Goal: Transaction & Acquisition: Purchase product/service

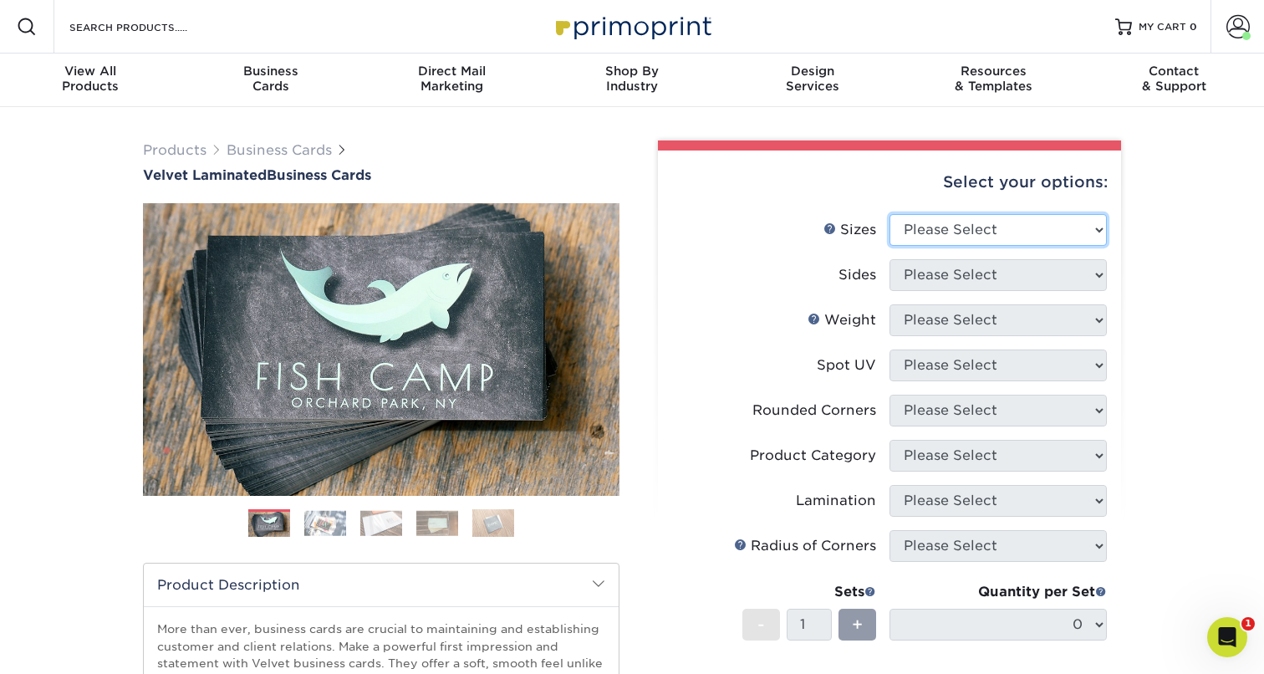
click at [981, 221] on select "Please Select 1.5" x 3.5" - Mini 1.75" x 3.5" - Mini 2" x 2" - Square 2" x 3" -…" at bounding box center [997, 230] width 217 height 32
click at [1232, 25] on span at bounding box center [1237, 26] width 23 height 23
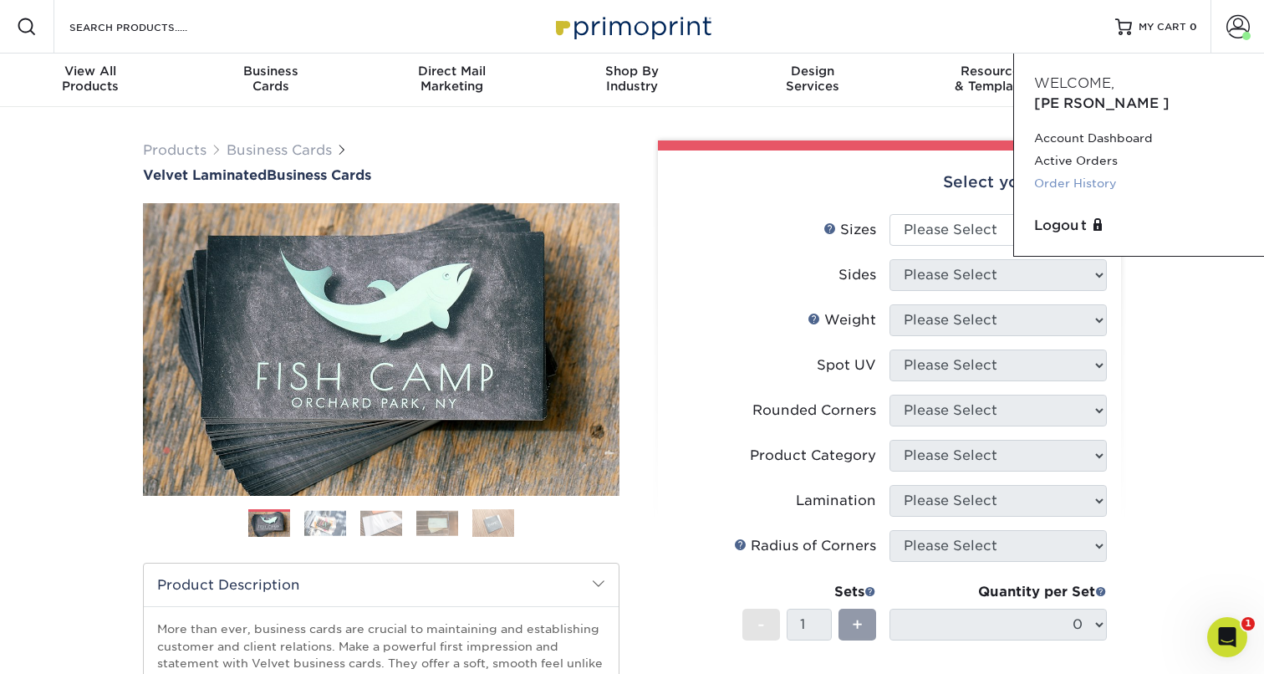
click at [1098, 172] on link "Order History" at bounding box center [1139, 183] width 210 height 23
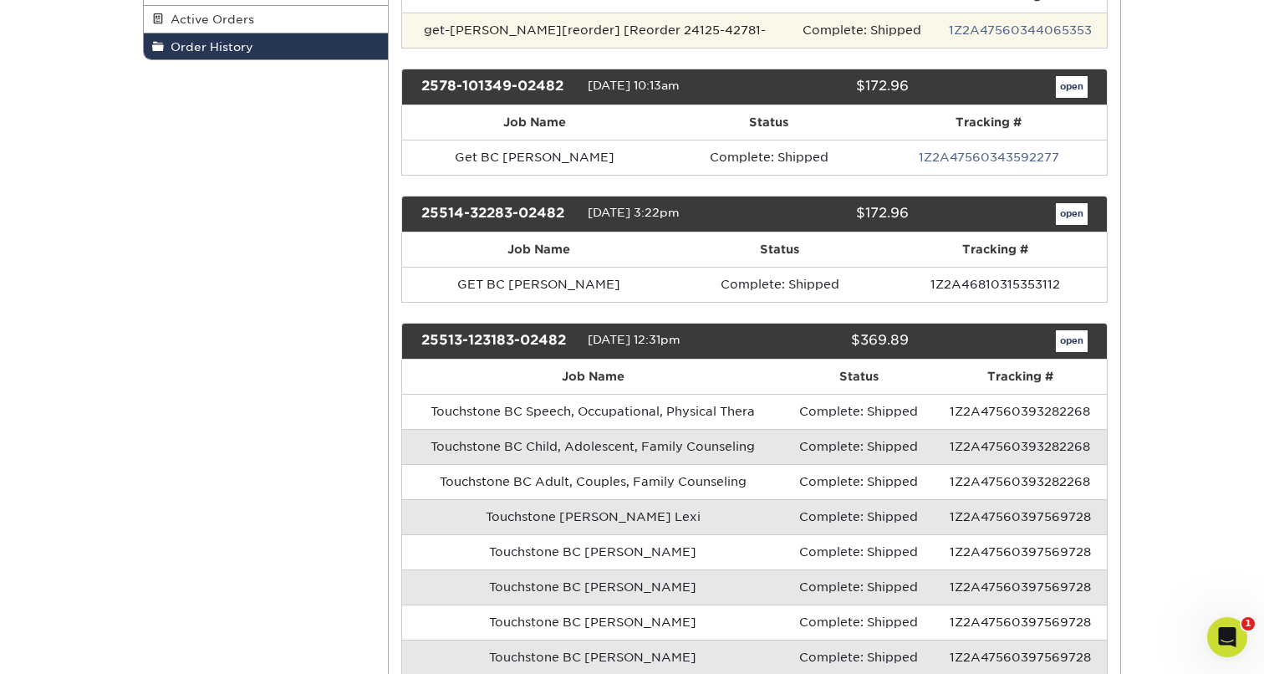
scroll to position [350, 0]
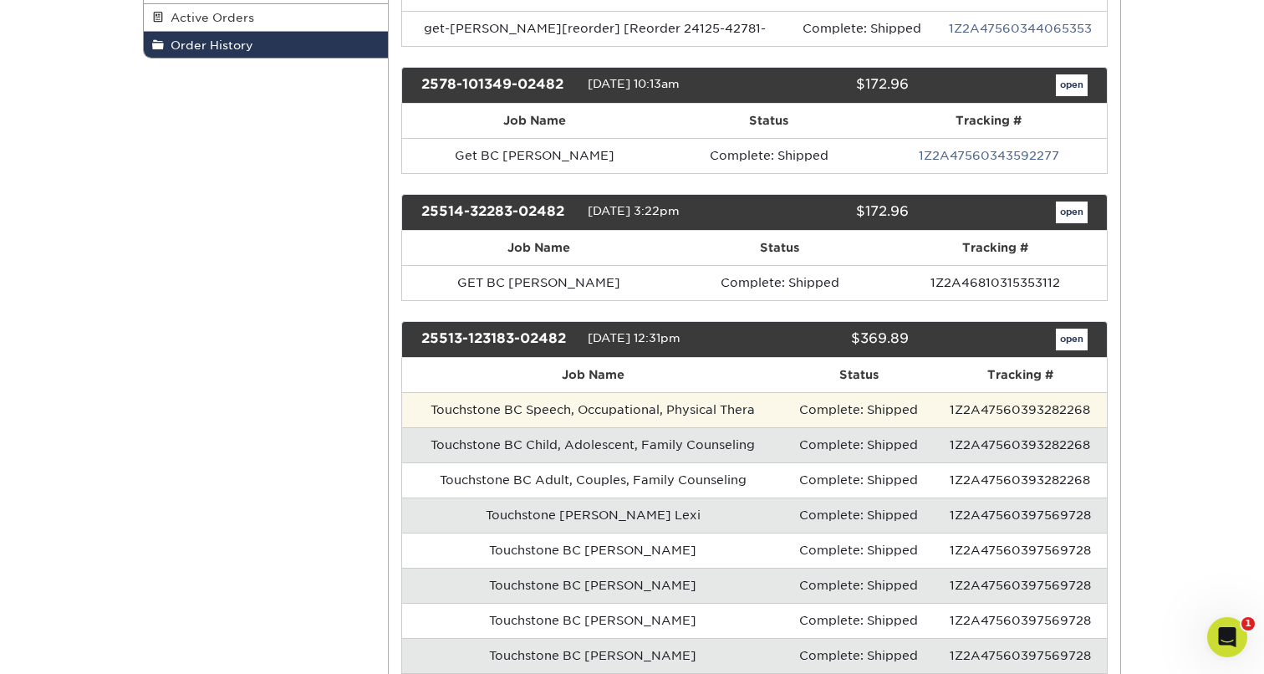
click at [642, 410] on td "Touchstone BC Speech, Occupational, Physical Thera" at bounding box center [593, 409] width 382 height 35
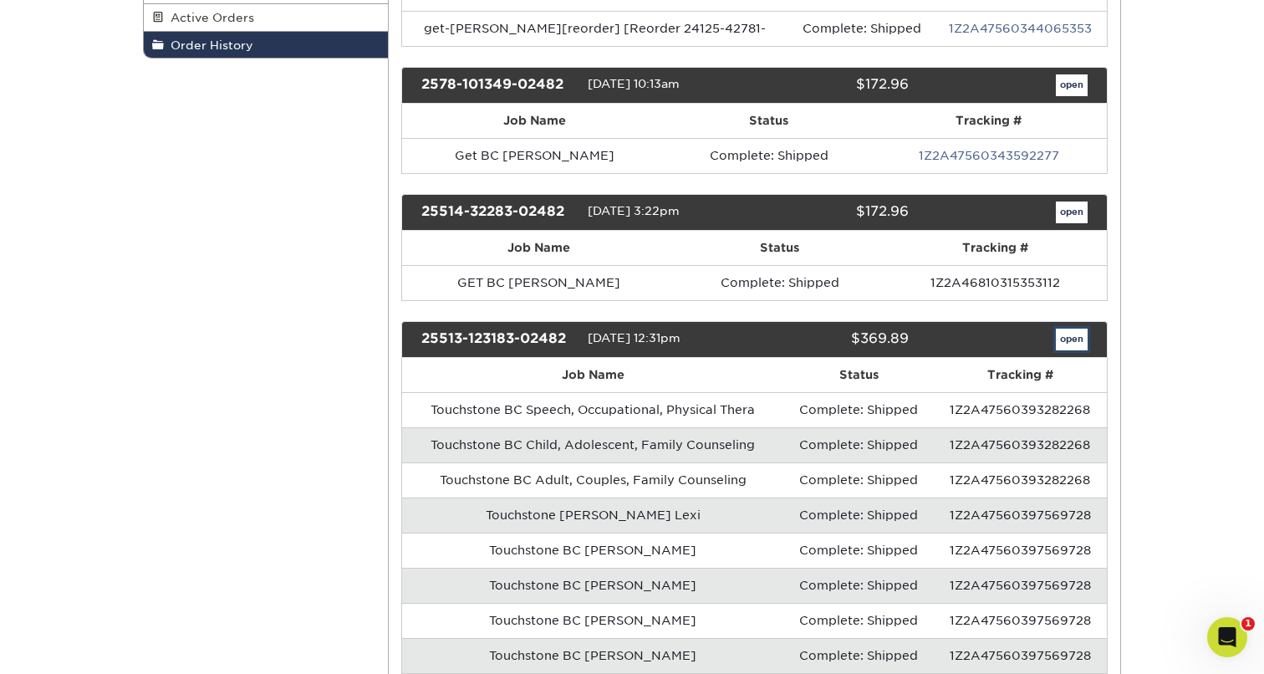
click at [1066, 331] on link "open" at bounding box center [1072, 339] width 32 height 22
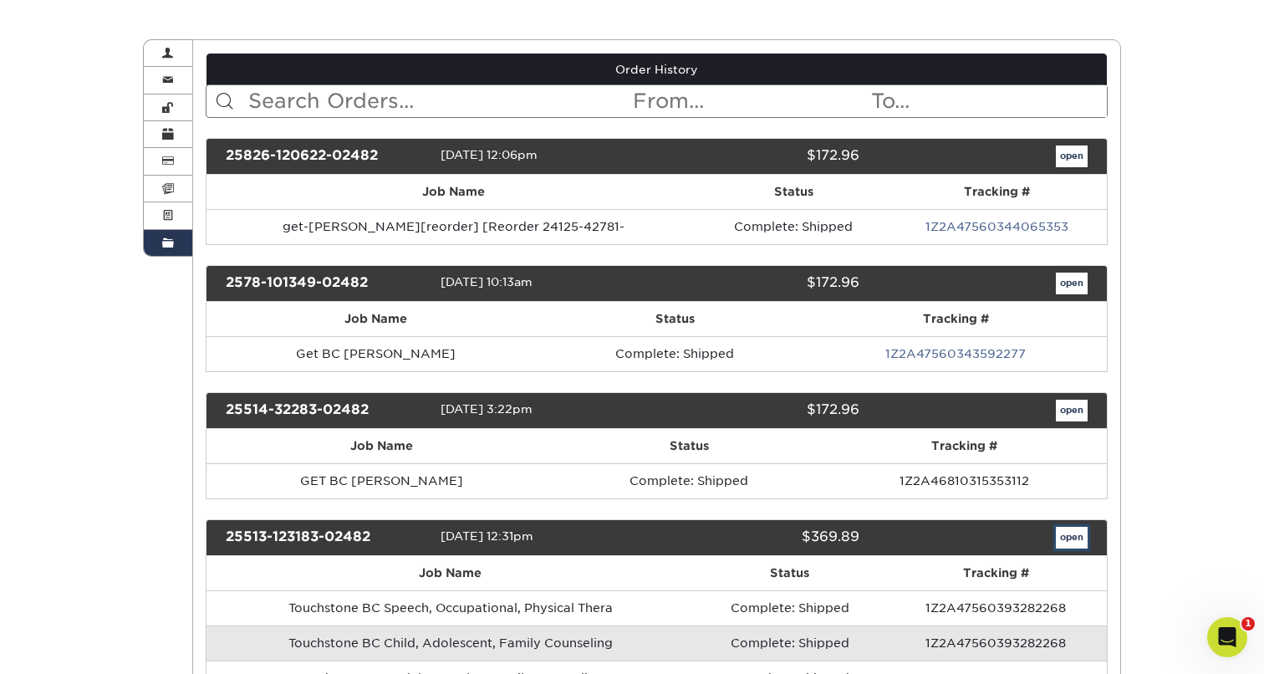
scroll to position [154, 0]
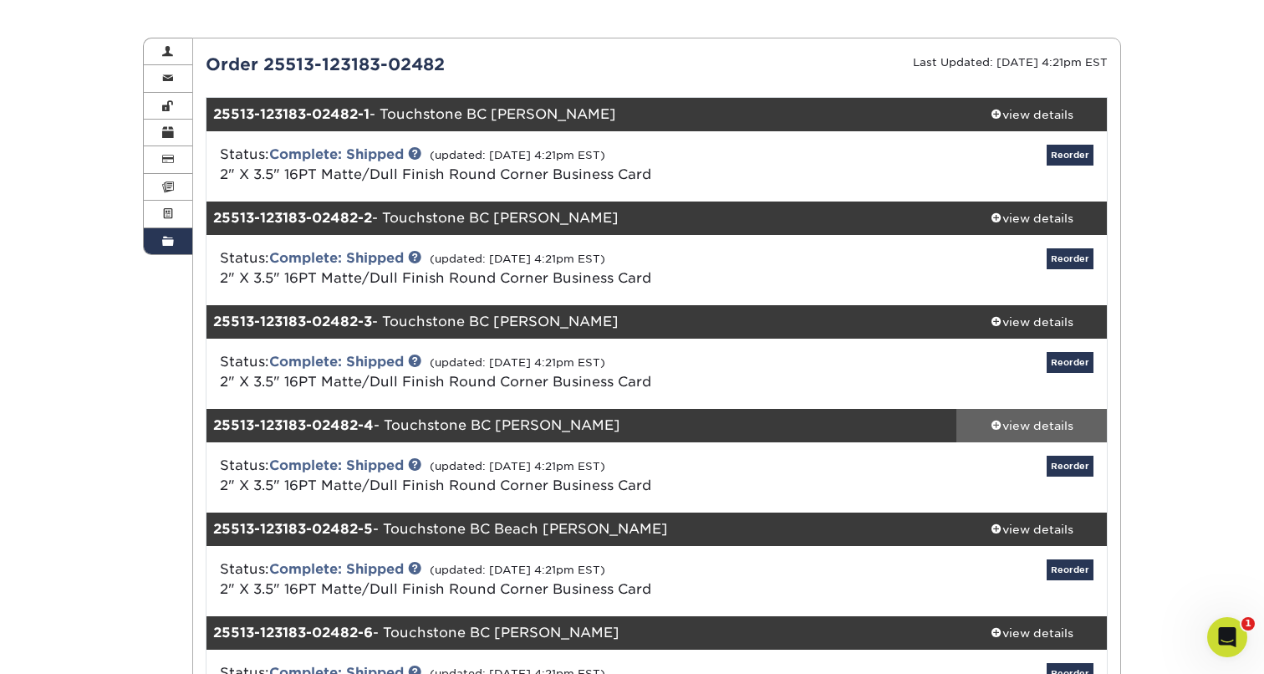
click at [1031, 424] on div "view details" at bounding box center [1031, 425] width 150 height 17
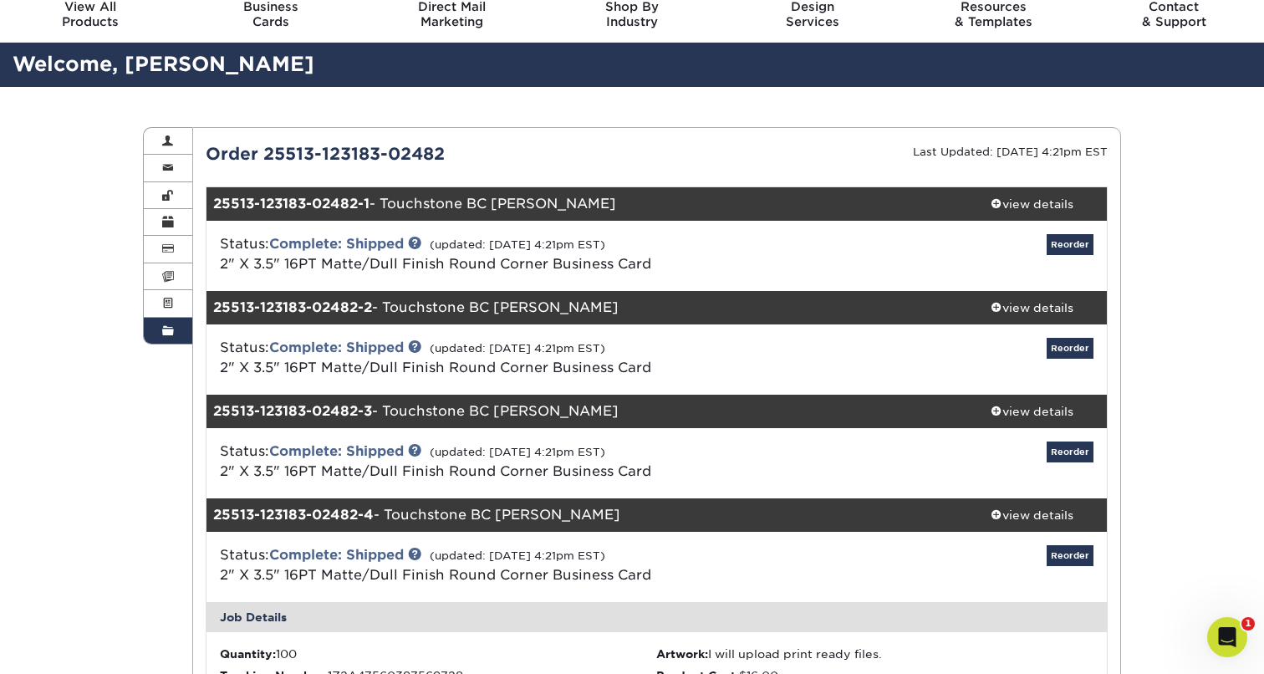
scroll to position [0, 0]
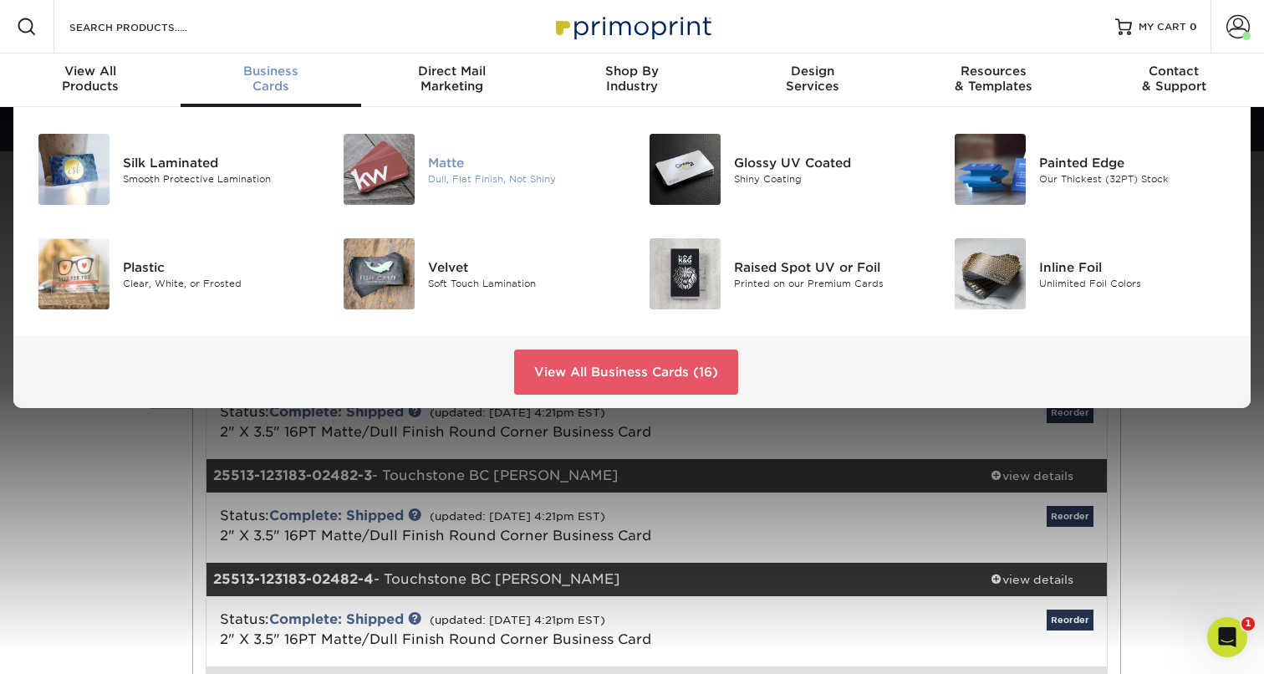
click at [459, 160] on div "Matte" at bounding box center [523, 162] width 191 height 18
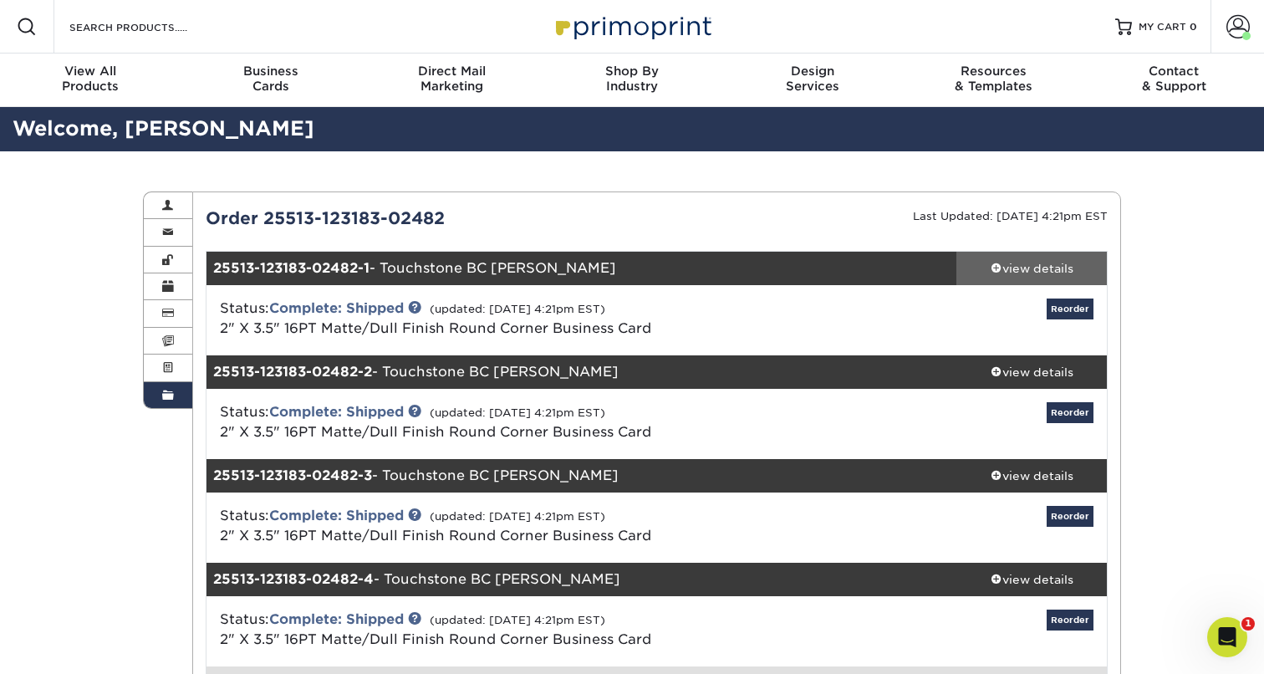
click at [1019, 263] on div "view details" at bounding box center [1031, 268] width 150 height 17
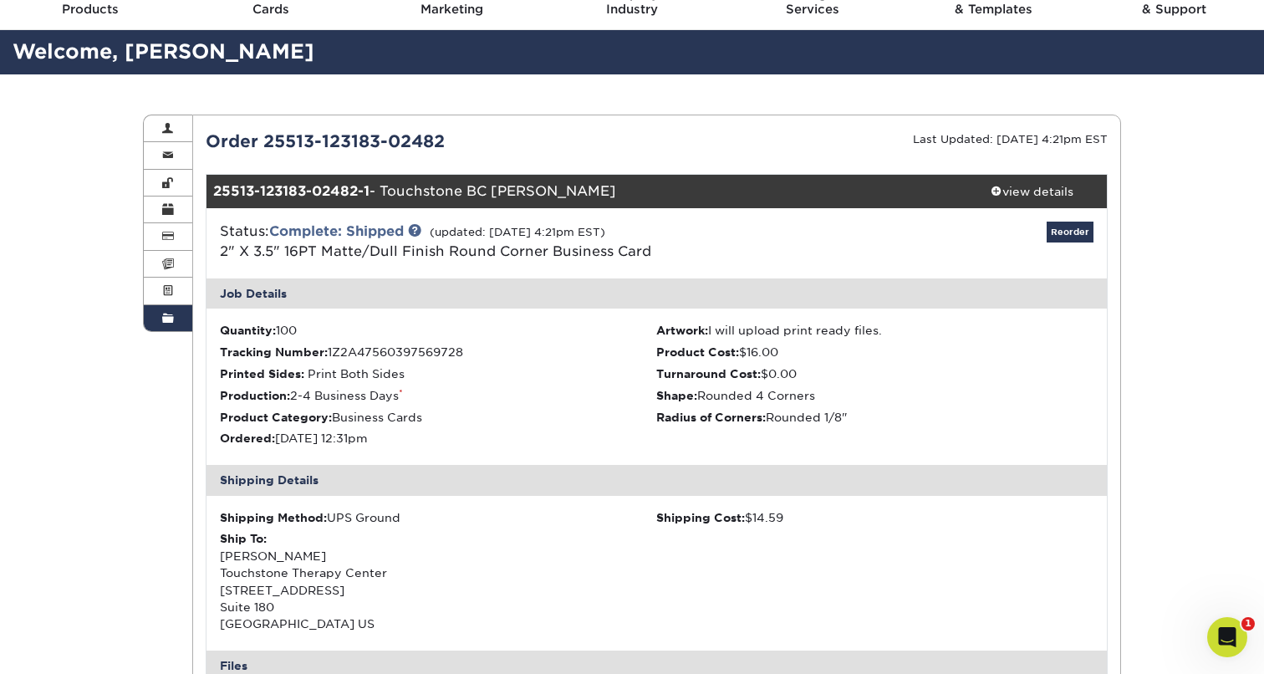
scroll to position [83, 0]
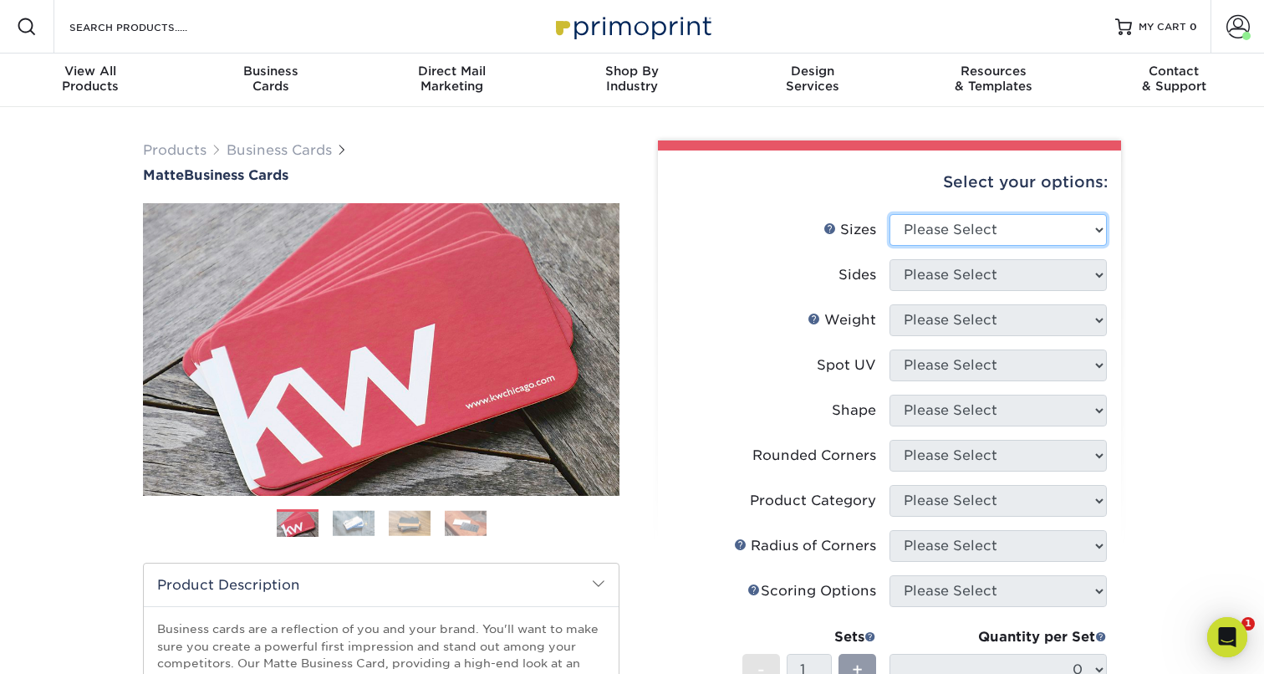
click at [925, 235] on select "Please Select 1.5" x 3.5" - Mini 1.75" x 3.5" - Mini 2" x 2" - Square 2" x 3" -…" at bounding box center [997, 230] width 217 height 32
select select "2.00x3.50"
click at [889, 214] on select "Please Select 1.5" x 3.5" - Mini 1.75" x 3.5" - Mini 2" x 2" - Square 2" x 3" -…" at bounding box center [997, 230] width 217 height 32
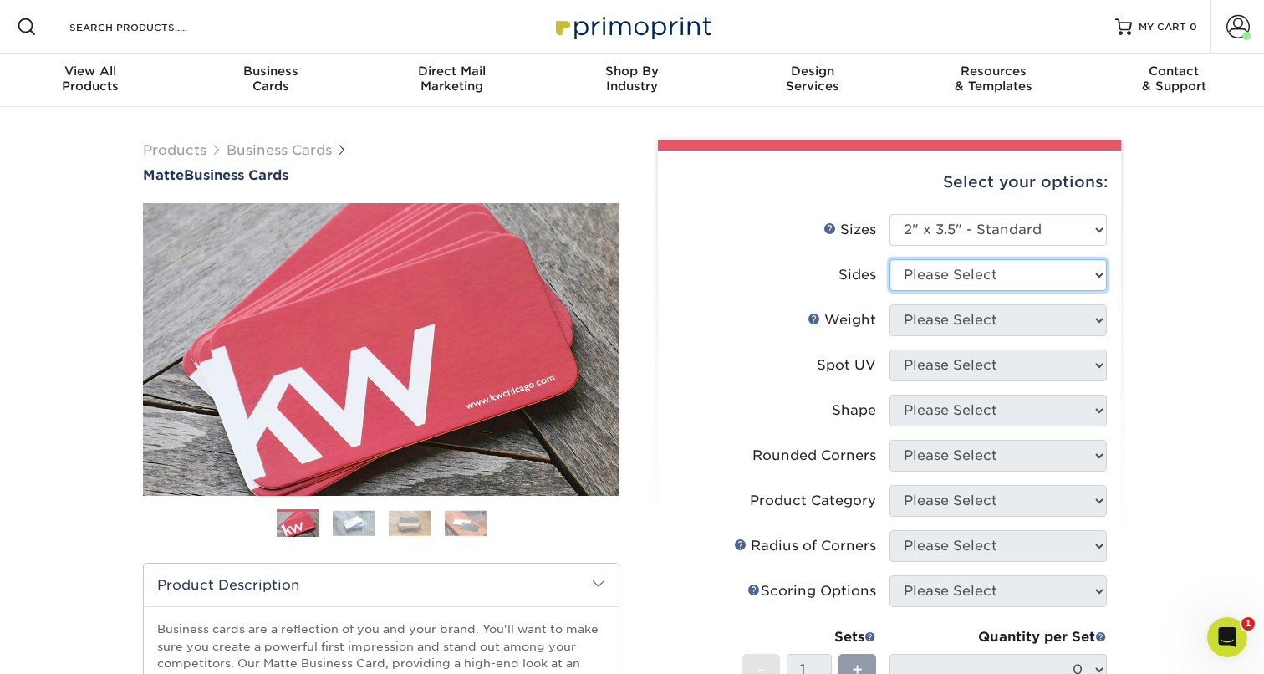
click at [961, 267] on select "Please Select Print Both Sides Print Front Only" at bounding box center [997, 275] width 217 height 32
select select "13abbda7-1d64-4f25-8bb2-c179b224825d"
click at [889, 259] on select "Please Select Print Both Sides Print Front Only" at bounding box center [997, 275] width 217 height 32
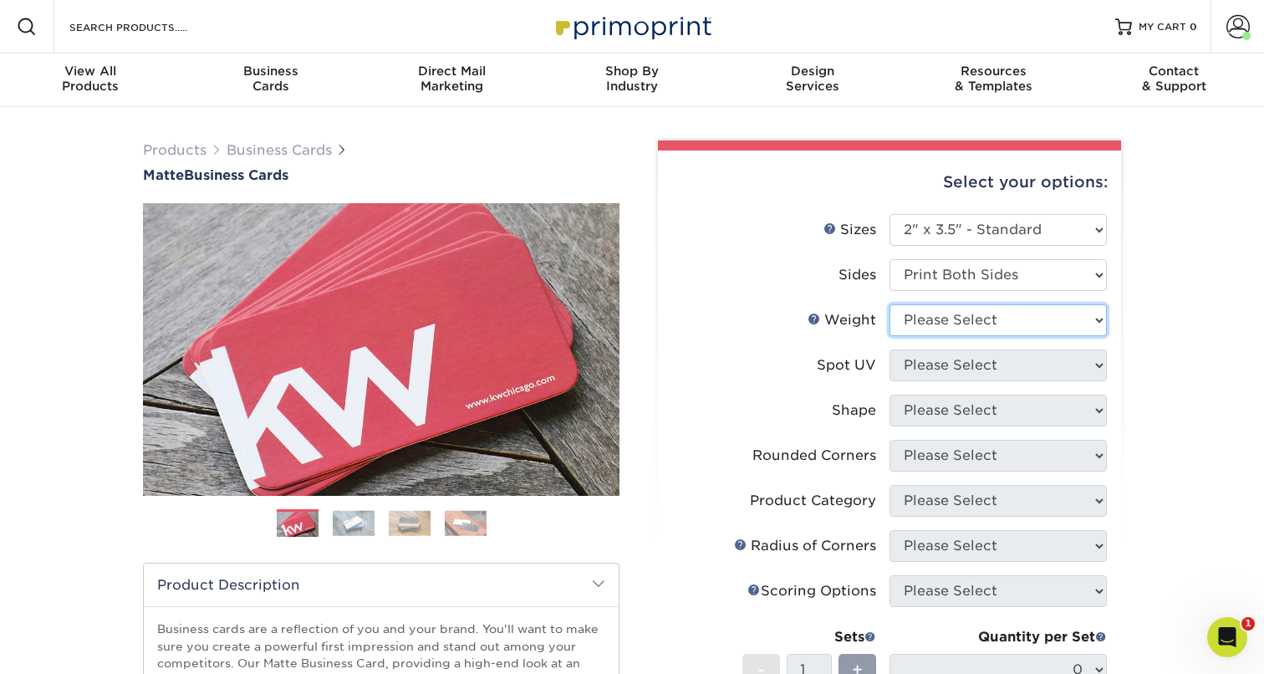
click at [944, 320] on select "Please Select 16PT 14PT" at bounding box center [997, 320] width 217 height 32
select select "16PT"
click at [889, 304] on select "Please Select 16PT 14PT" at bounding box center [997, 320] width 217 height 32
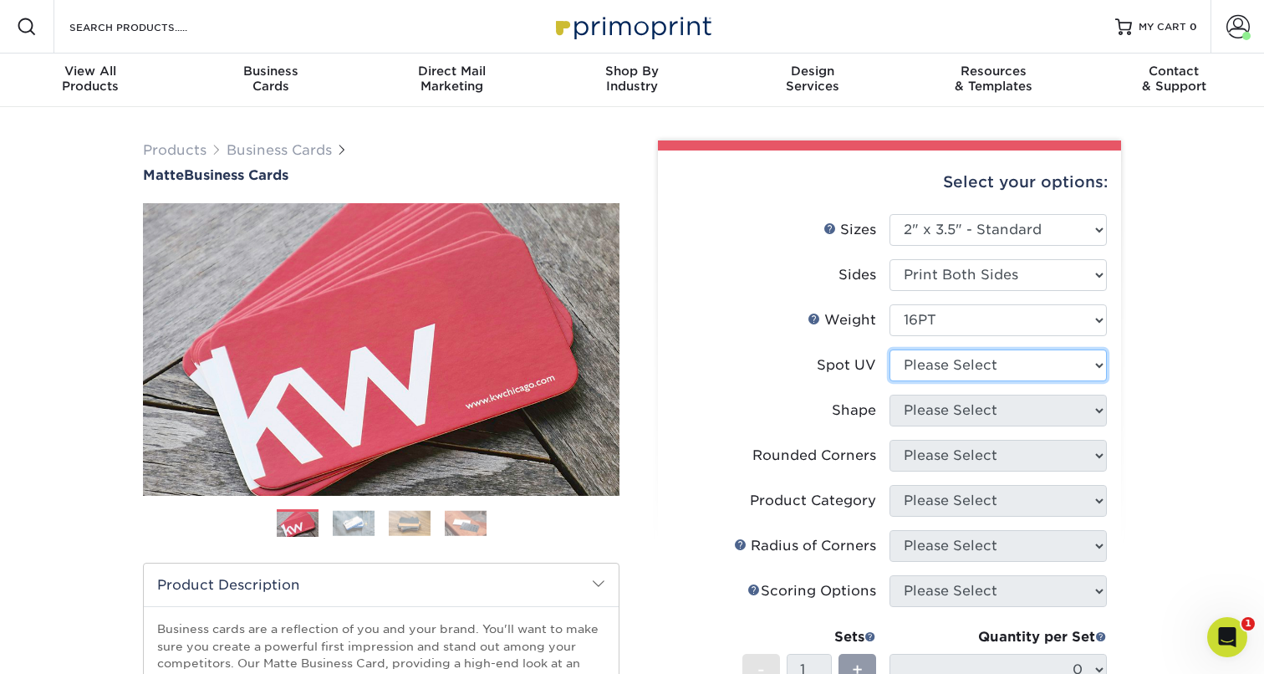
click at [949, 355] on select "Please Select No Spot UV Front and Back (Both Sides) Front Only Back Only" at bounding box center [997, 365] width 217 height 32
select select "3"
click at [889, 349] on select "Please Select No Spot UV Front and Back (Both Sides) Front Only Back Only" at bounding box center [997, 365] width 217 height 32
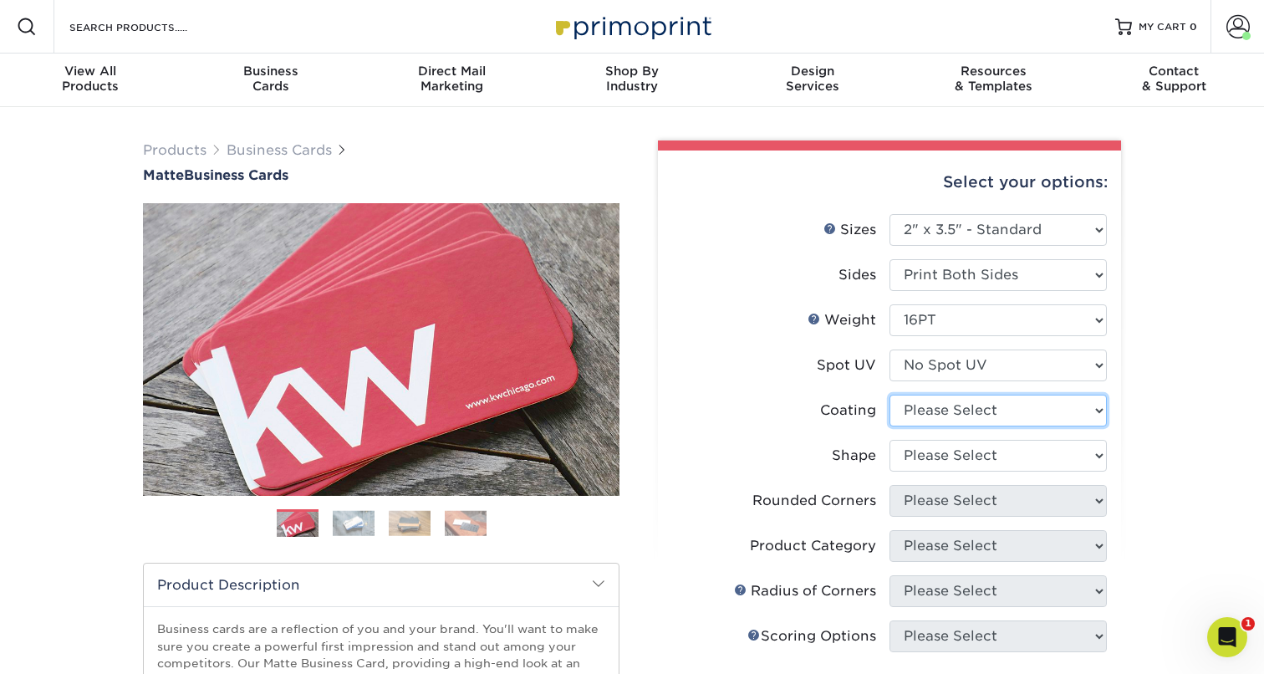
click at [944, 410] on select at bounding box center [997, 410] width 217 height 32
select select "121bb7b5-3b4d-429f-bd8d-bbf80e953313"
click at [889, 394] on select at bounding box center [997, 410] width 217 height 32
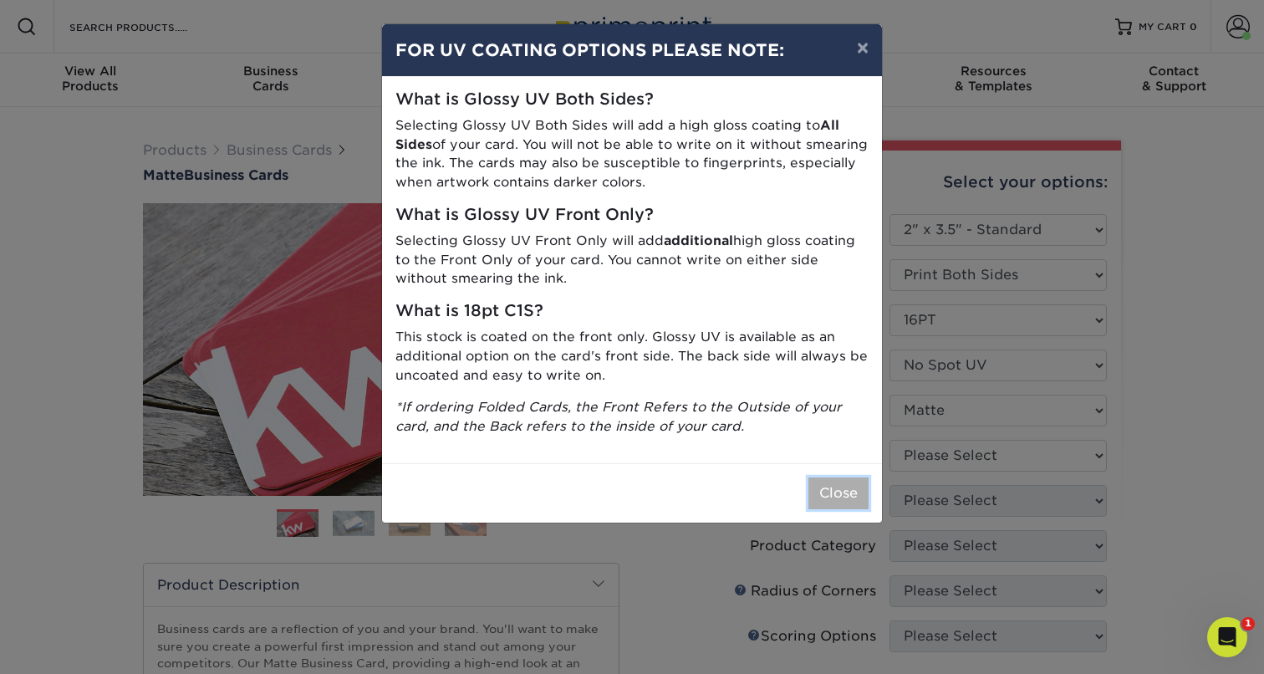
click at [827, 500] on button "Close" at bounding box center [838, 493] width 60 height 32
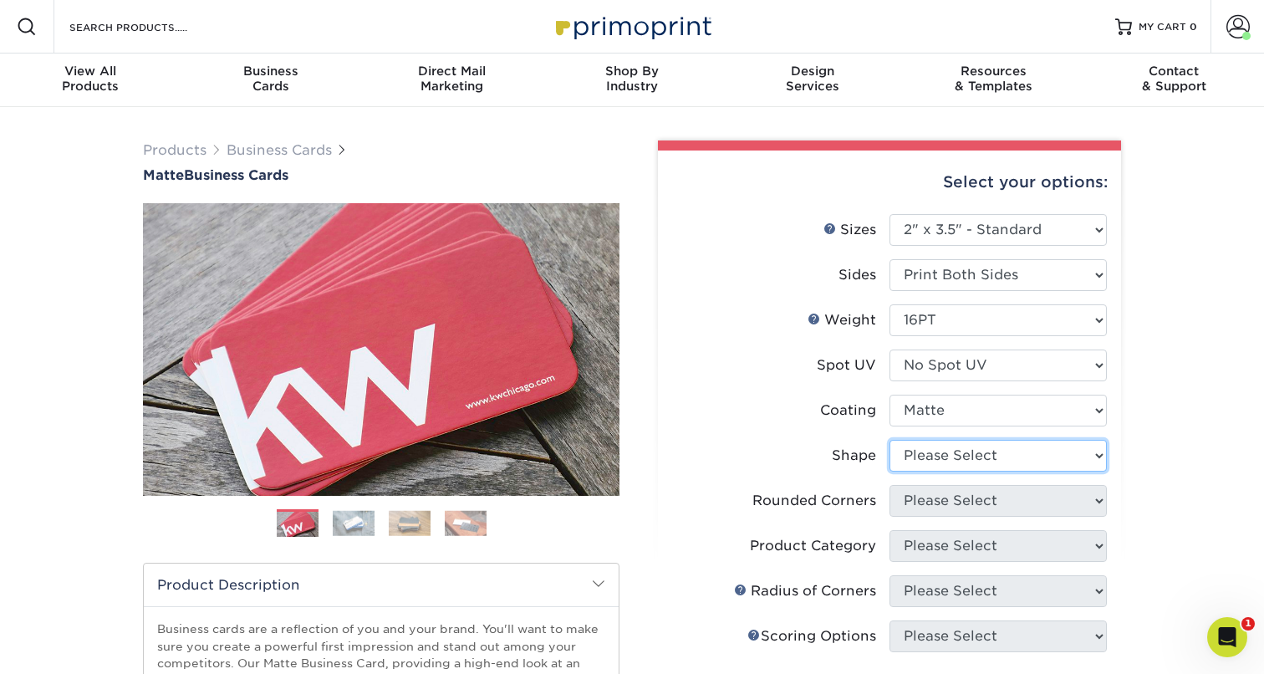
click at [957, 454] on select "Please Select Standard Oval" at bounding box center [997, 456] width 217 height 32
select select "standard"
click at [889, 440] on select "Please Select Standard Oval" at bounding box center [997, 456] width 217 height 32
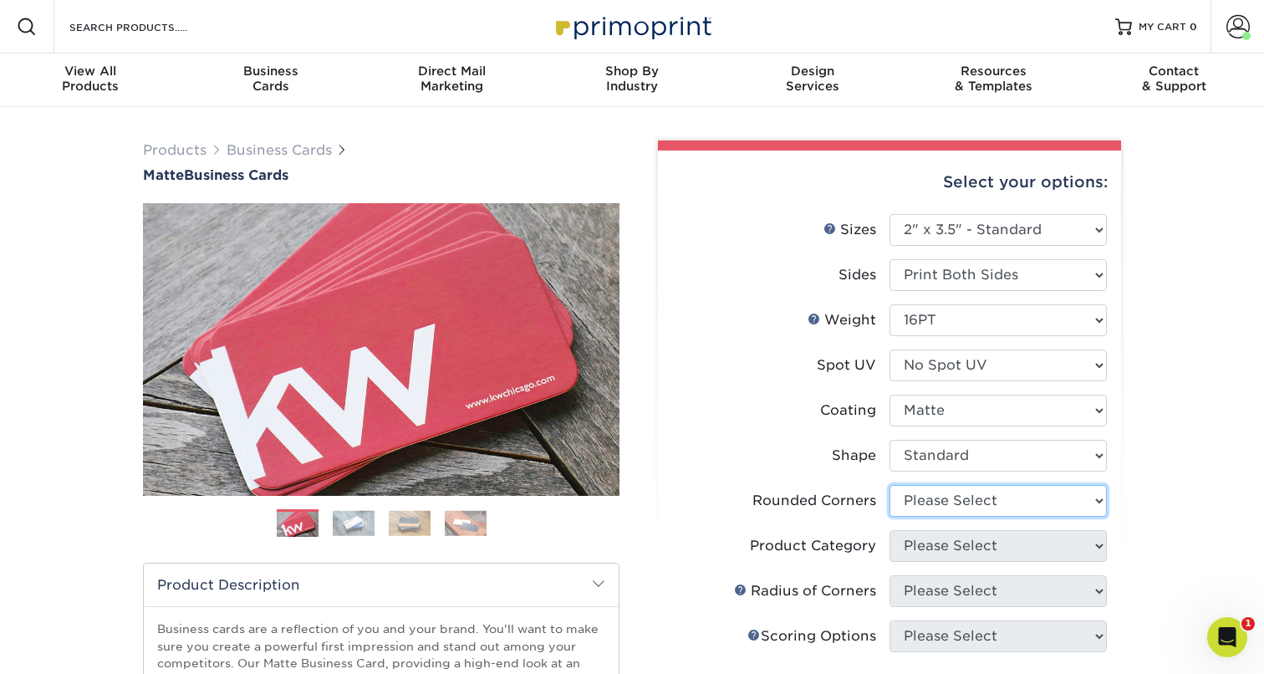
click at [939, 501] on select "Please Select Yes - Round 2 Corners Yes - Round 4 Corners No" at bounding box center [997, 501] width 217 height 32
select select "7672df9e-0e0a-464d-8e1f-920c575e4da3"
click at [889, 485] on select "Please Select Yes - Round 2 Corners Yes - Round 4 Corners No" at bounding box center [997, 501] width 217 height 32
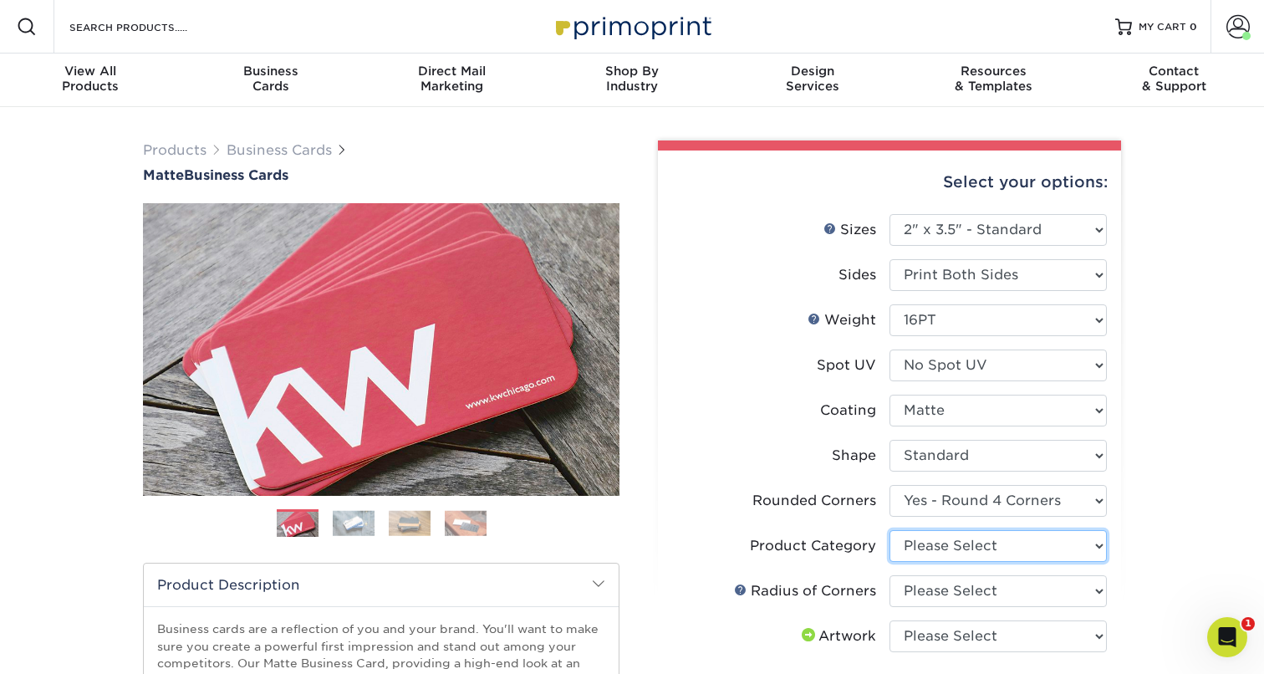
click at [933, 543] on select "Please Select Business Cards" at bounding box center [997, 546] width 217 height 32
select select "3b5148f1-0588-4f88-a218-97bcfdce65c1"
click at [889, 530] on select "Please Select Business Cards" at bounding box center [997, 546] width 217 height 32
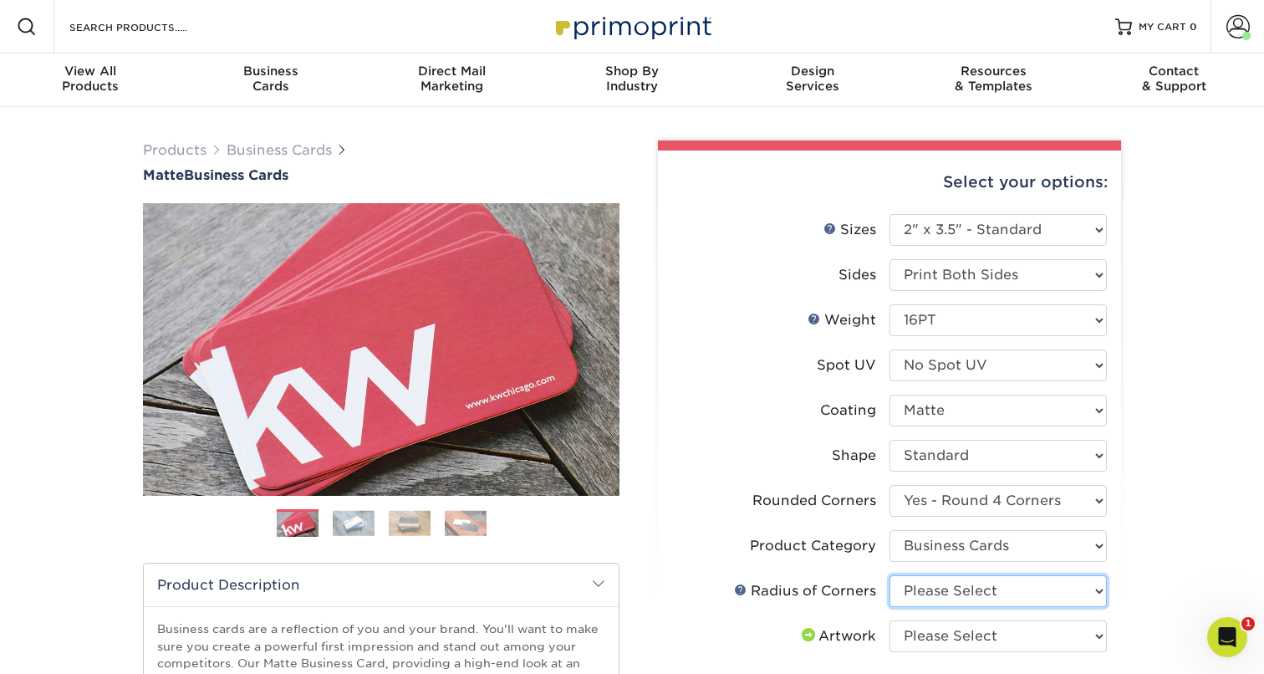
click at [934, 592] on select "Please Select Rounded 1/8" Rounded 1/4"" at bounding box center [997, 591] width 217 height 32
select select "589680c7-ee9a-431b-9d12-d7aeb1386a97"
click at [889, 575] on select "Please Select Rounded 1/8" Rounded 1/4"" at bounding box center [997, 591] width 217 height 32
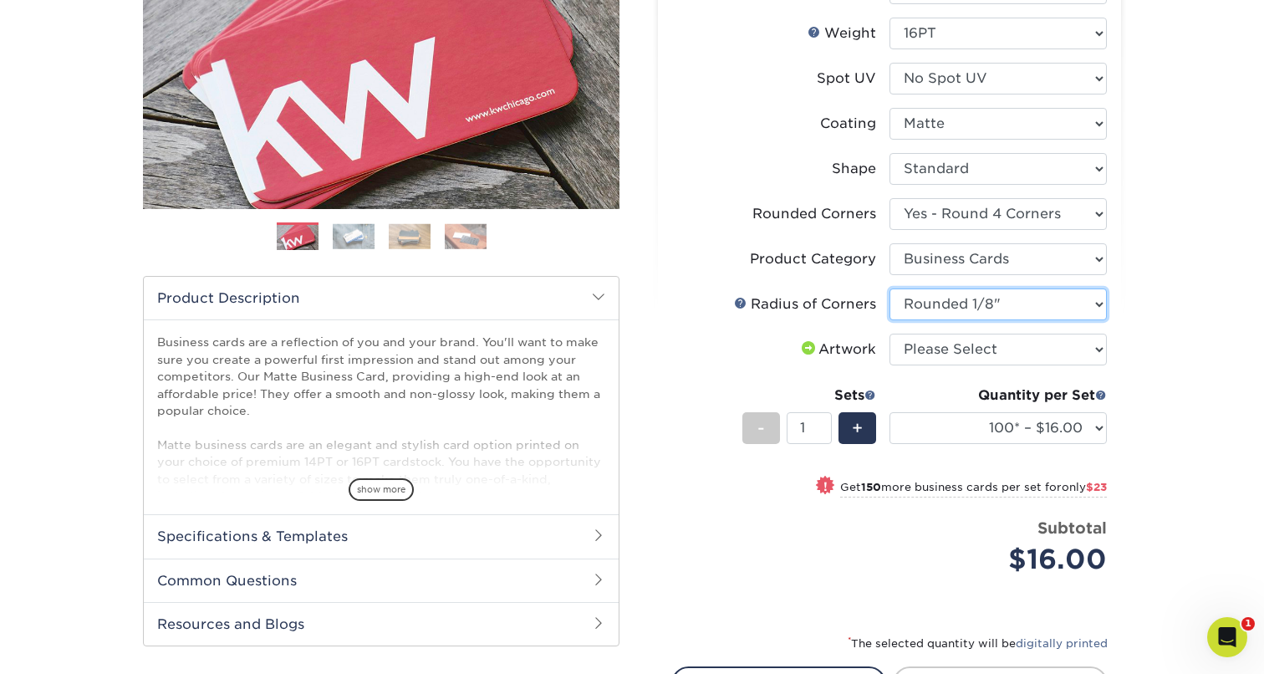
scroll to position [292, 0]
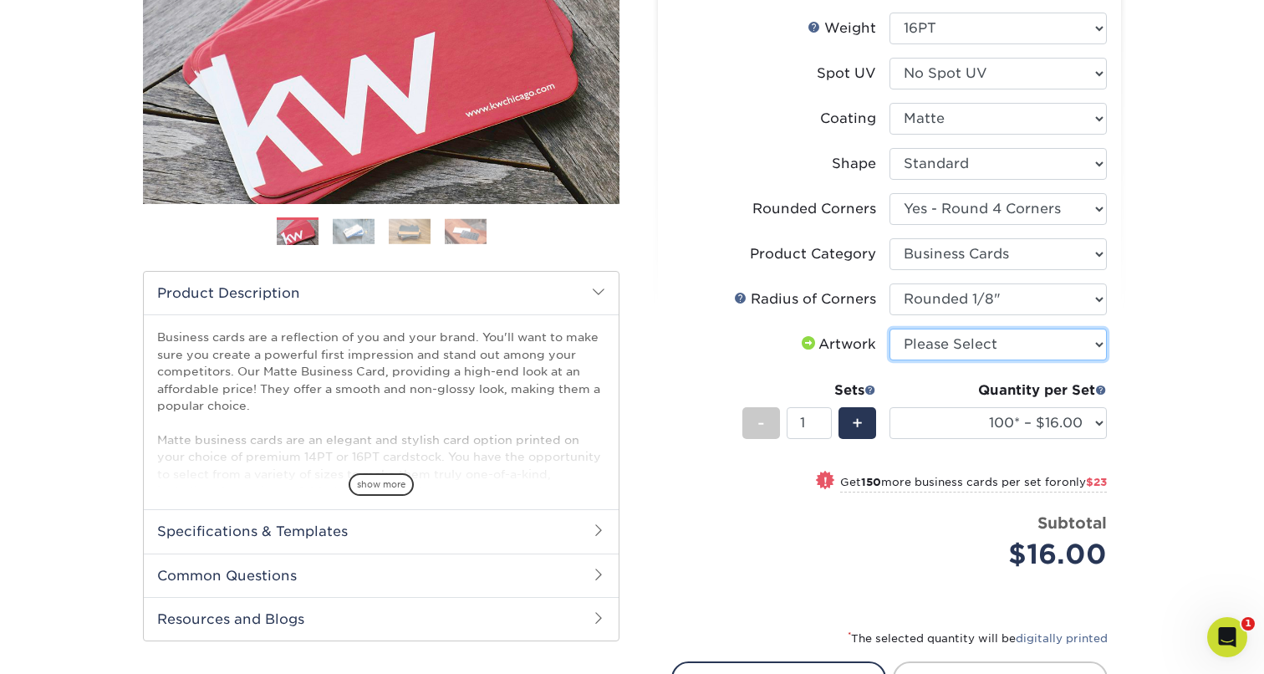
click at [944, 339] on select "Please Select I will upload files I need a design - $100" at bounding box center [997, 344] width 217 height 32
select select "upload"
click at [889, 328] on select "Please Select I will upload files I need a design - $100" at bounding box center [997, 344] width 217 height 32
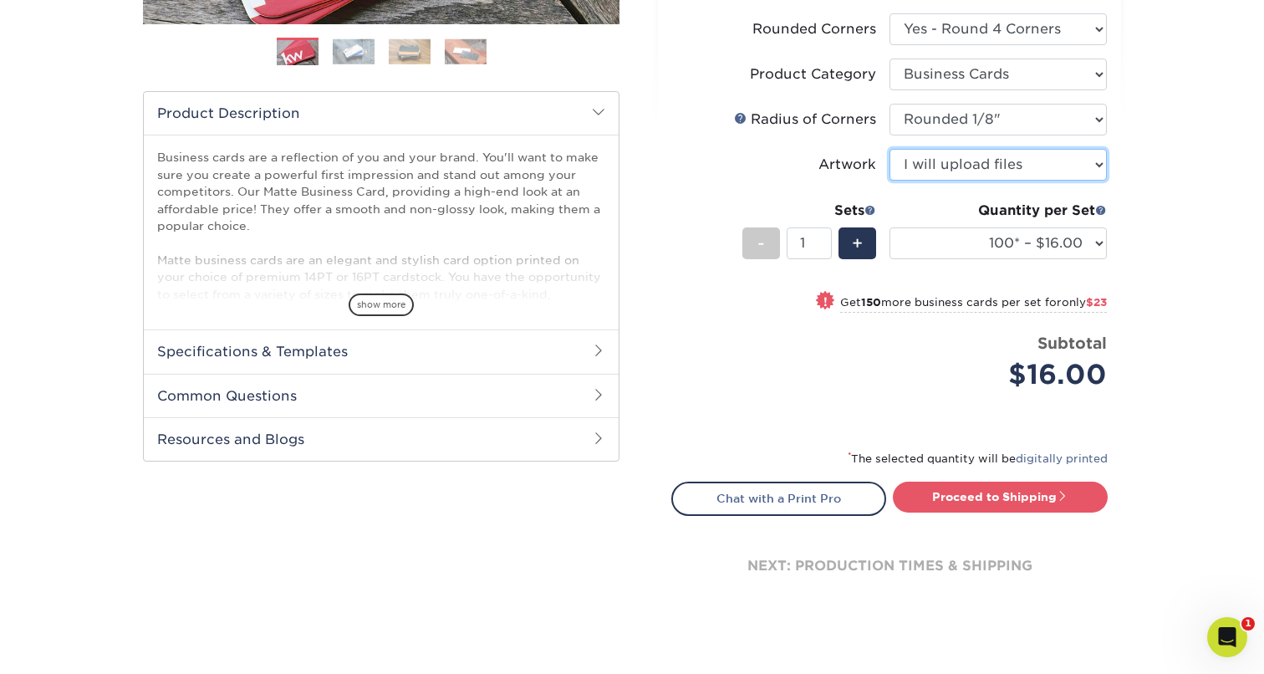
scroll to position [478, 0]
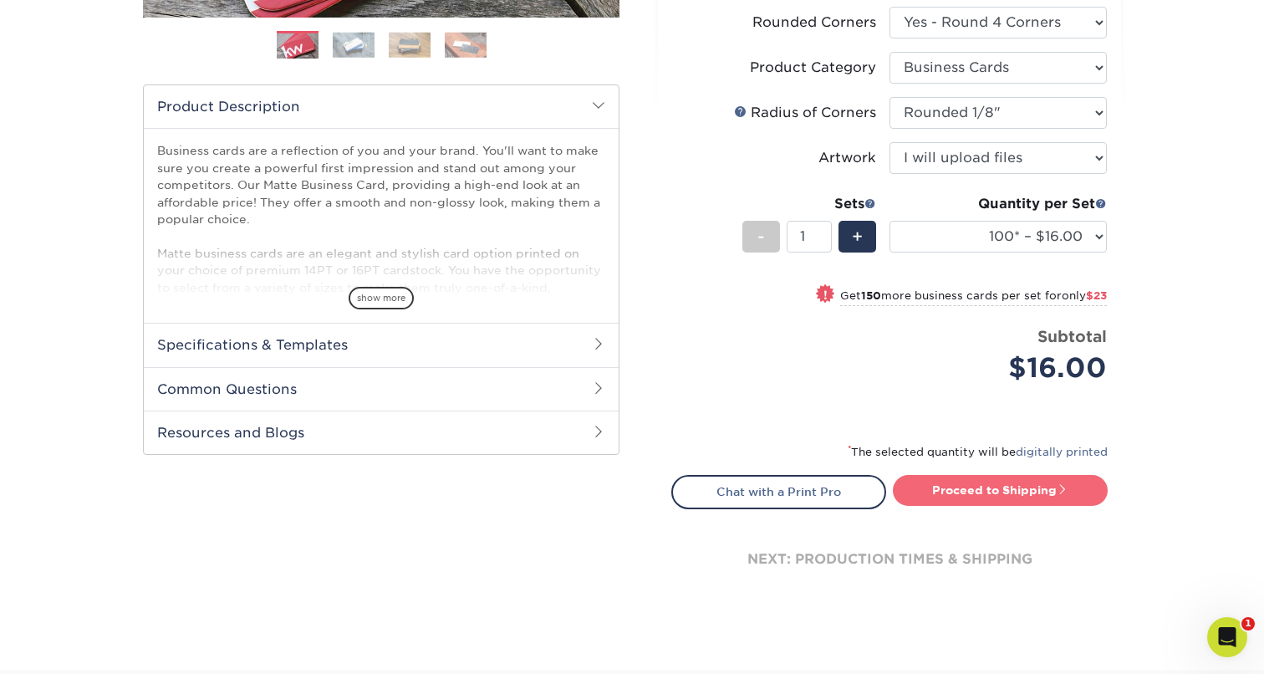
click at [995, 489] on link "Proceed to Shipping" at bounding box center [1000, 490] width 215 height 30
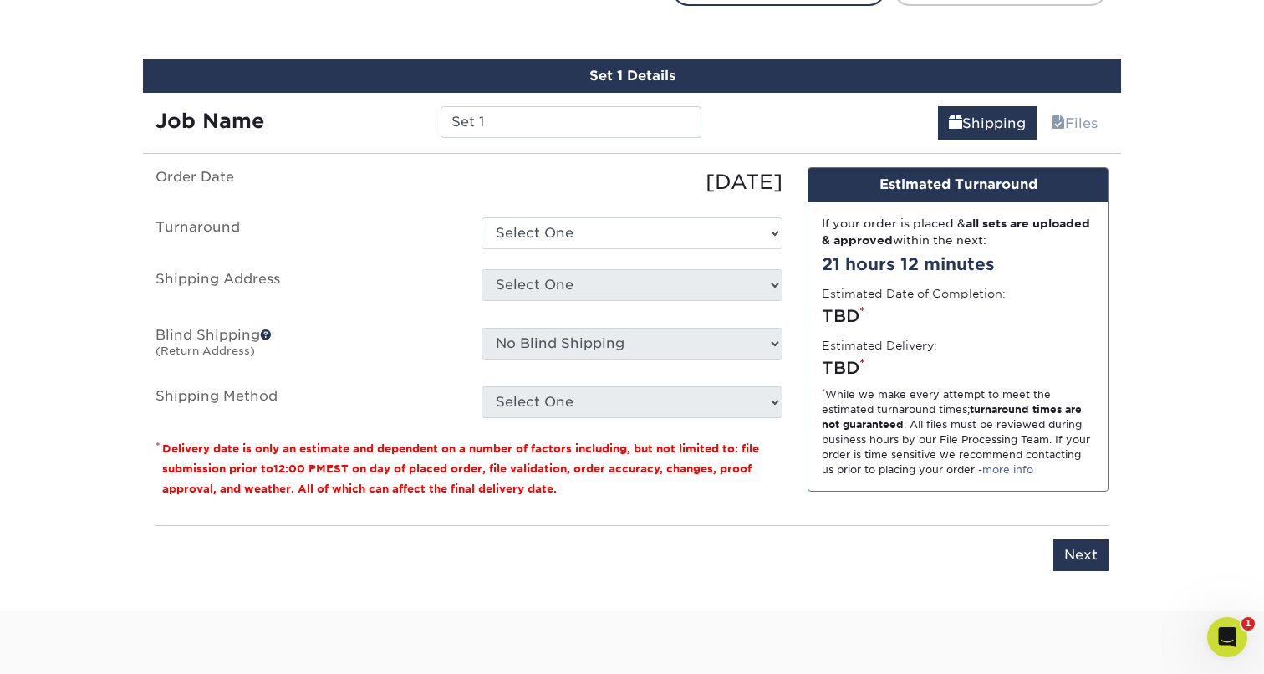
scroll to position [998, 0]
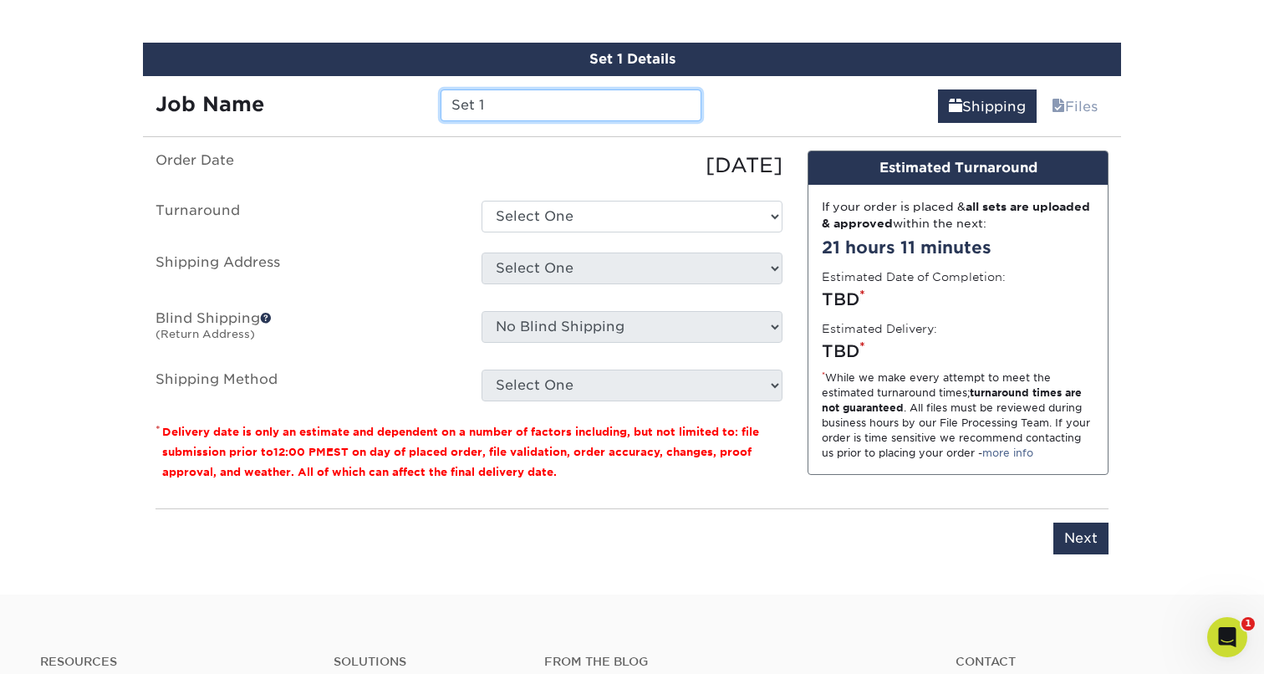
click at [510, 104] on input "Set 1" at bounding box center [570, 105] width 260 height 32
paste input "Cowen Carol"
type input "Touchstone BC [PERSON_NAME]"
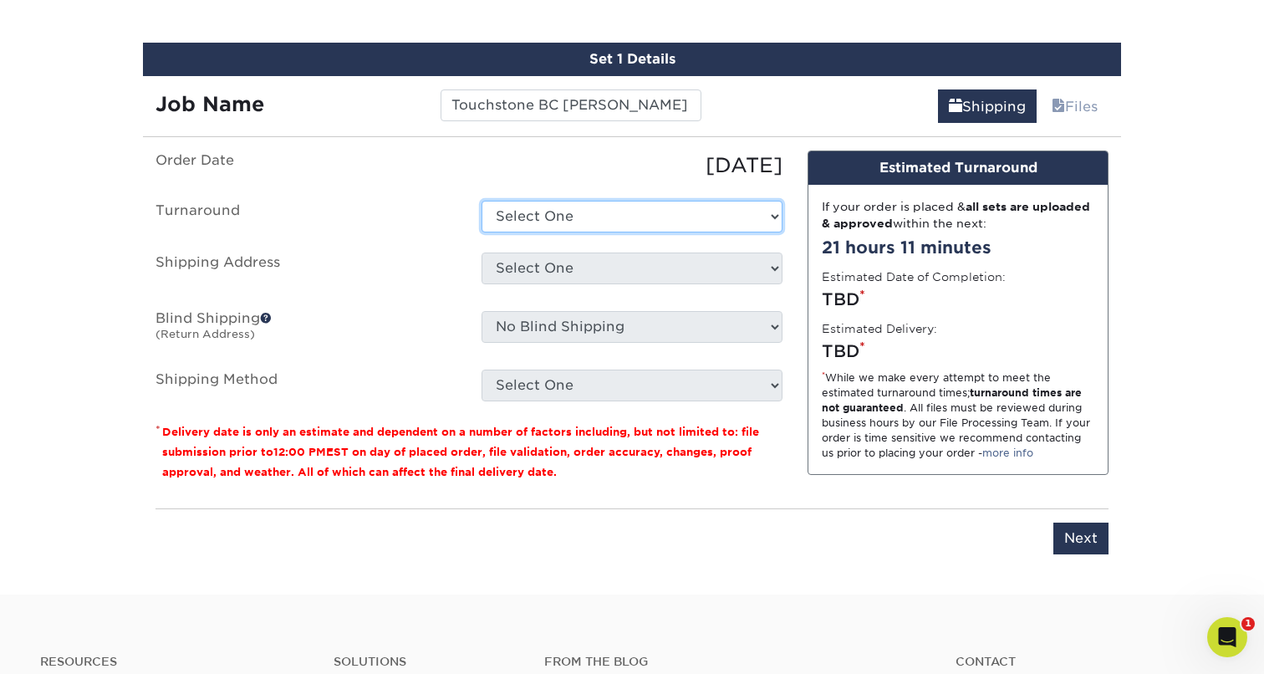
click at [536, 215] on select "Select One 2-4 Business Days 2 Day Next Business Day" at bounding box center [631, 217] width 301 height 32
select select "1a14f52c-e88e-4b57-988e-4a9ef63b1916"
click at [481, 201] on select "Select One 2-4 Business Days 2 Day Next Business Day" at bounding box center [631, 217] width 301 height 32
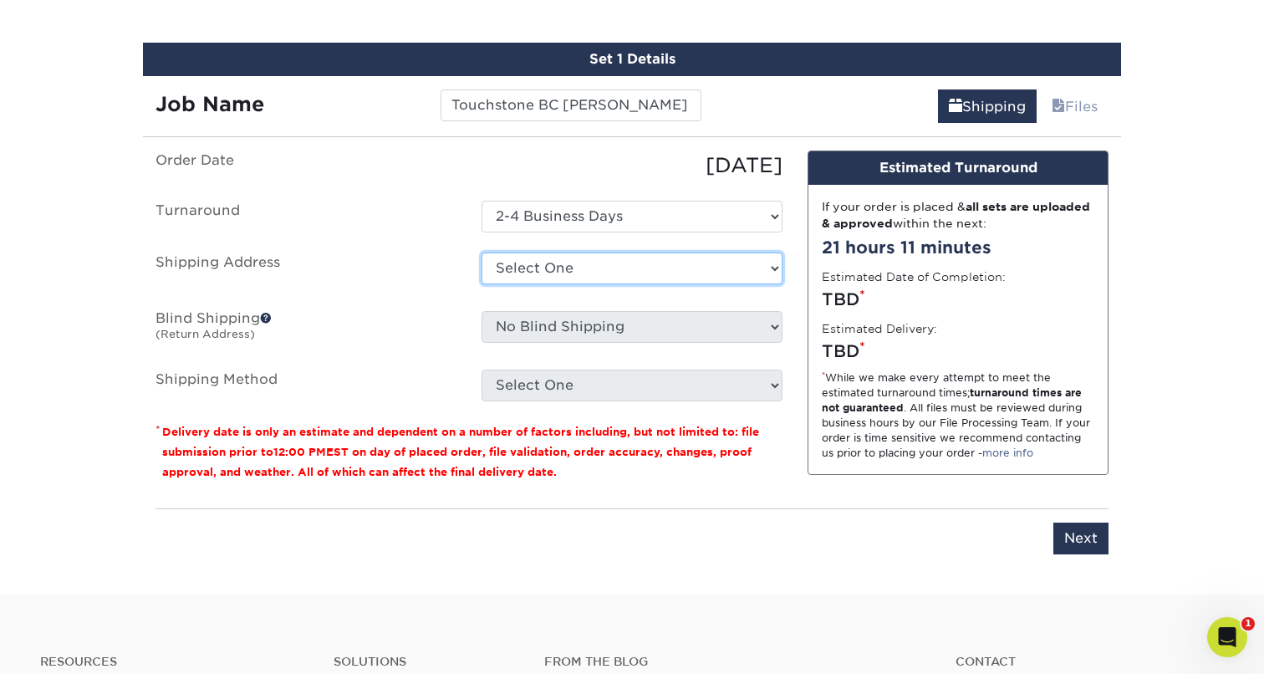
click at [534, 262] on select "Select One Alia Brilliant - Chicago (Handorf) Clutch - Lombard Clutch - Oak Bro…" at bounding box center [631, 268] width 301 height 32
select select "281539"
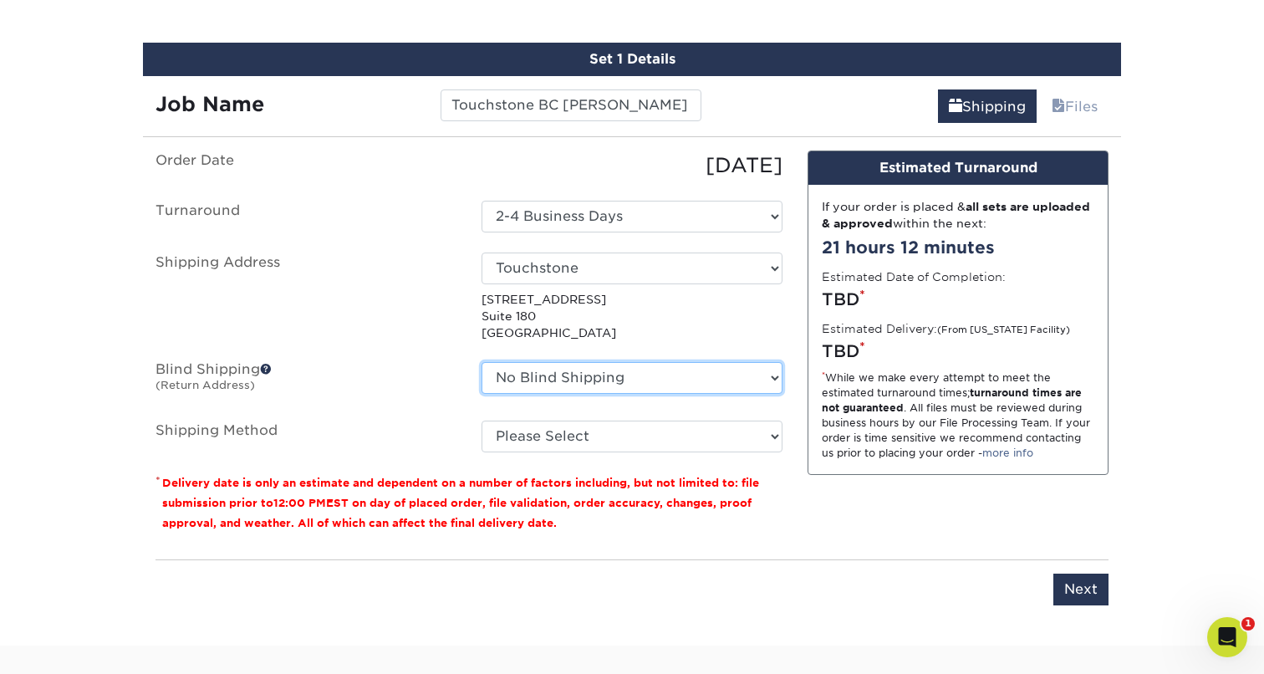
click at [659, 383] on select "No Blind Shipping Alia Brilliant - Chicago (Handorf) Clutch - Lombard Clutch - …" at bounding box center [631, 378] width 301 height 32
click at [481, 362] on select "No Blind Shipping Alia Brilliant - Chicago (Handorf) Clutch - Lombard Clutch - …" at bounding box center [631, 378] width 301 height 32
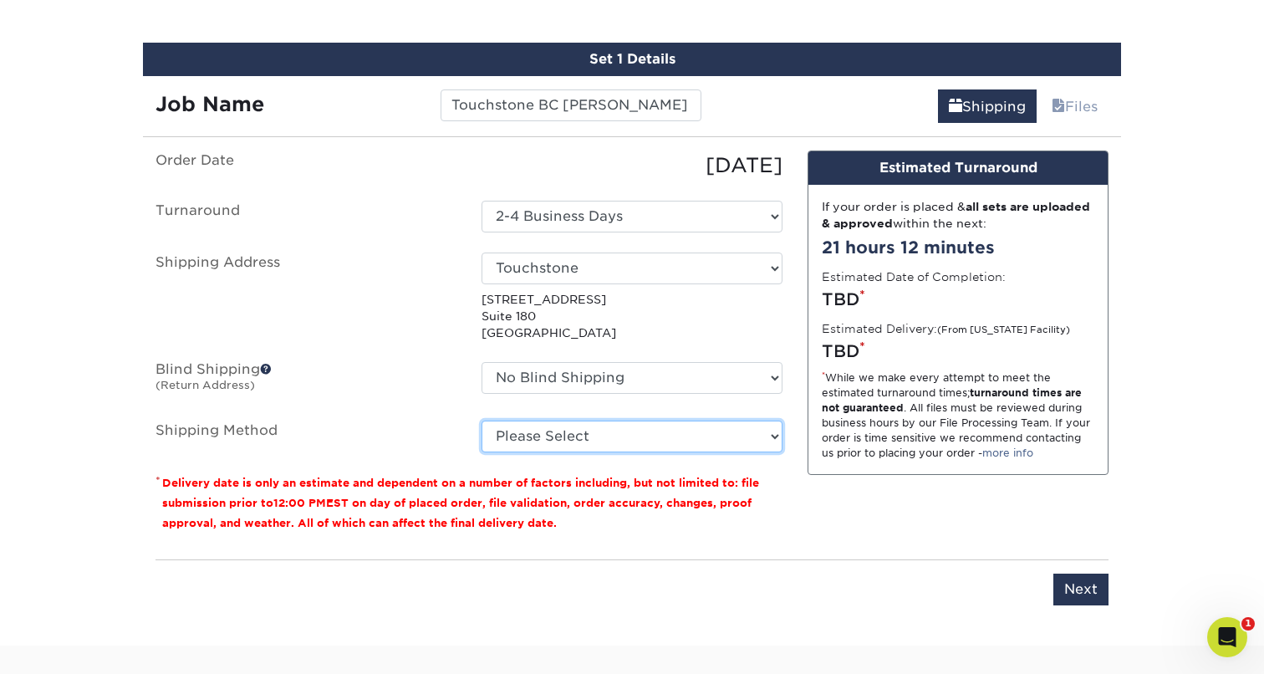
click at [604, 440] on select "Please Select Ground Shipping (+$7.84) 3 Day Shipping Service (+$15.34) 2 Day A…" at bounding box center [631, 436] width 301 height 32
select select "03"
click at [481, 420] on select "Please Select Ground Shipping (+$7.84) 3 Day Shipping Service (+$15.34) 2 Day A…" at bounding box center [631, 436] width 301 height 32
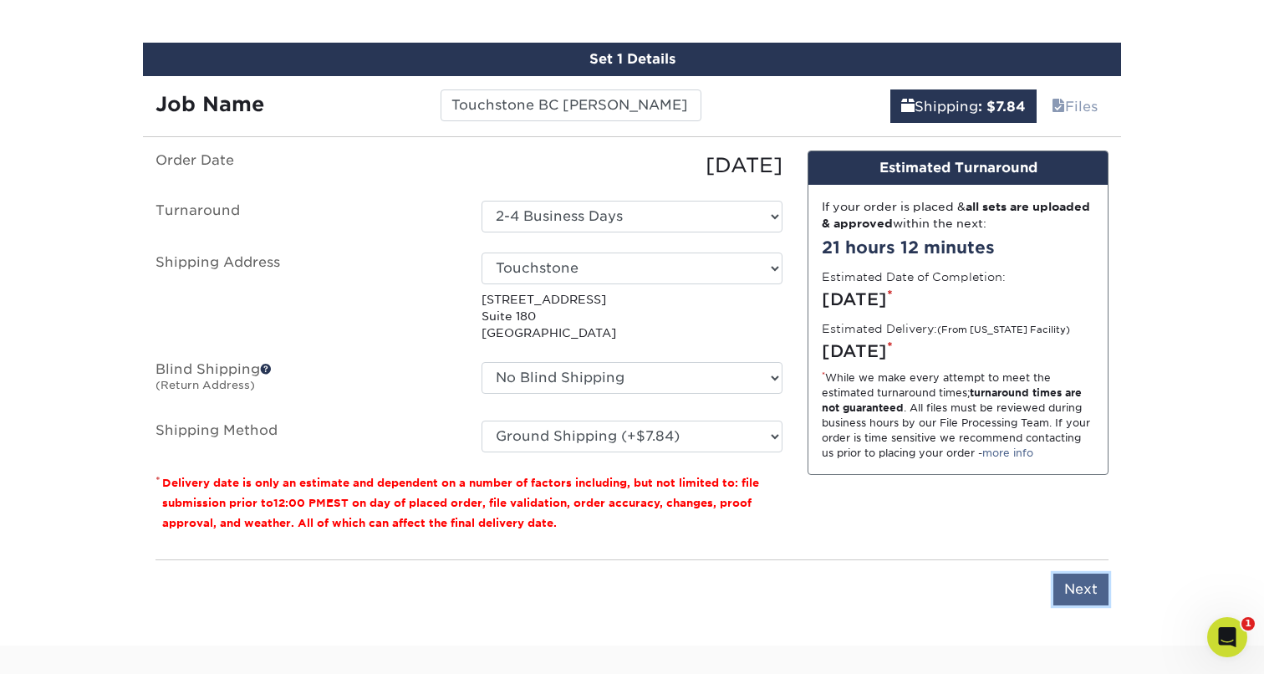
click at [1077, 593] on input "Next" at bounding box center [1080, 589] width 55 height 32
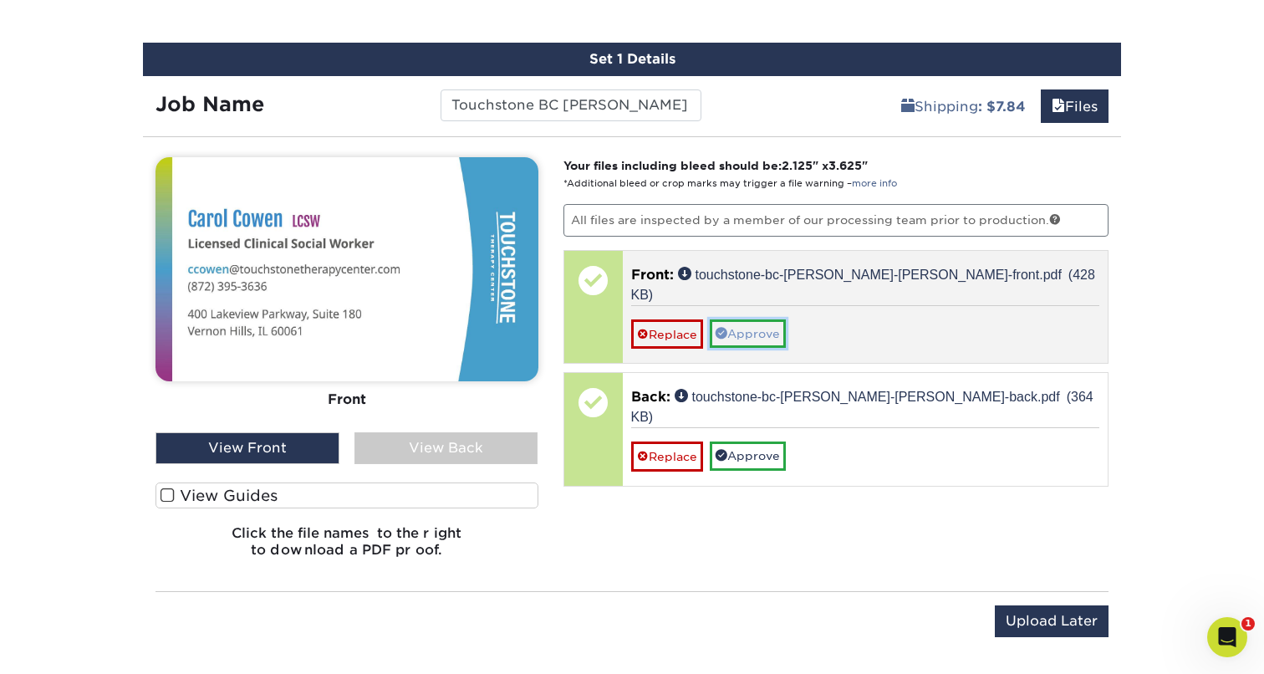
click at [758, 319] on link "Approve" at bounding box center [748, 333] width 76 height 28
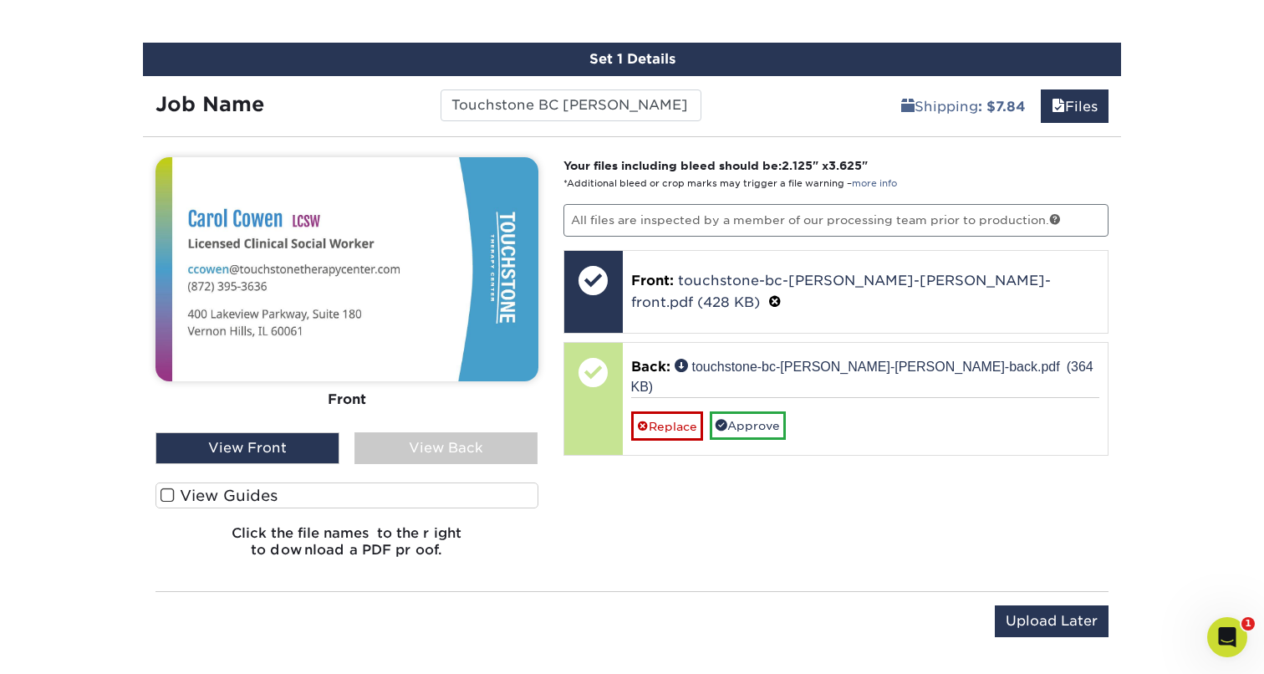
click at [420, 459] on div "View Back" at bounding box center [446, 448] width 184 height 32
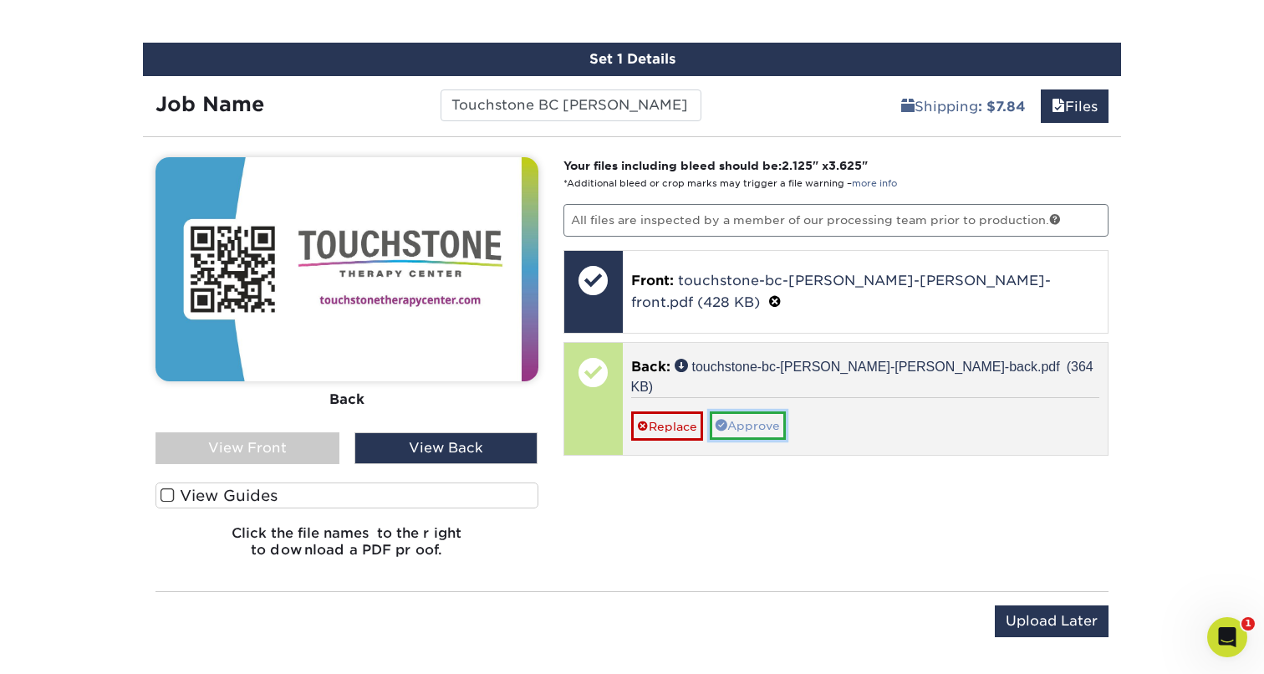
click at [755, 411] on link "Approve" at bounding box center [748, 425] width 76 height 28
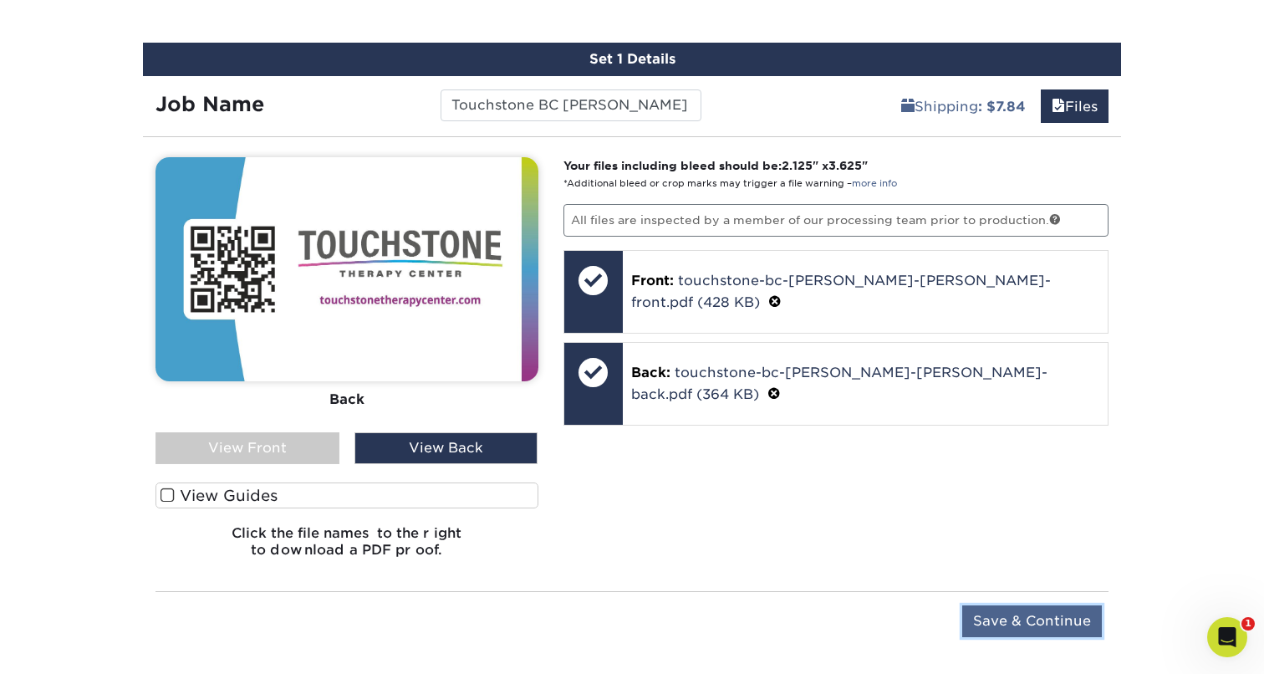
click at [1018, 624] on input "Save & Continue" at bounding box center [1032, 621] width 140 height 32
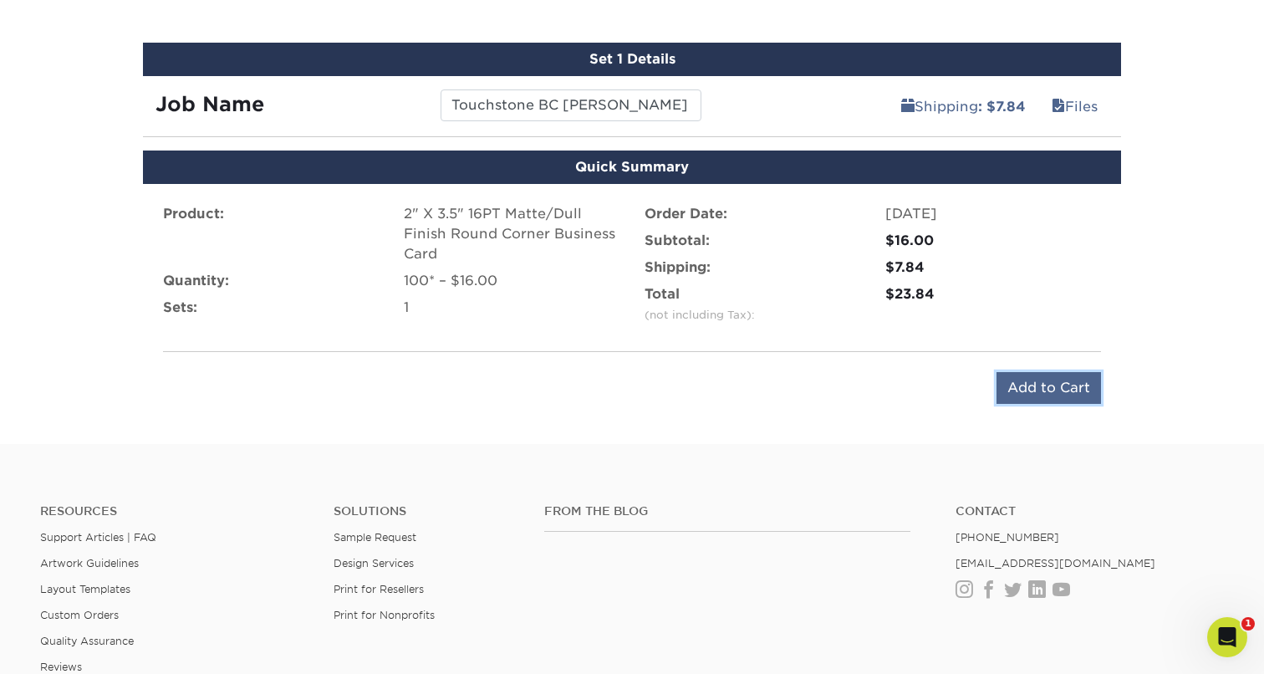
click at [1031, 377] on input "Add to Cart" at bounding box center [1048, 388] width 104 height 32
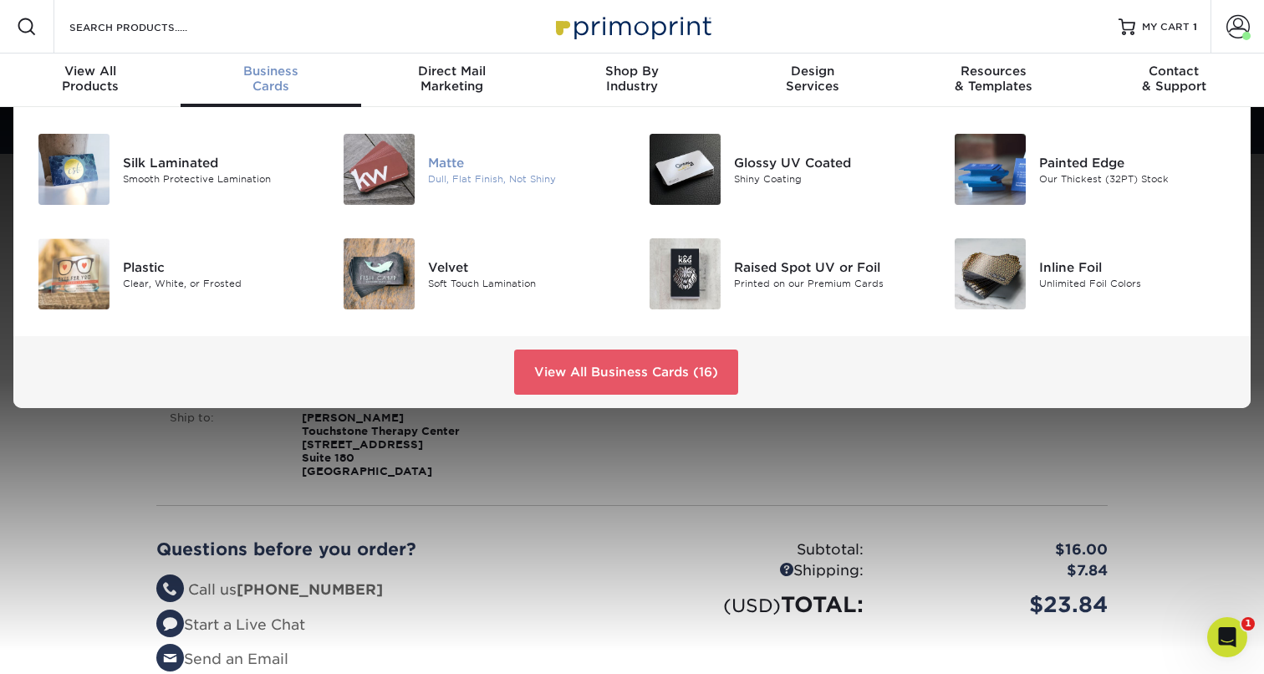
click at [418, 172] on div at bounding box center [378, 169] width 102 height 71
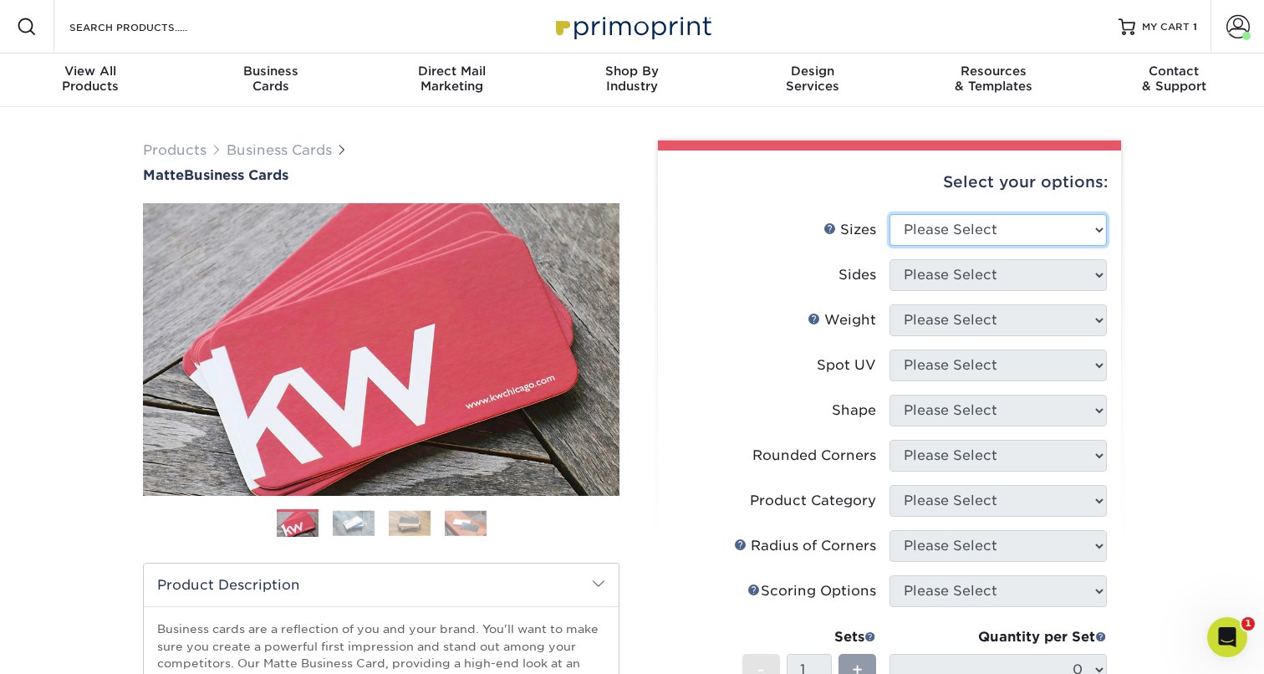
click at [974, 225] on select "Please Select 1.5" x 3.5" - Mini 1.75" x 3.5" - Mini 2" x 2" - Square 2" x 3" -…" at bounding box center [997, 230] width 217 height 32
select select "2.00x3.50"
click at [889, 214] on select "Please Select 1.5" x 3.5" - Mini 1.75" x 3.5" - Mini 2" x 2" - Square 2" x 3" -…" at bounding box center [997, 230] width 217 height 32
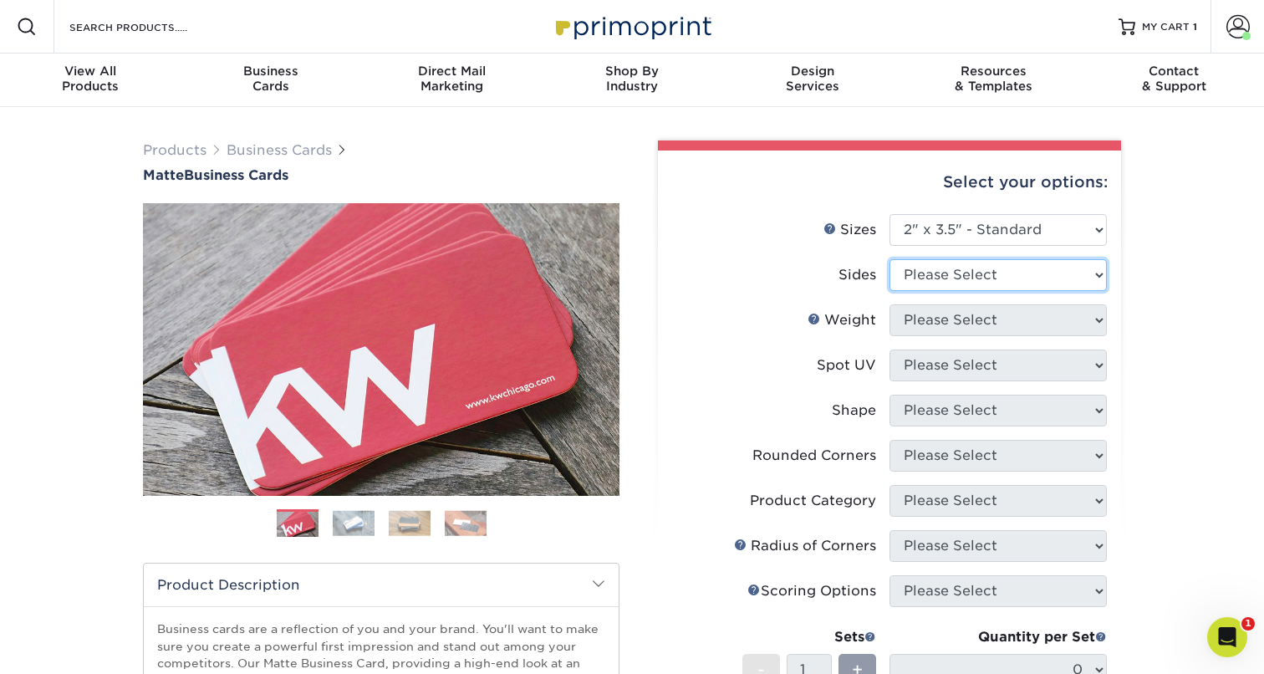
click at [954, 267] on select "Please Select Print Both Sides Print Front Only" at bounding box center [997, 275] width 217 height 32
select select "13abbda7-1d64-4f25-8bb2-c179b224825d"
click at [889, 259] on select "Please Select Print Both Sides Print Front Only" at bounding box center [997, 275] width 217 height 32
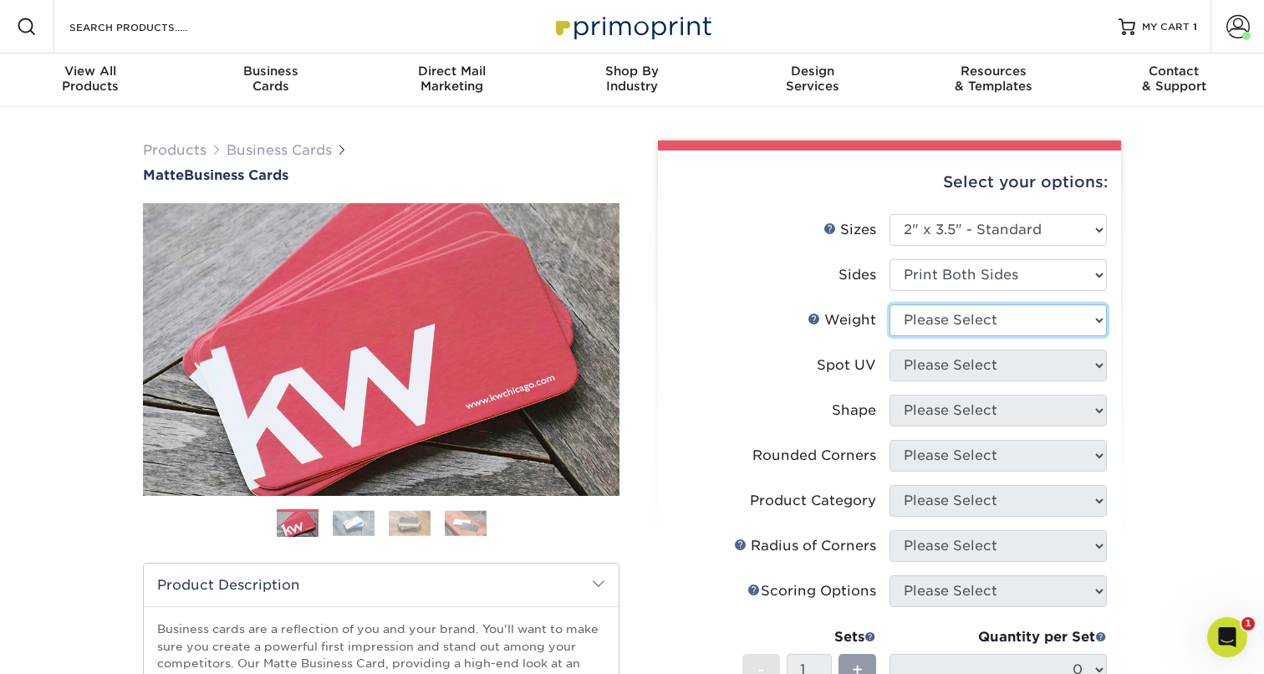
click at [954, 323] on select "Please Select 16PT 14PT" at bounding box center [997, 320] width 217 height 32
select select "16PT"
click at [889, 304] on select "Please Select 16PT 14PT" at bounding box center [997, 320] width 217 height 32
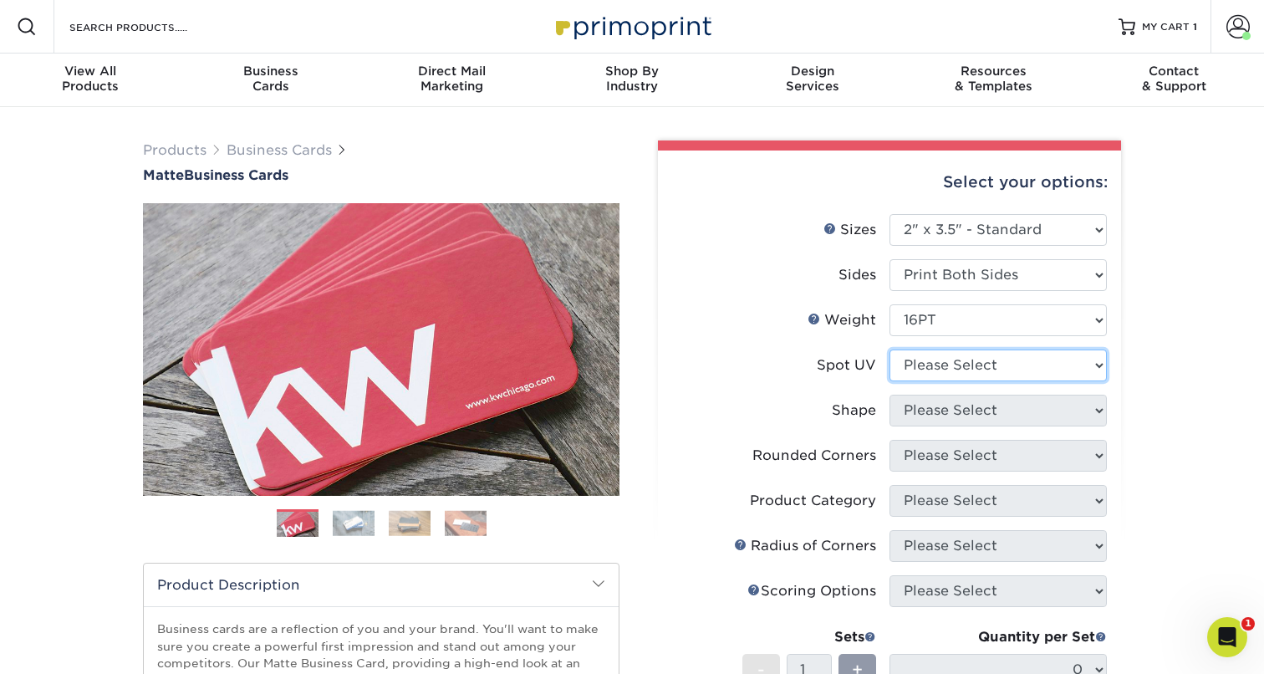
click at [954, 369] on select "Please Select No Spot UV Front and Back (Both Sides) Front Only Back Only" at bounding box center [997, 365] width 217 height 32
select select "3"
click at [889, 349] on select "Please Select No Spot UV Front and Back (Both Sides) Front Only Back Only" at bounding box center [997, 365] width 217 height 32
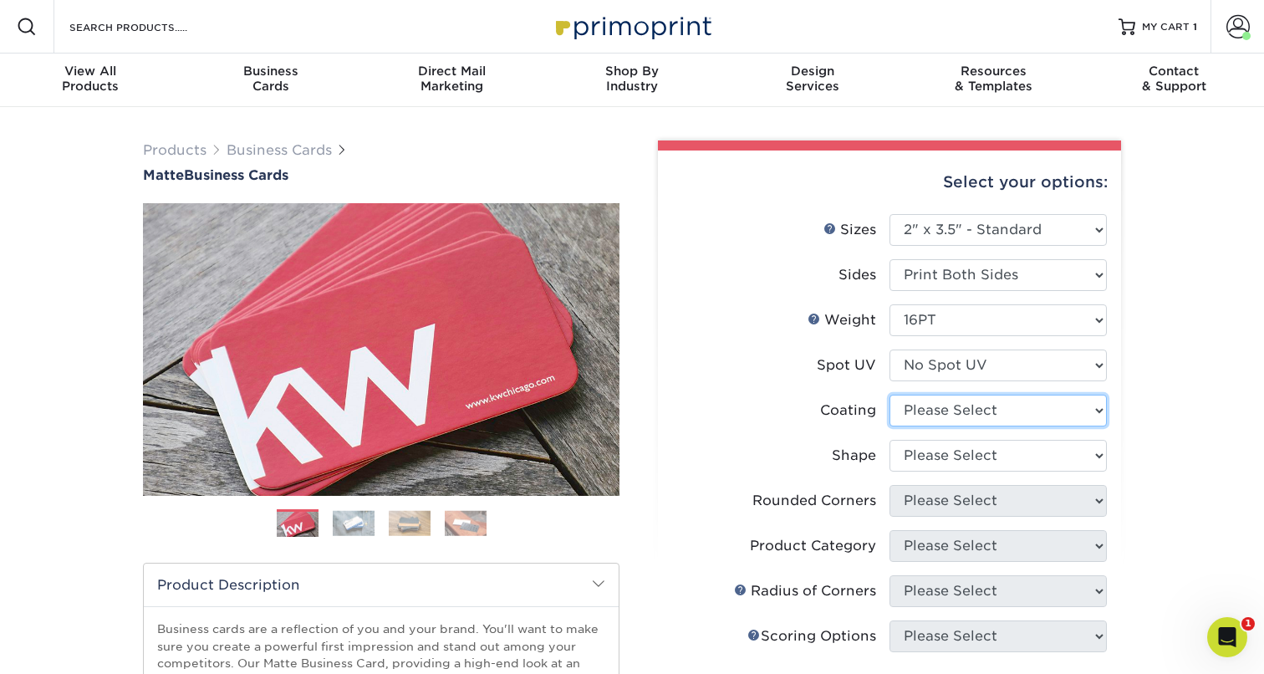
click at [947, 413] on select at bounding box center [997, 410] width 217 height 32
select select "121bb7b5-3b4d-429f-bd8d-bbf80e953313"
click at [889, 394] on select at bounding box center [997, 410] width 217 height 32
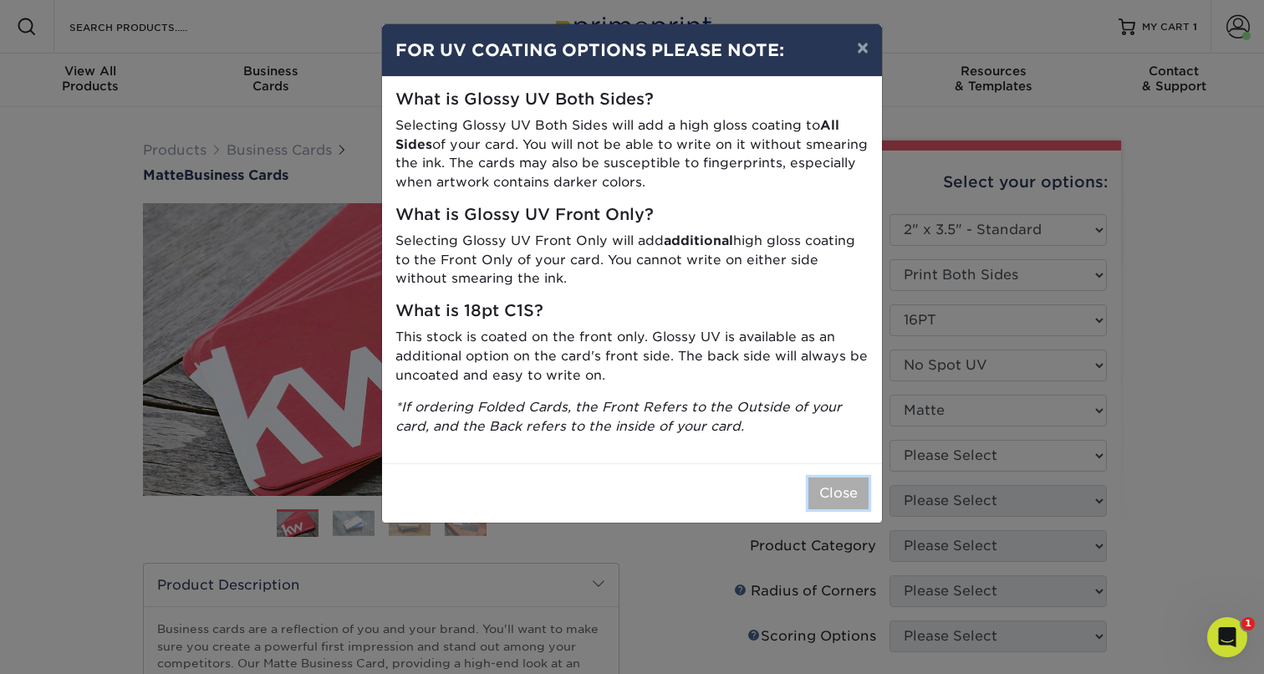
click at [827, 491] on button "Close" at bounding box center [838, 493] width 60 height 32
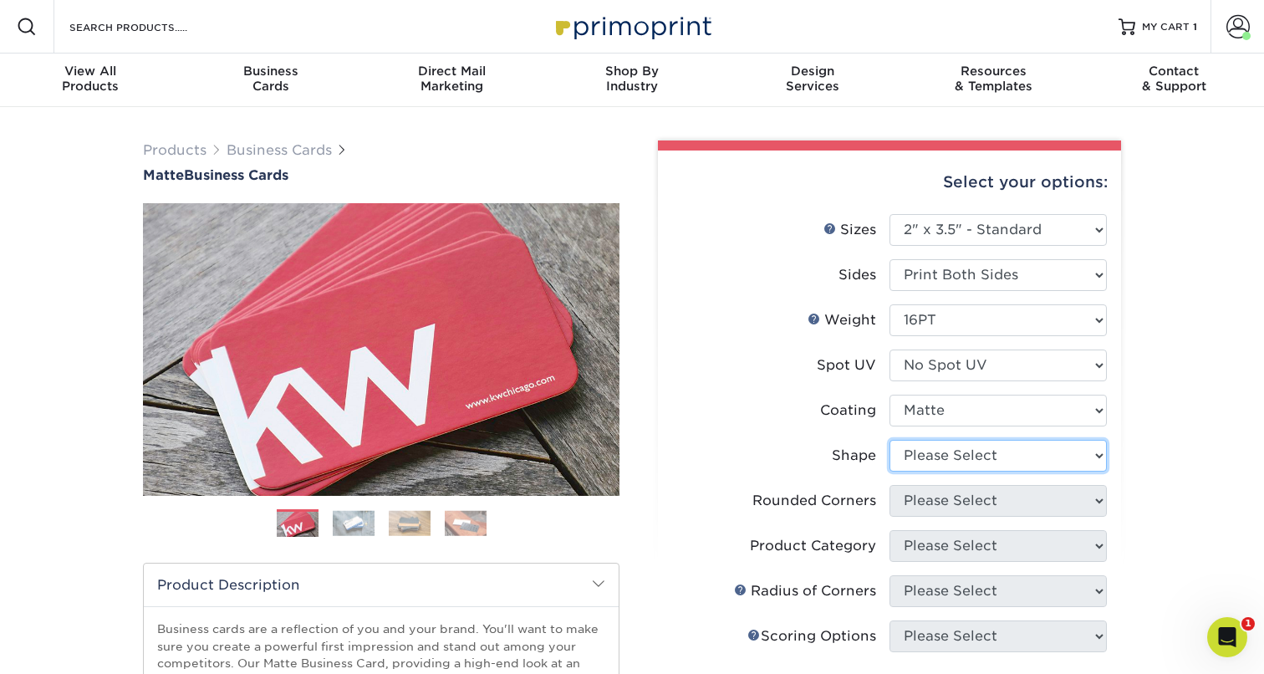
click at [953, 451] on select "Please Select Standard Oval" at bounding box center [997, 456] width 217 height 32
select select "standard"
click at [889, 440] on select "Please Select Standard Oval" at bounding box center [997, 456] width 217 height 32
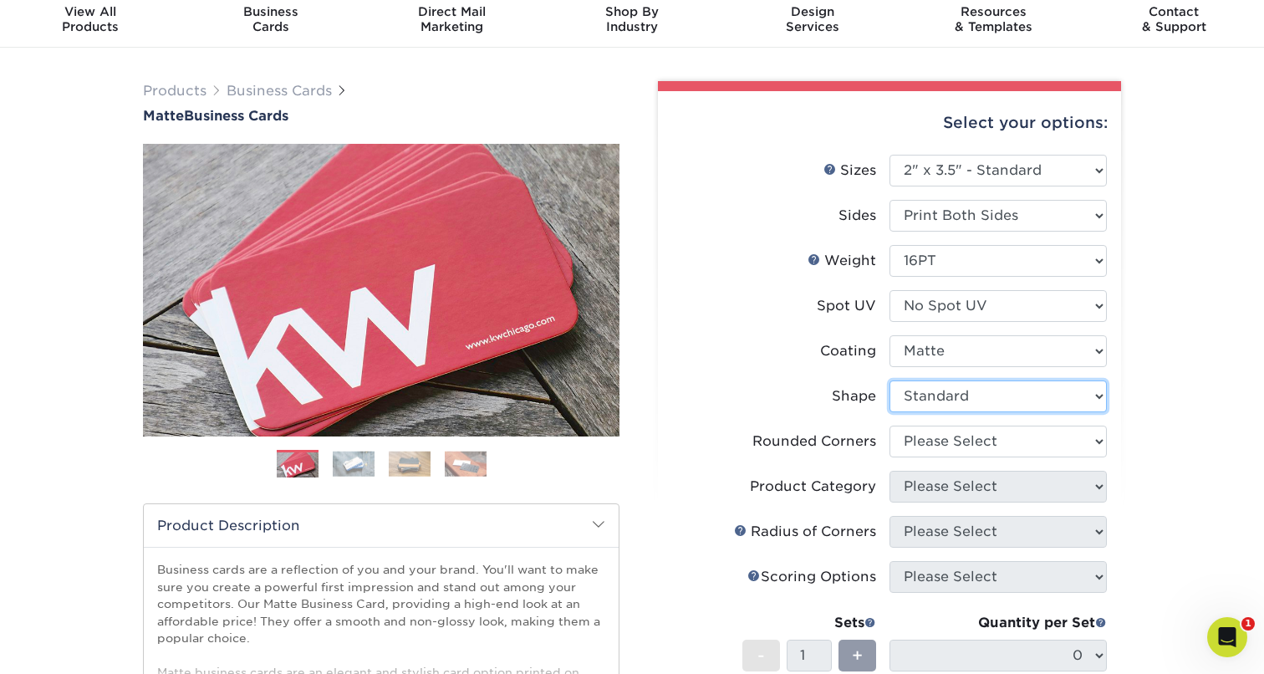
scroll to position [63, 0]
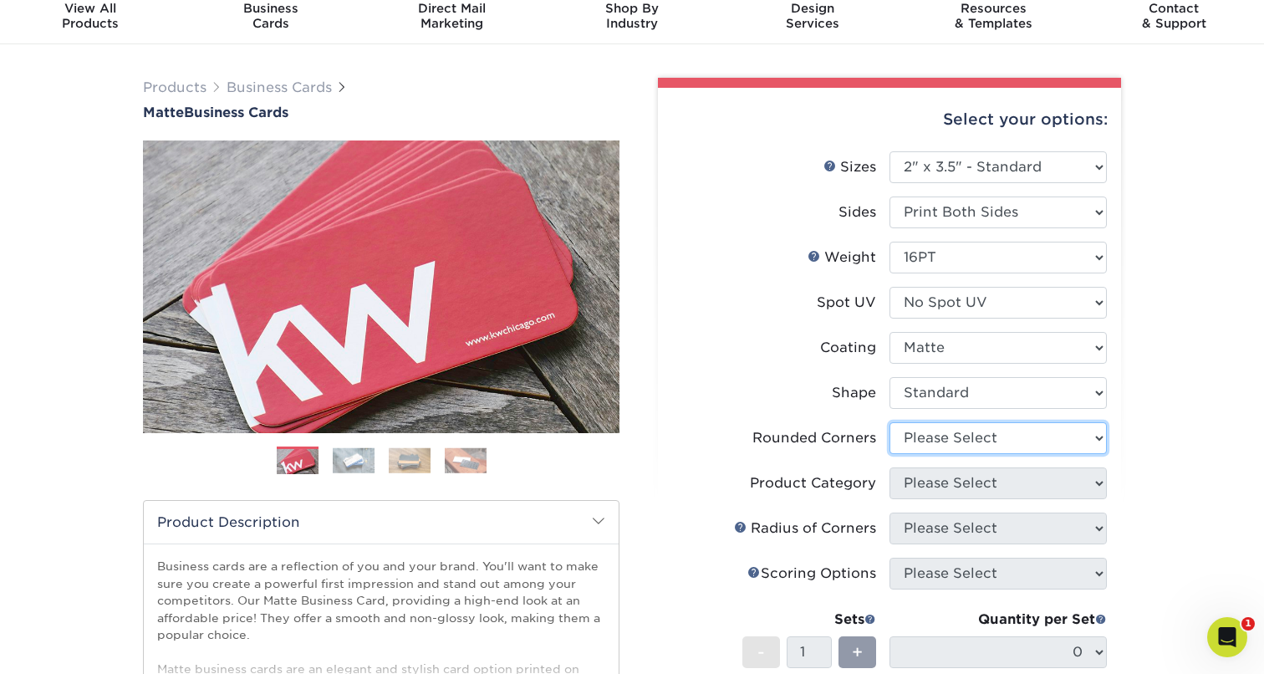
click at [936, 442] on select "Please Select Yes - Round 2 Corners Yes - Round 4 Corners No" at bounding box center [997, 438] width 217 height 32
select select "7672df9e-0e0a-464d-8e1f-920c575e4da3"
click at [889, 422] on select "Please Select Yes - Round 2 Corners Yes - Round 4 Corners No" at bounding box center [997, 438] width 217 height 32
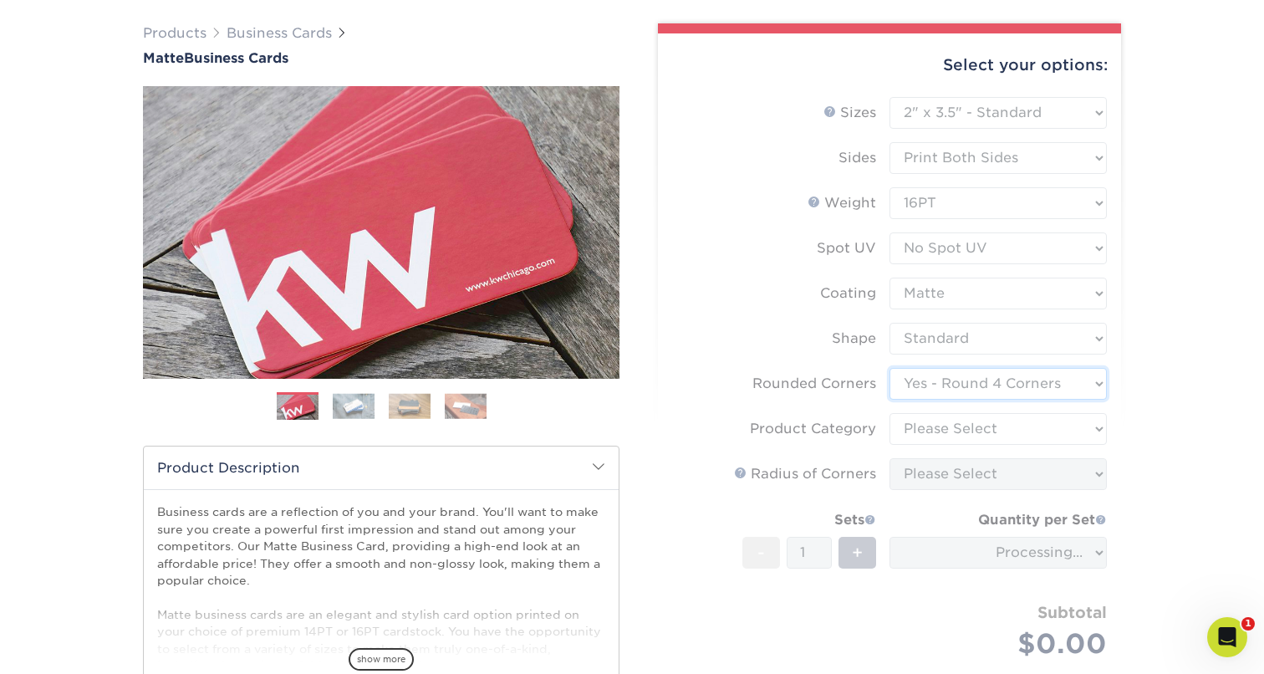
scroll to position [132, 0]
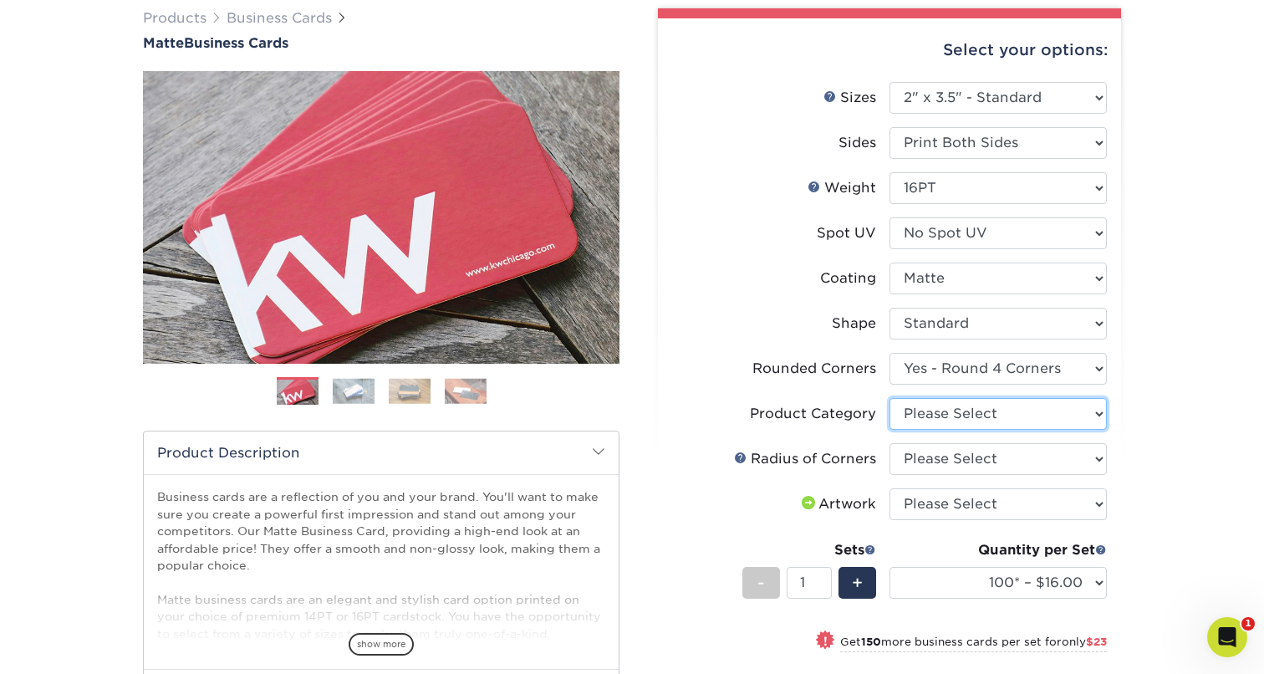
click at [960, 413] on select "Please Select Business Cards" at bounding box center [997, 414] width 217 height 32
select select "3b5148f1-0588-4f88-a218-97bcfdce65c1"
click at [889, 398] on select "Please Select Business Cards" at bounding box center [997, 414] width 217 height 32
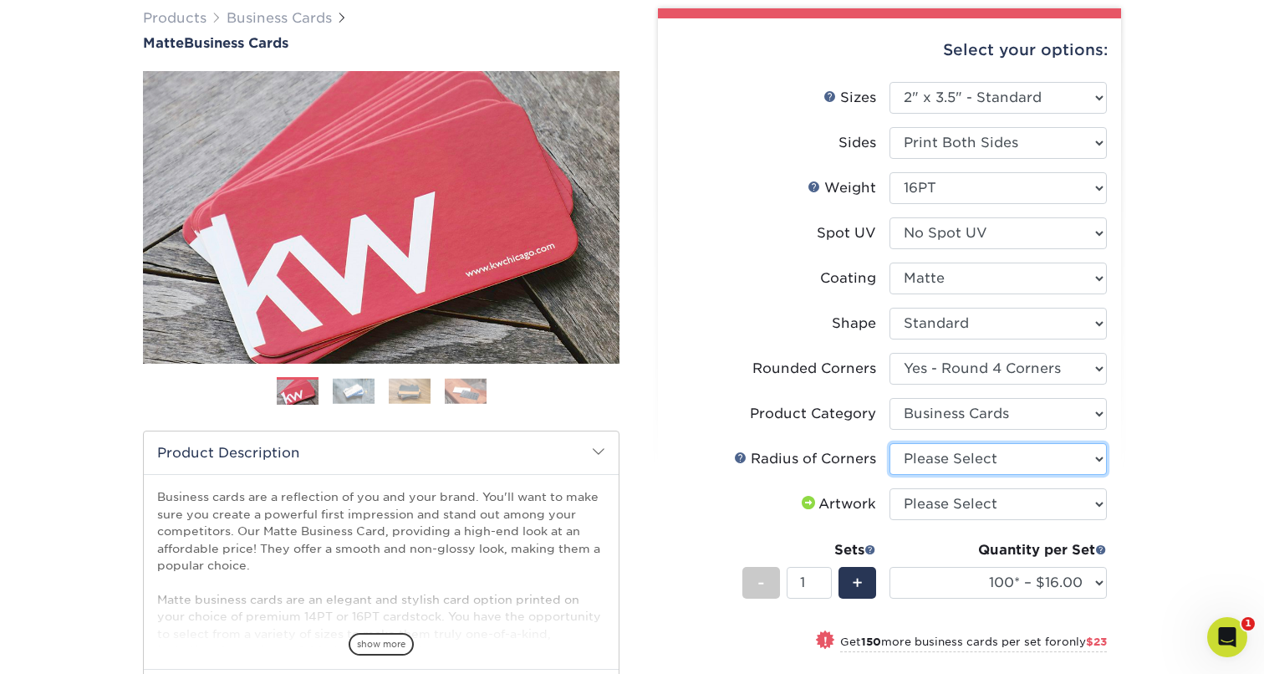
click at [938, 463] on select "Please Select Rounded 1/8" Rounded 1/4"" at bounding box center [997, 459] width 217 height 32
select select "589680c7-ee9a-431b-9d12-d7aeb1386a97"
click at [889, 443] on select "Please Select Rounded 1/8" Rounded 1/4"" at bounding box center [997, 459] width 217 height 32
click at [924, 506] on select "Please Select I will upload files I need a design - $100" at bounding box center [997, 504] width 217 height 32
select select "upload"
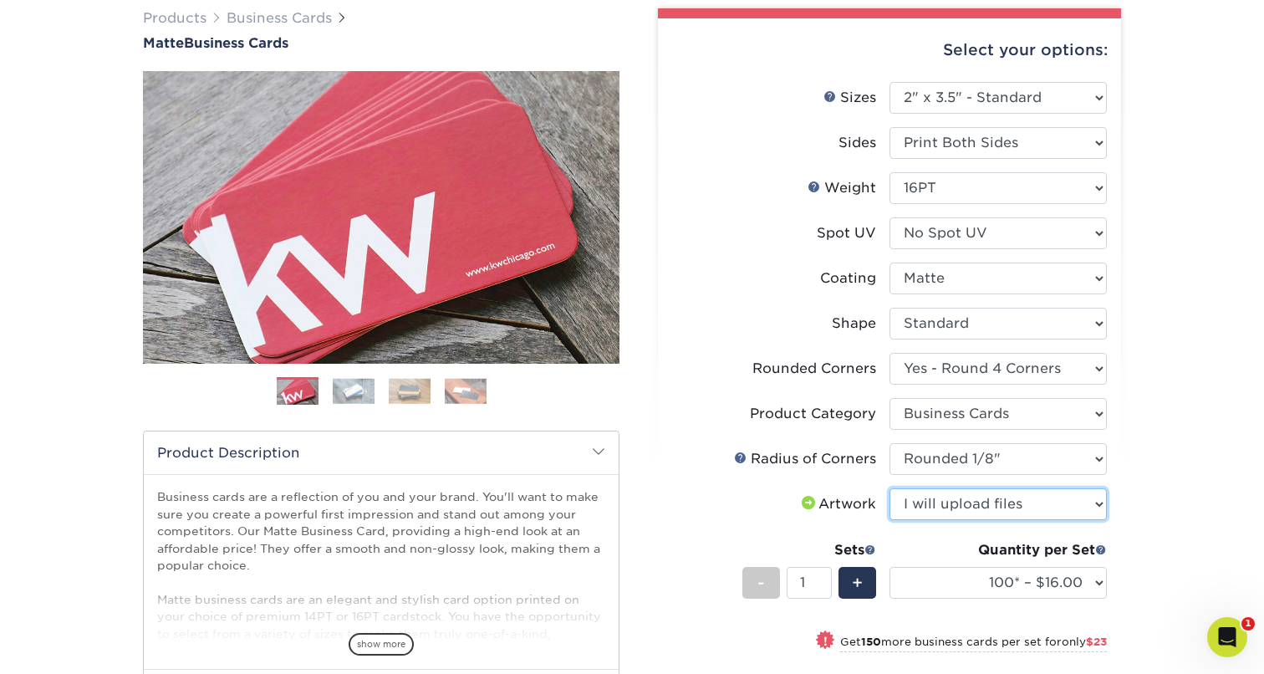
click at [889, 488] on select "Please Select I will upload files I need a design - $100" at bounding box center [997, 504] width 217 height 32
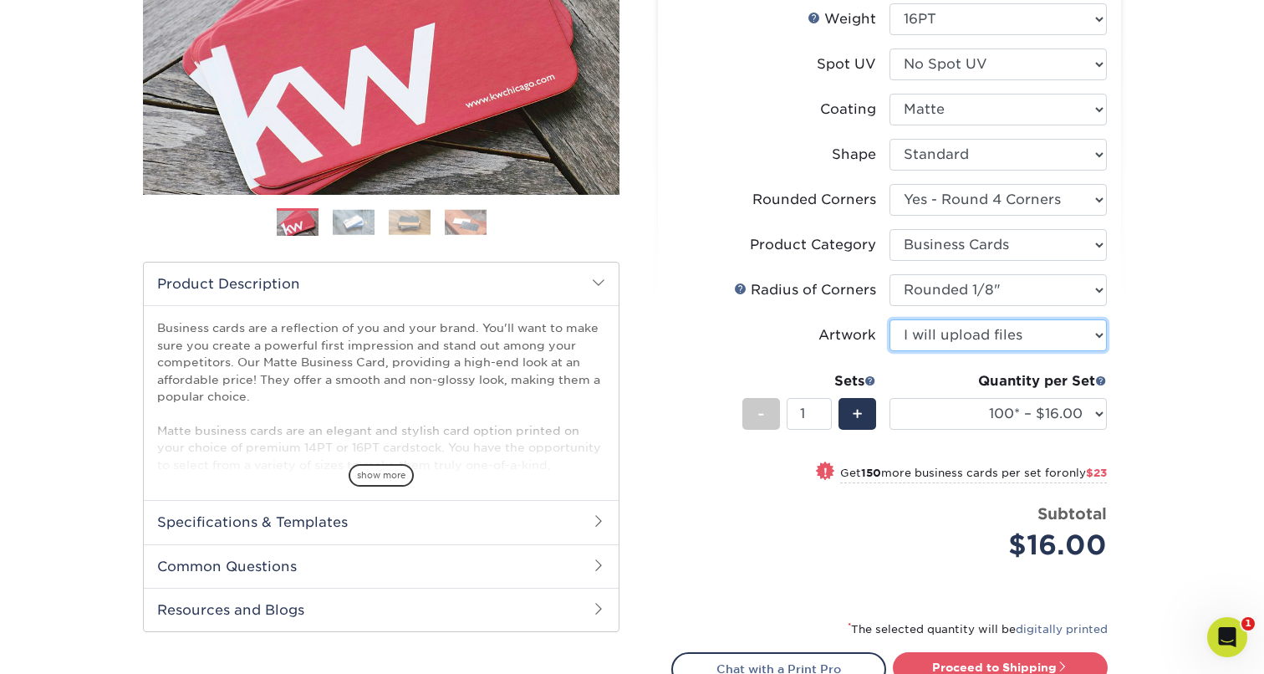
scroll to position [334, 0]
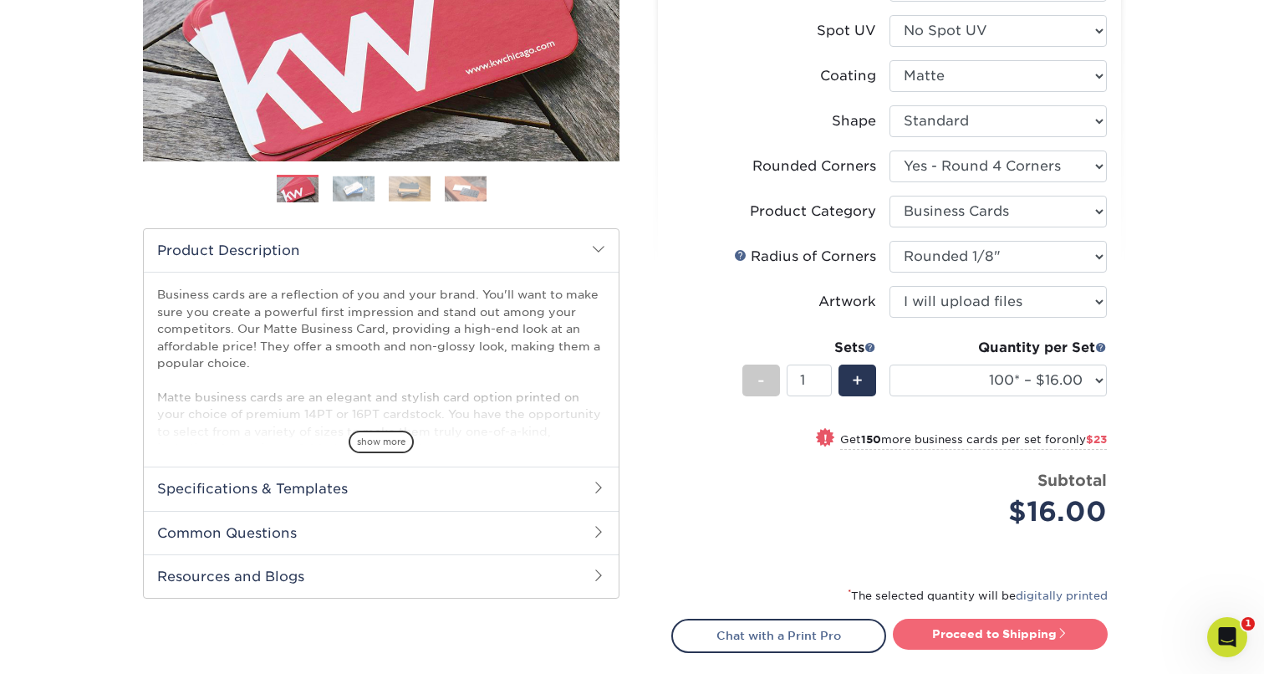
click at [995, 634] on link "Proceed to Shipping" at bounding box center [1000, 633] width 215 height 30
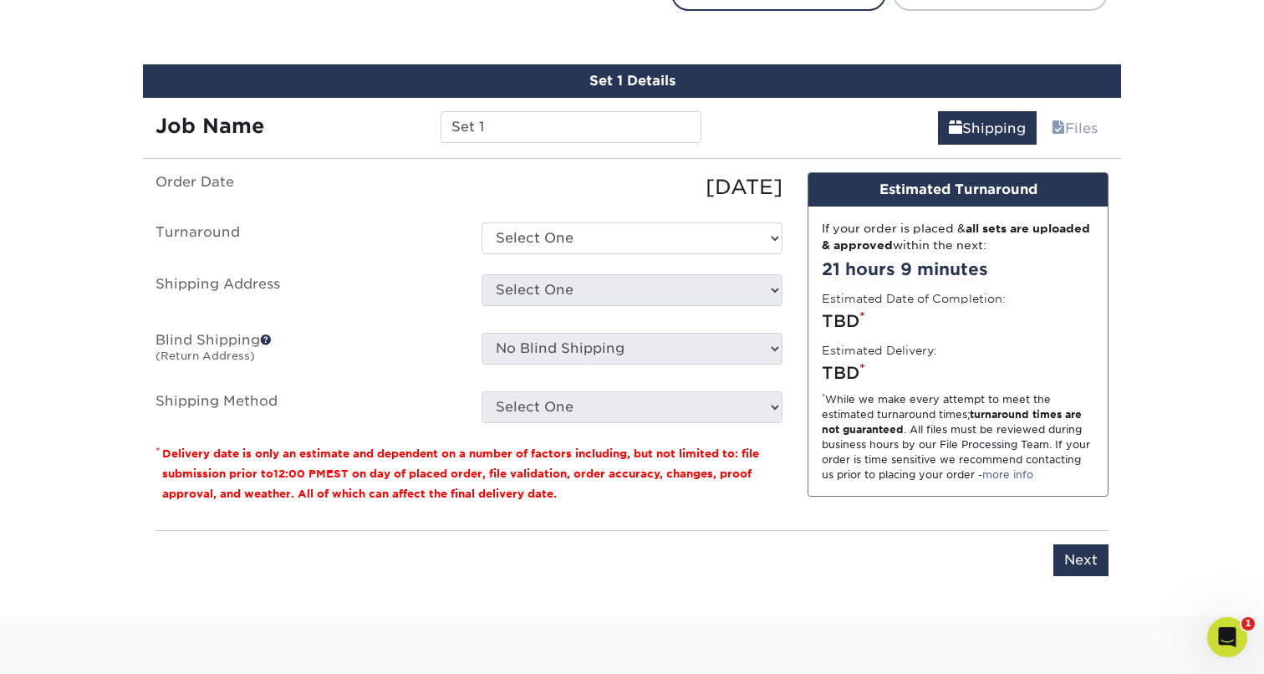
scroll to position [998, 0]
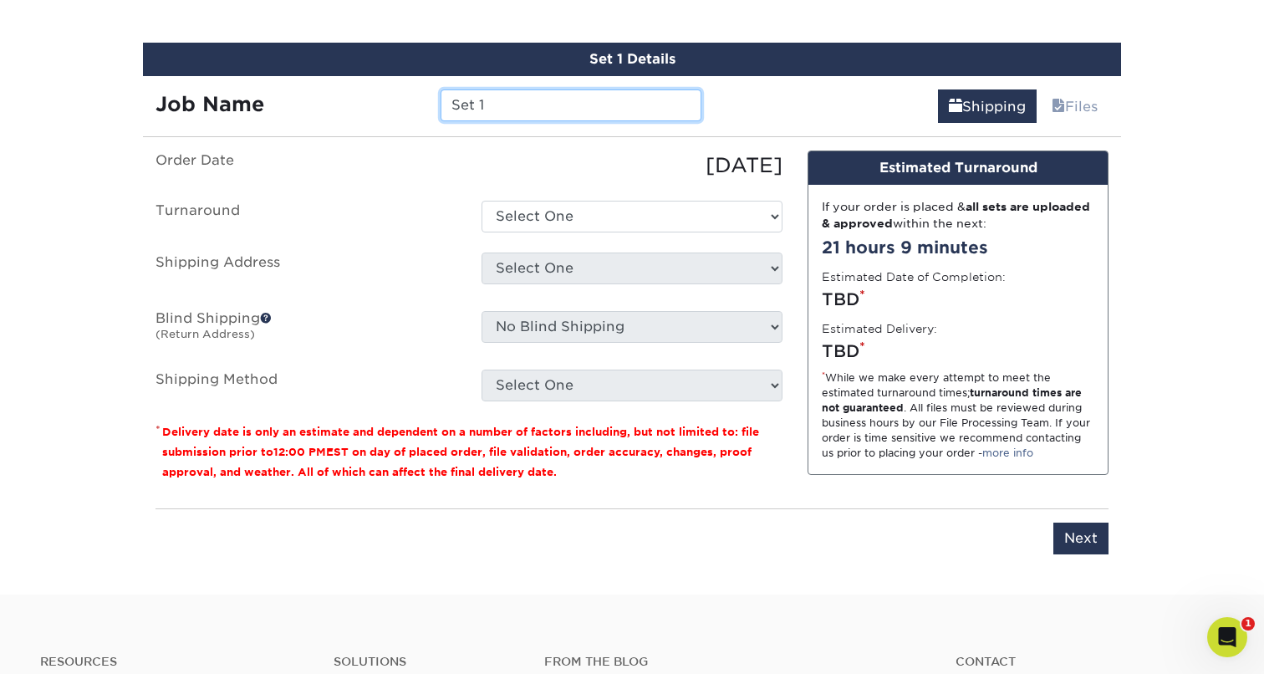
drag, startPoint x: 506, startPoint y: 106, endPoint x: 381, endPoint y: 101, distance: 124.6
click at [379, 101] on div "Job Name Set 1" at bounding box center [428, 105] width 571 height 32
paste input "Oh Brena"
type input "Touchstone BC Oh Brena"
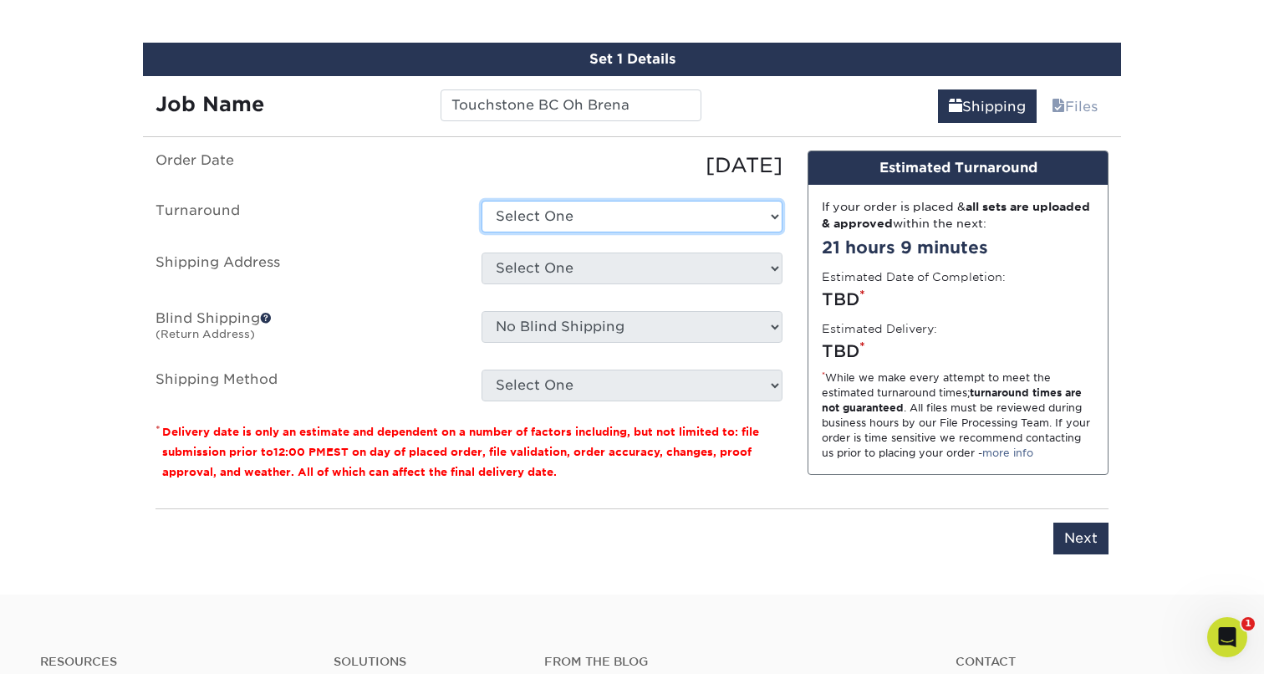
click at [578, 211] on select "Select One 2-4 Business Days 2 Day Next Business Day" at bounding box center [631, 217] width 301 height 32
select select "1a14f52c-e88e-4b57-988e-4a9ef63b1916"
click at [481, 201] on select "Select One 2-4 Business Days 2 Day Next Business Day" at bounding box center [631, 217] width 301 height 32
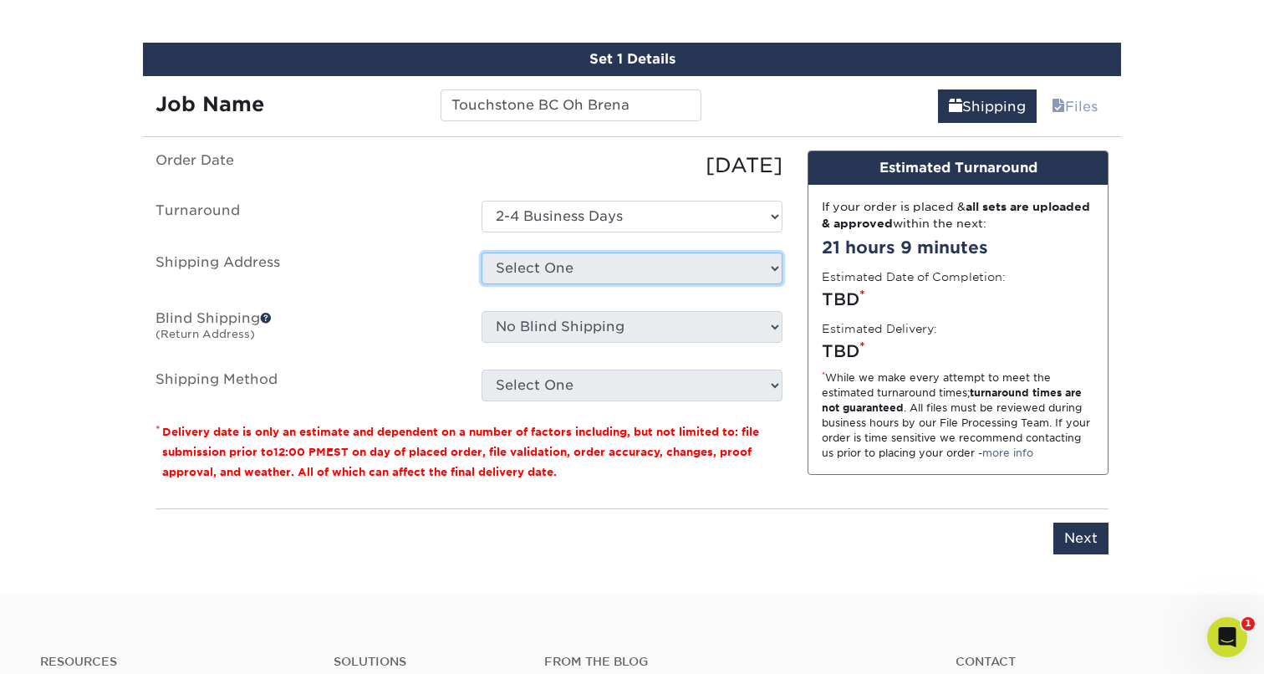
click at [565, 271] on select "Select One Alia Brilliant - [GEOGRAPHIC_DATA] ([PERSON_NAME]) Clutch - Lombard …" at bounding box center [631, 268] width 301 height 32
select select "281539"
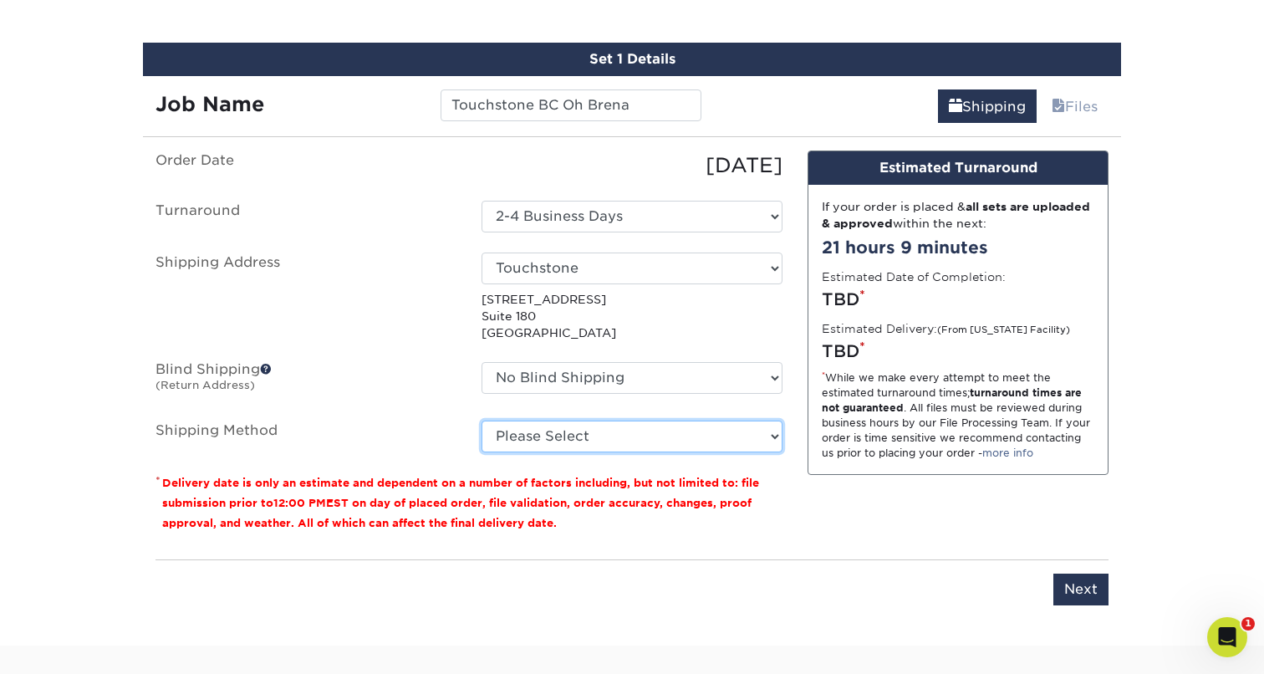
click at [571, 435] on select "Please Select Ground Shipping (+$7.84) 3 Day Shipping Service (+$15.34) 2 Day A…" at bounding box center [631, 436] width 301 height 32
select select "03"
click at [481, 420] on select "Please Select Ground Shipping (+$7.84) 3 Day Shipping Service (+$15.34) 2 Day A…" at bounding box center [631, 436] width 301 height 32
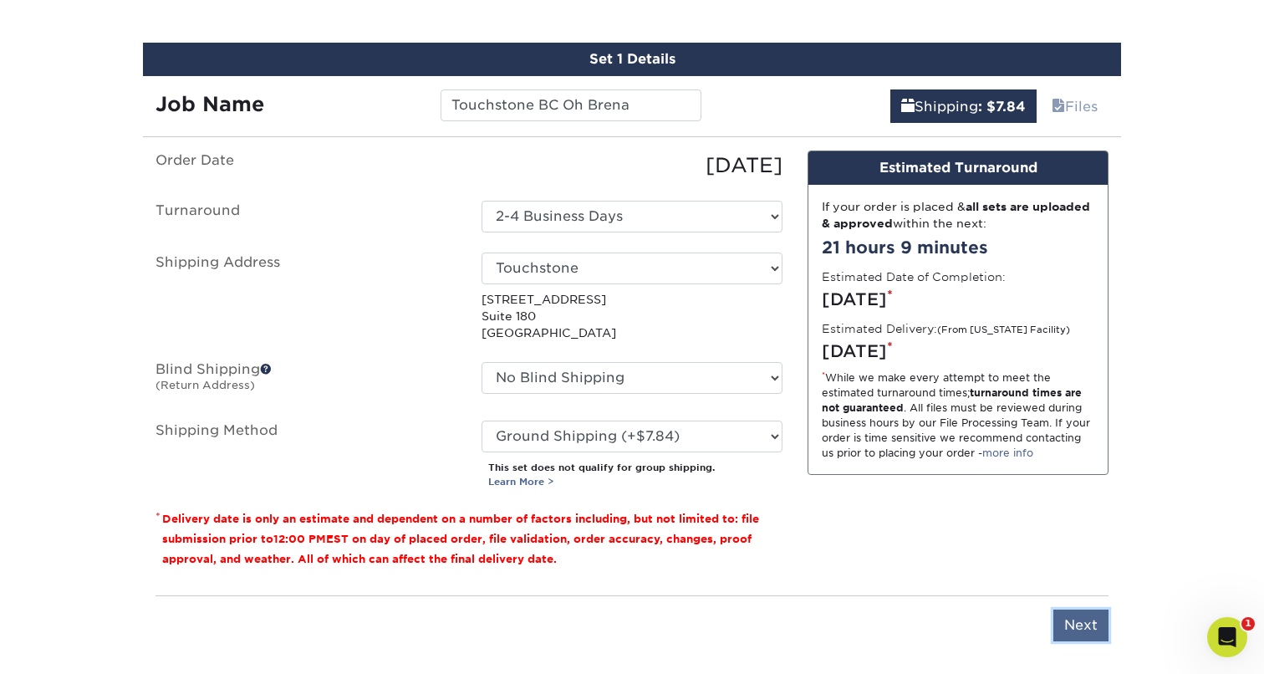
click at [1086, 626] on input "Next" at bounding box center [1080, 625] width 55 height 32
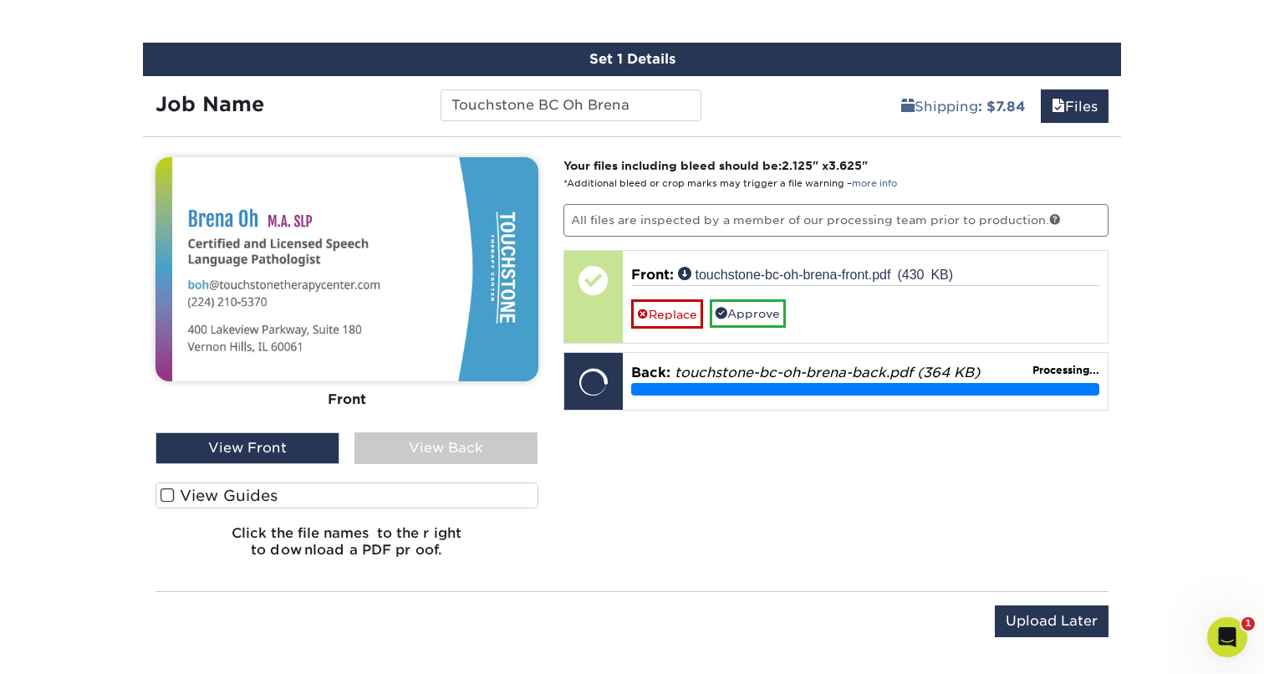
click at [404, 460] on div "View Back" at bounding box center [446, 448] width 184 height 32
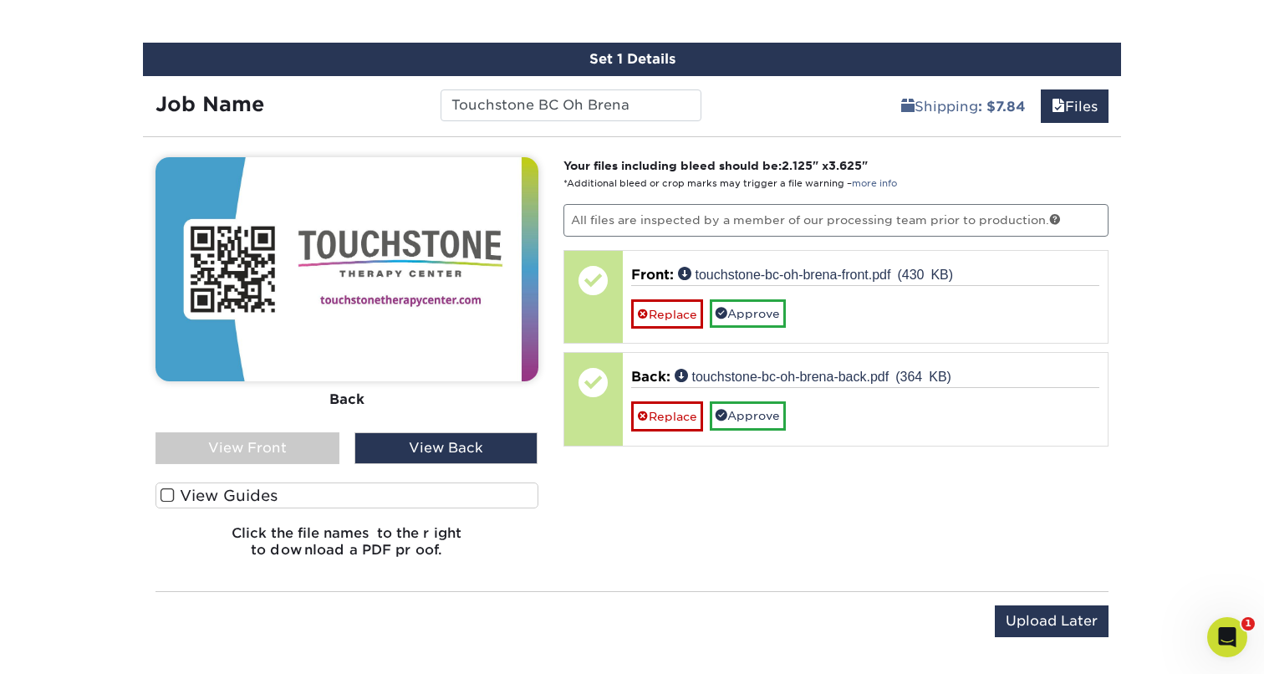
click at [281, 444] on div "View Front" at bounding box center [247, 448] width 184 height 32
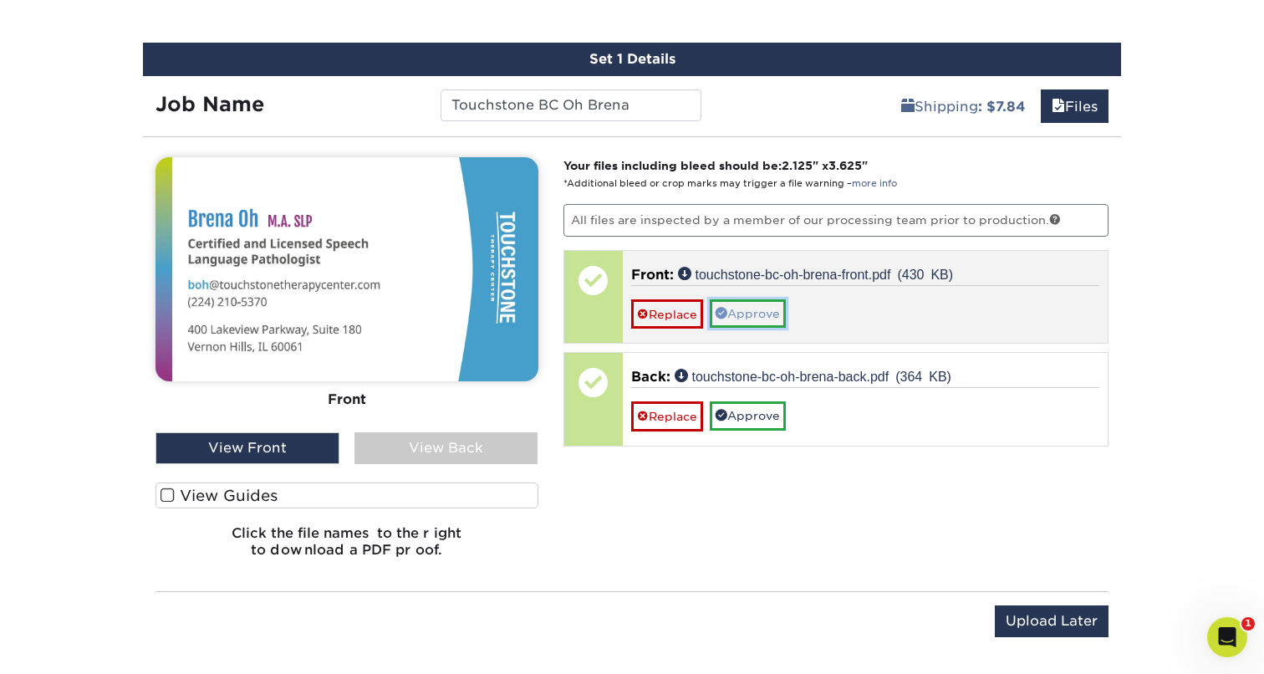
click at [766, 308] on link "Approve" at bounding box center [748, 313] width 76 height 28
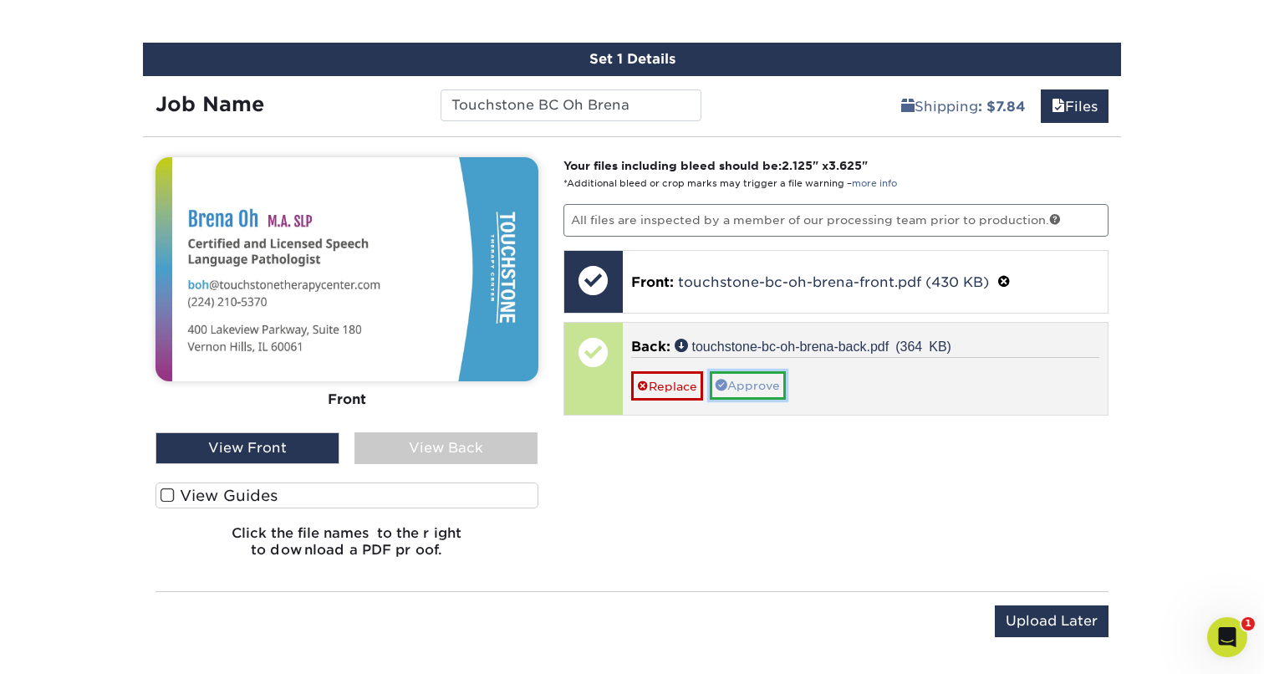
click at [751, 378] on link "Approve" at bounding box center [748, 385] width 76 height 28
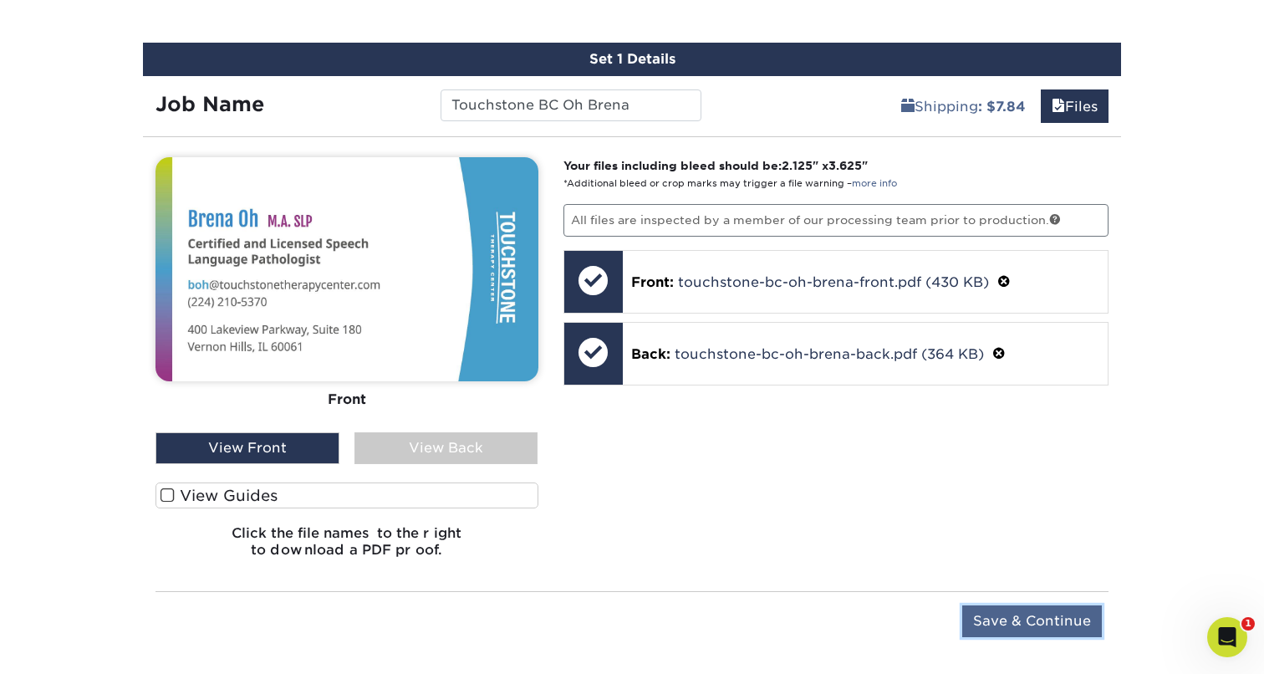
click at [1026, 610] on input "Save & Continue" at bounding box center [1032, 621] width 140 height 32
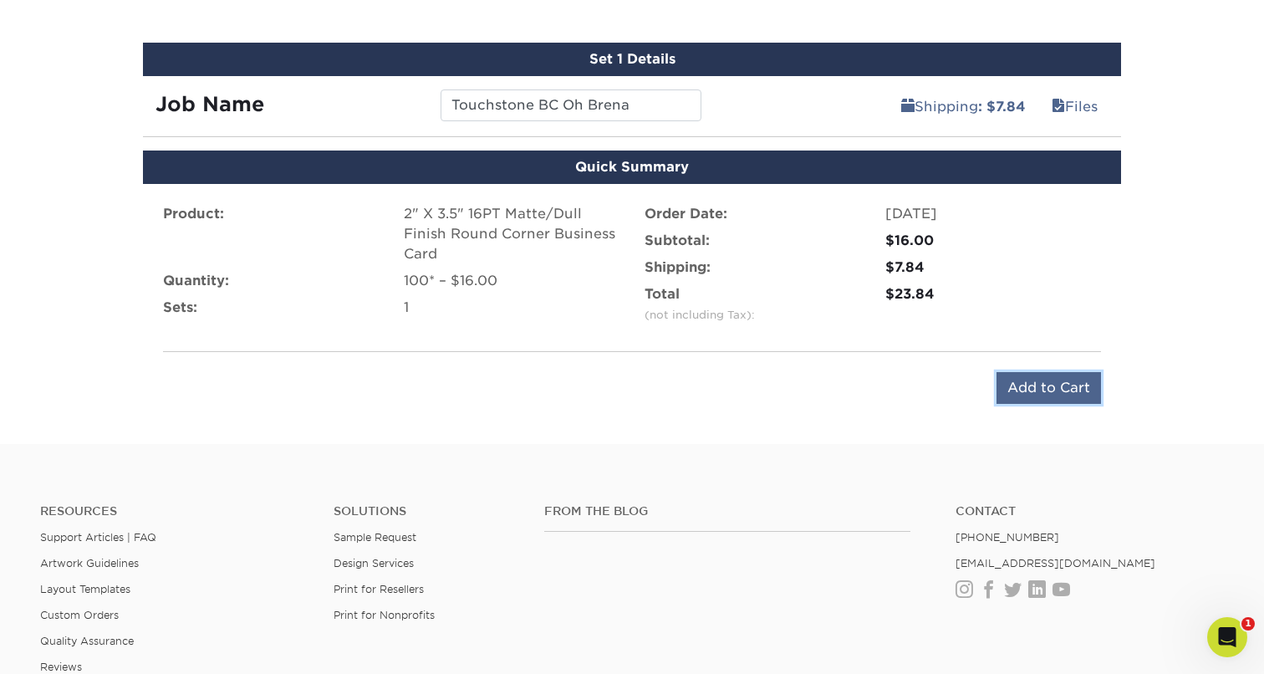
click at [1049, 386] on input "Add to Cart" at bounding box center [1048, 388] width 104 height 32
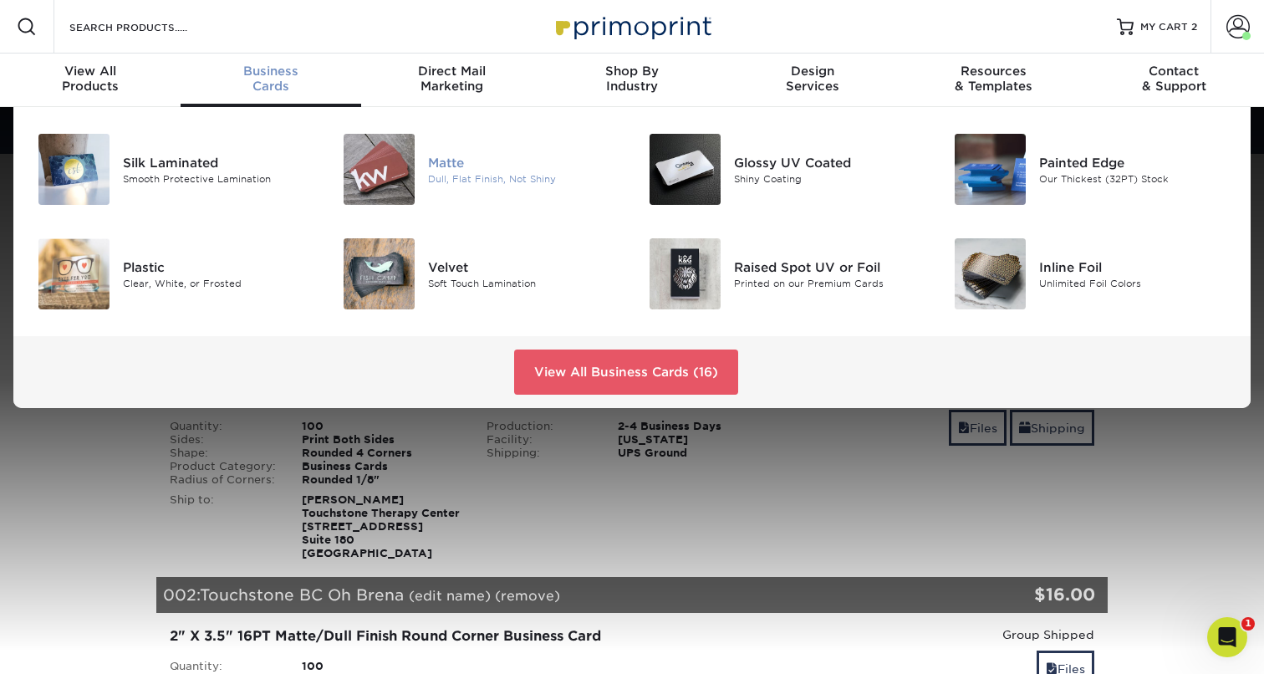
click at [477, 175] on div "Dull, Flat Finish, Not Shiny" at bounding box center [523, 178] width 191 height 14
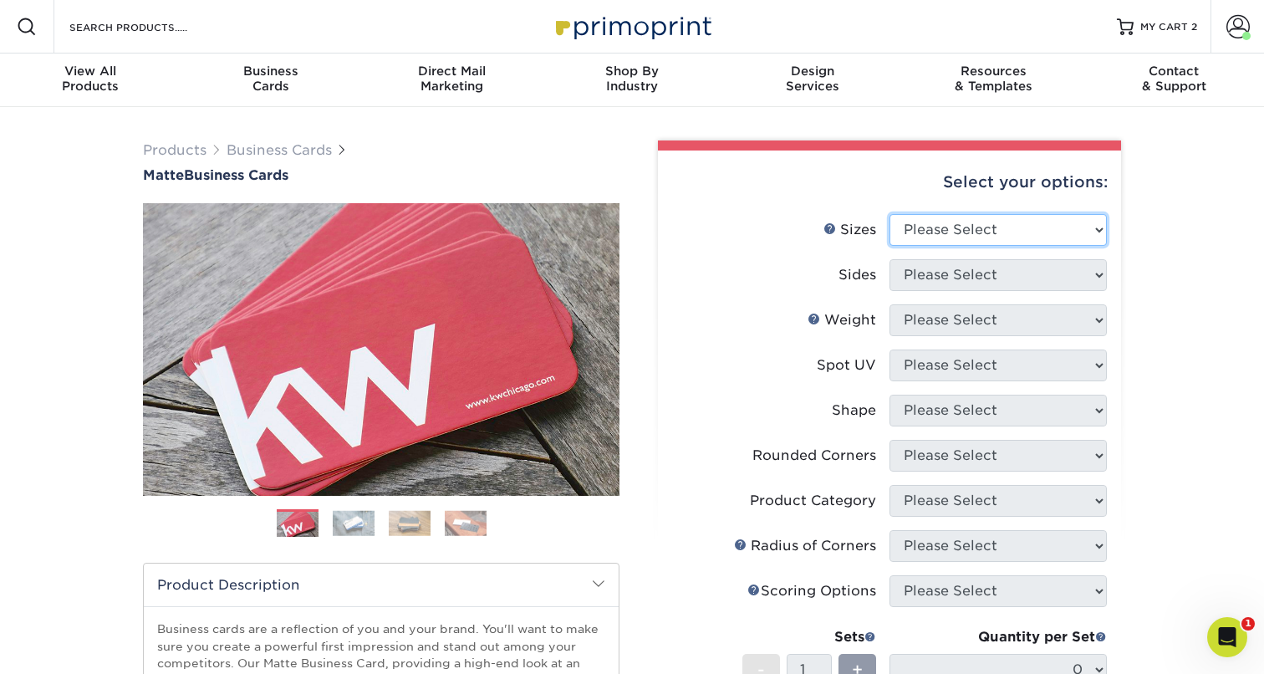
click at [919, 232] on select "Please Select 1.5" x 3.5" - Mini 1.75" x 3.5" - Mini 2" x 2" - Square 2" x 3" -…" at bounding box center [997, 230] width 217 height 32
select select "2.00x3.50"
click at [889, 214] on select "Please Select 1.5" x 3.5" - Mini 1.75" x 3.5" - Mini 2" x 2" - Square 2" x 3" -…" at bounding box center [997, 230] width 217 height 32
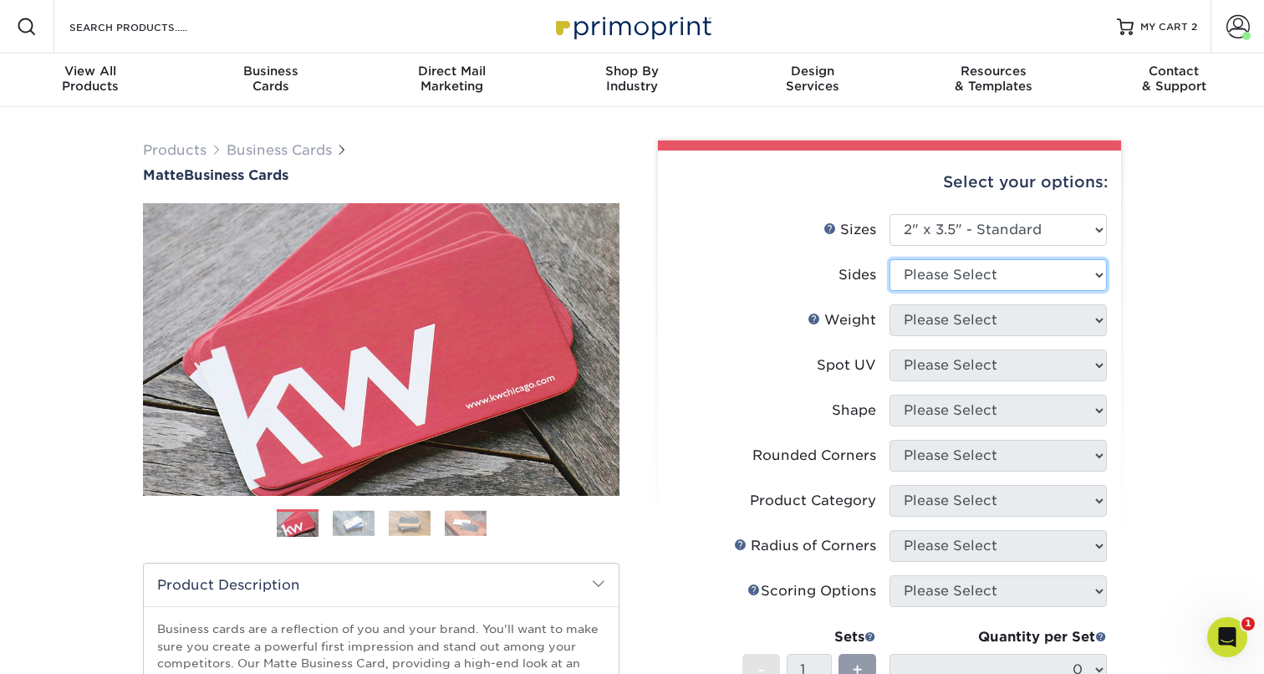
click at [921, 270] on select "Please Select Print Both Sides Print Front Only" at bounding box center [997, 275] width 217 height 32
select select "13abbda7-1d64-4f25-8bb2-c179b224825d"
click at [889, 259] on select "Please Select Print Both Sides Print Front Only" at bounding box center [997, 275] width 217 height 32
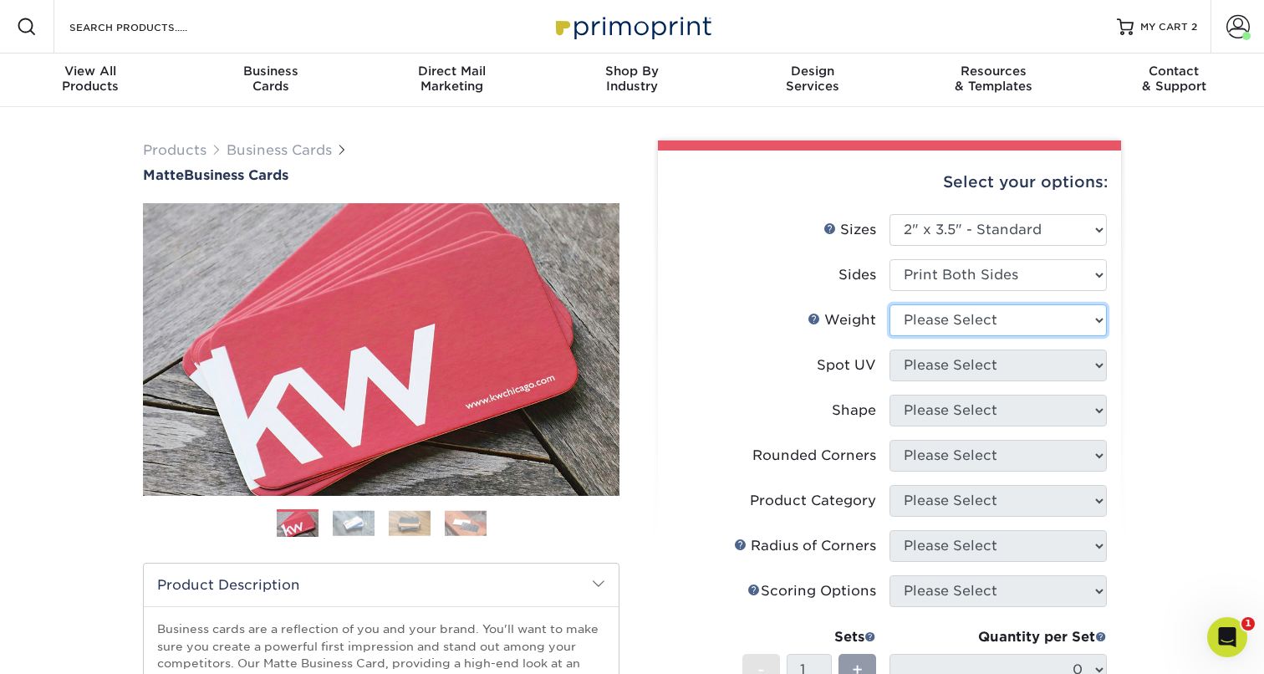
click at [936, 318] on select "Please Select 16PT 14PT" at bounding box center [997, 320] width 217 height 32
select select "16PT"
click at [889, 304] on select "Please Select 16PT 14PT" at bounding box center [997, 320] width 217 height 32
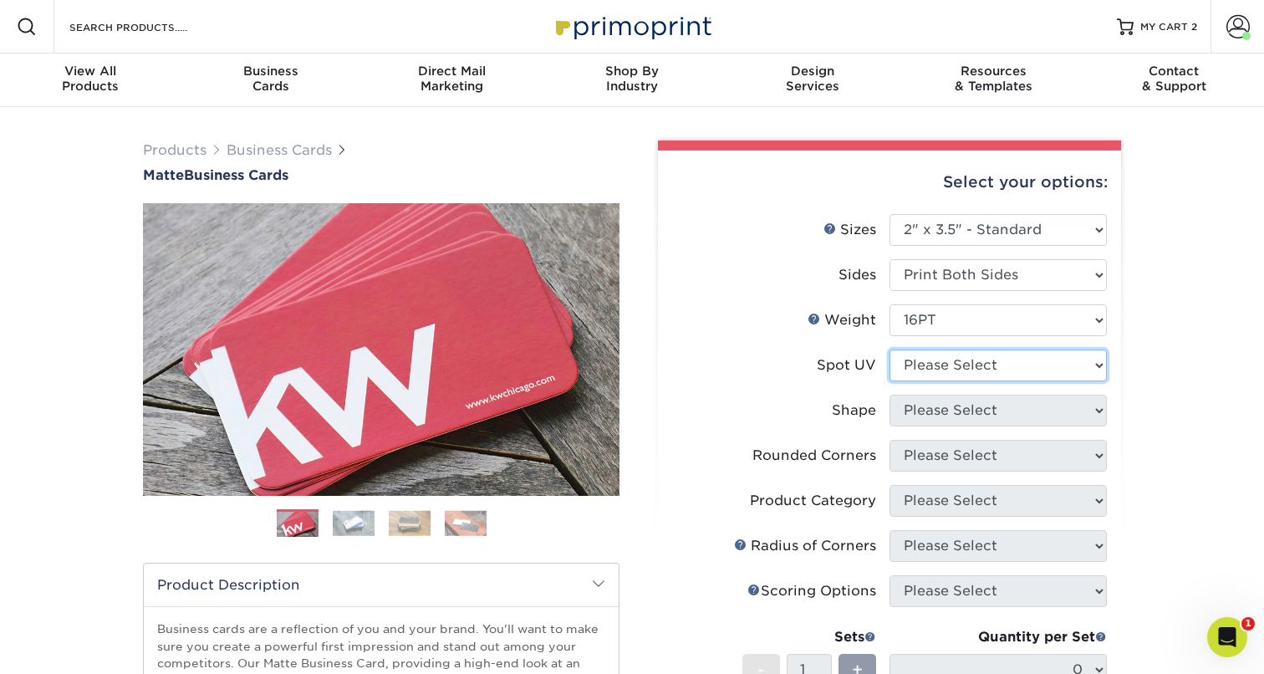
click at [929, 367] on select "Please Select No Spot UV Front and Back (Both Sides) Front Only Back Only" at bounding box center [997, 365] width 217 height 32
select select "3"
click at [889, 349] on select "Please Select No Spot UV Front and Back (Both Sides) Front Only Back Only" at bounding box center [997, 365] width 217 height 32
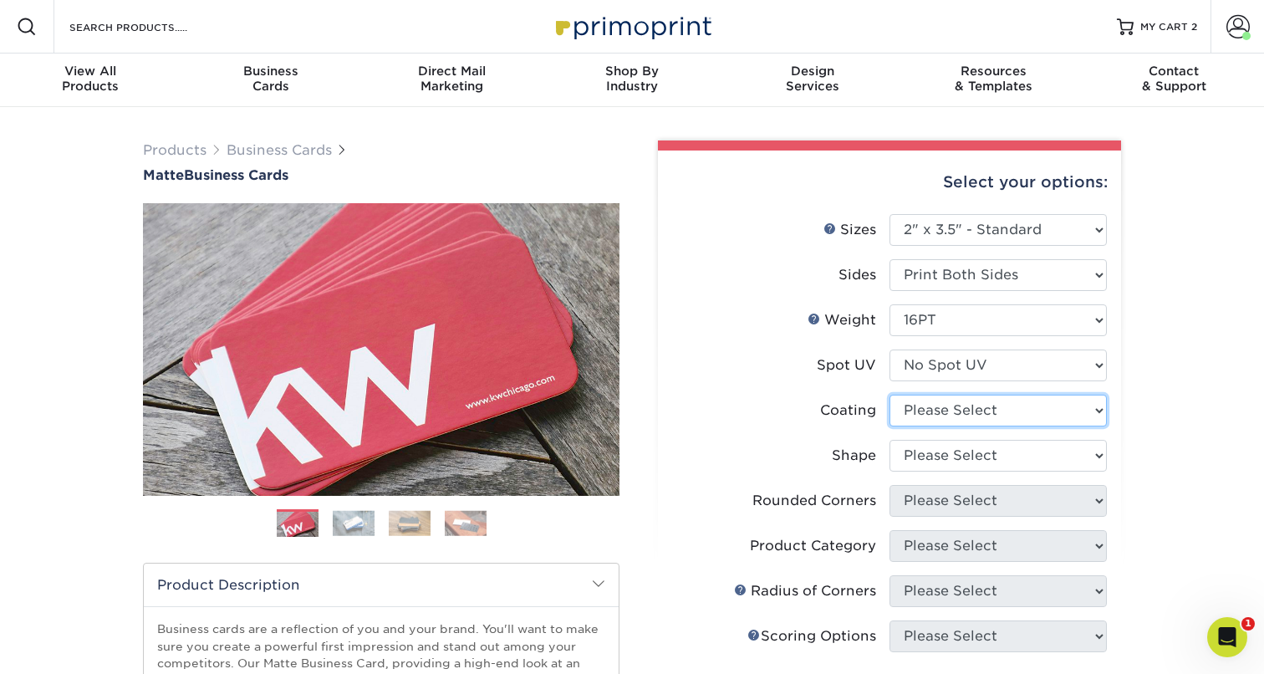
click at [928, 412] on select at bounding box center [997, 410] width 217 height 32
select select "121bb7b5-3b4d-429f-bd8d-bbf80e953313"
click at [889, 394] on select at bounding box center [997, 410] width 217 height 32
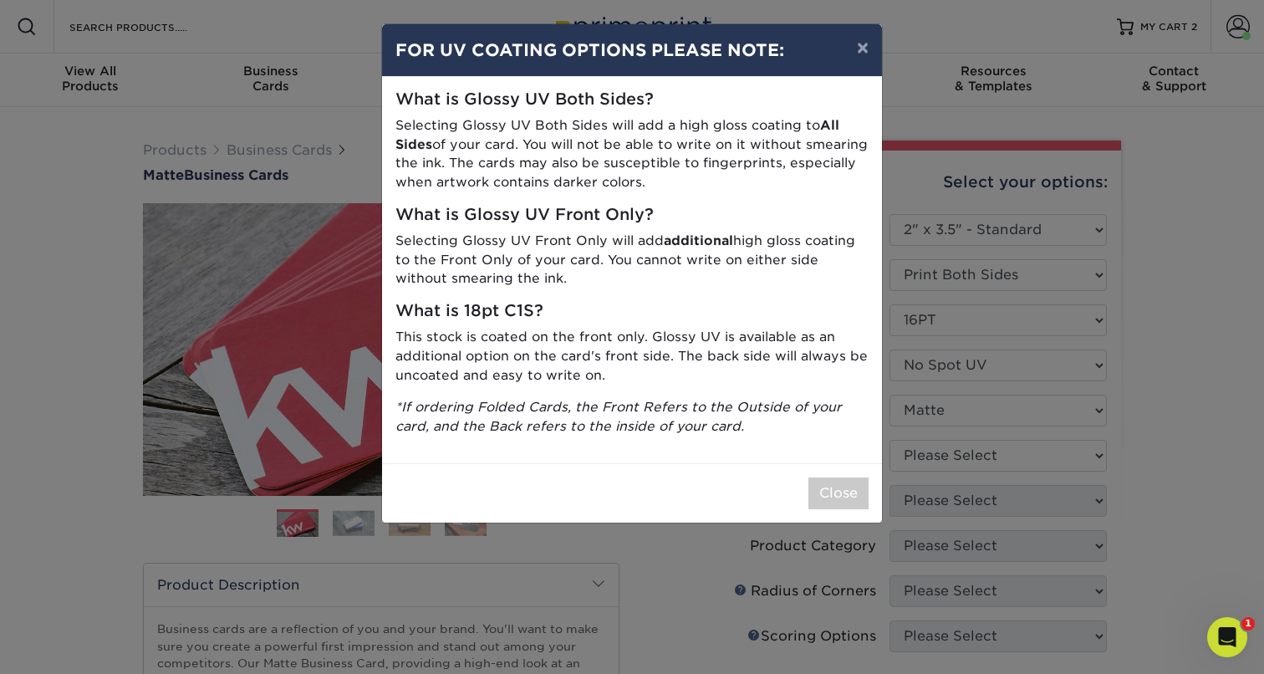
click at [928, 450] on div "× FOR UV COATING OPTIONS PLEASE NOTE: What is Glossy UV Both Sides? Selecting G…" at bounding box center [632, 337] width 1264 height 674
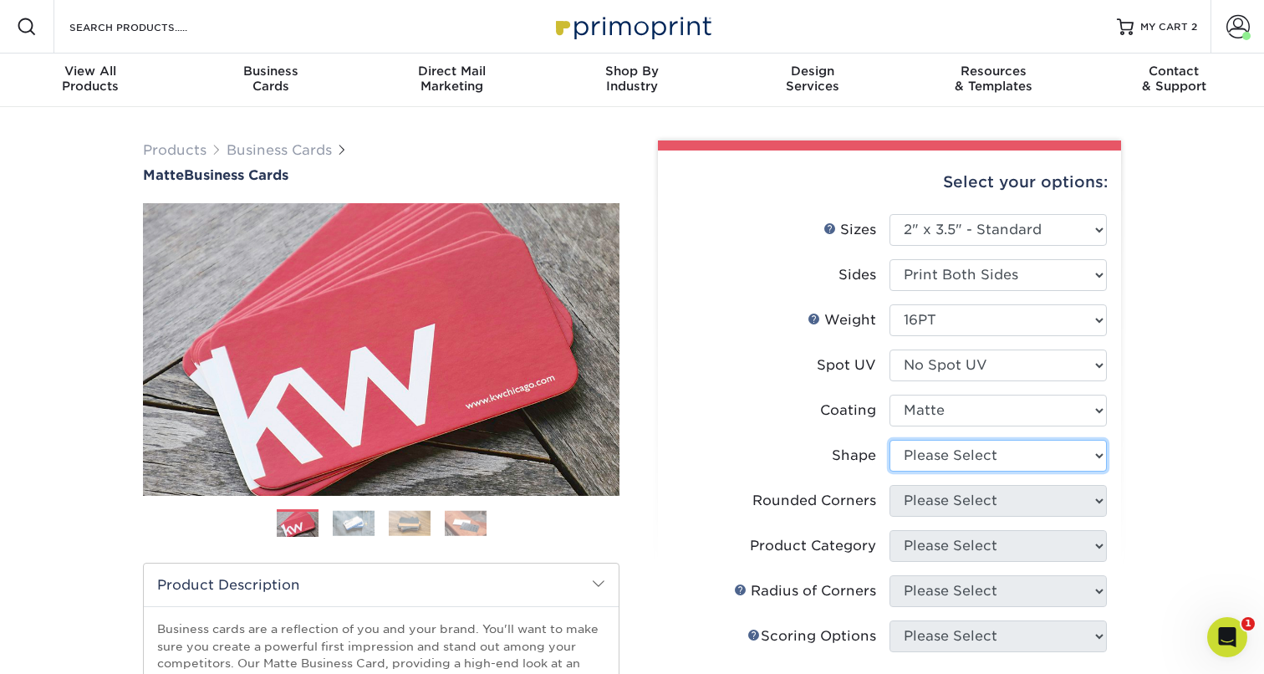
click at [928, 450] on select "Please Select Standard Oval" at bounding box center [997, 456] width 217 height 32
select select "standard"
click at [889, 440] on select "Please Select Standard Oval" at bounding box center [997, 456] width 217 height 32
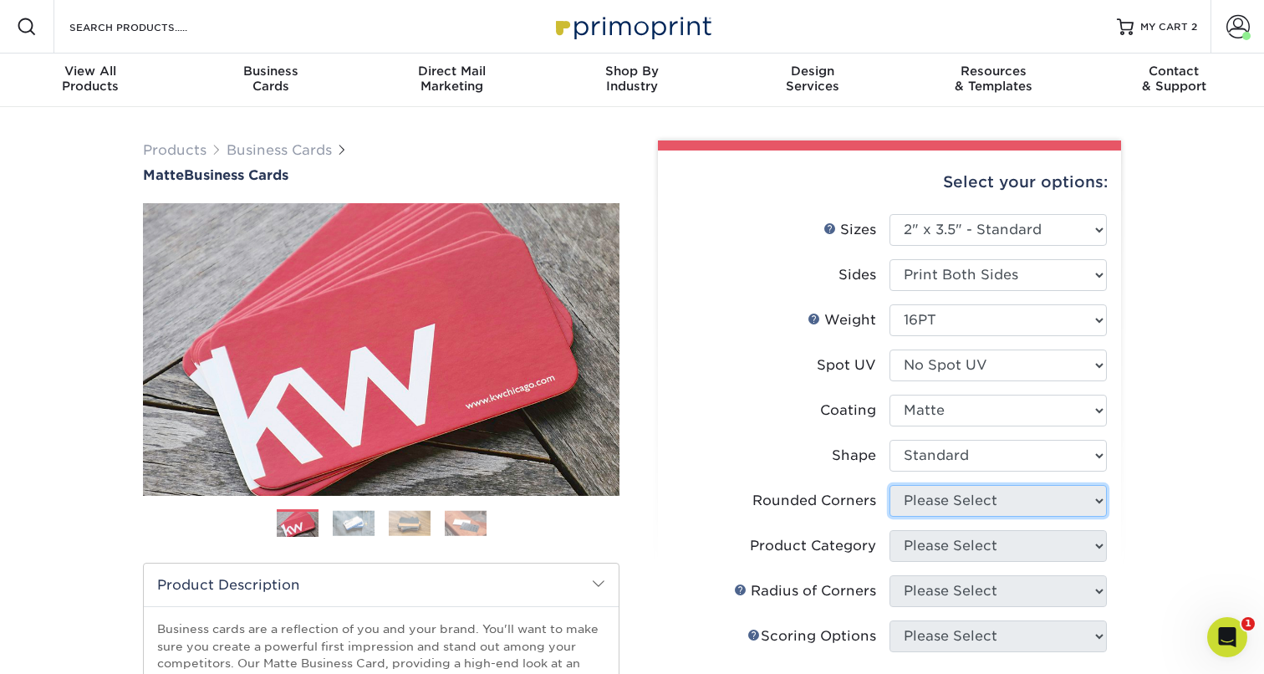
click at [925, 502] on select "Please Select Yes - Round 2 Corners Yes - Round 4 Corners No" at bounding box center [997, 501] width 217 height 32
select select "7672df9e-0e0a-464d-8e1f-920c575e4da3"
click at [889, 485] on select "Please Select Yes - Round 2 Corners Yes - Round 4 Corners No" at bounding box center [997, 501] width 217 height 32
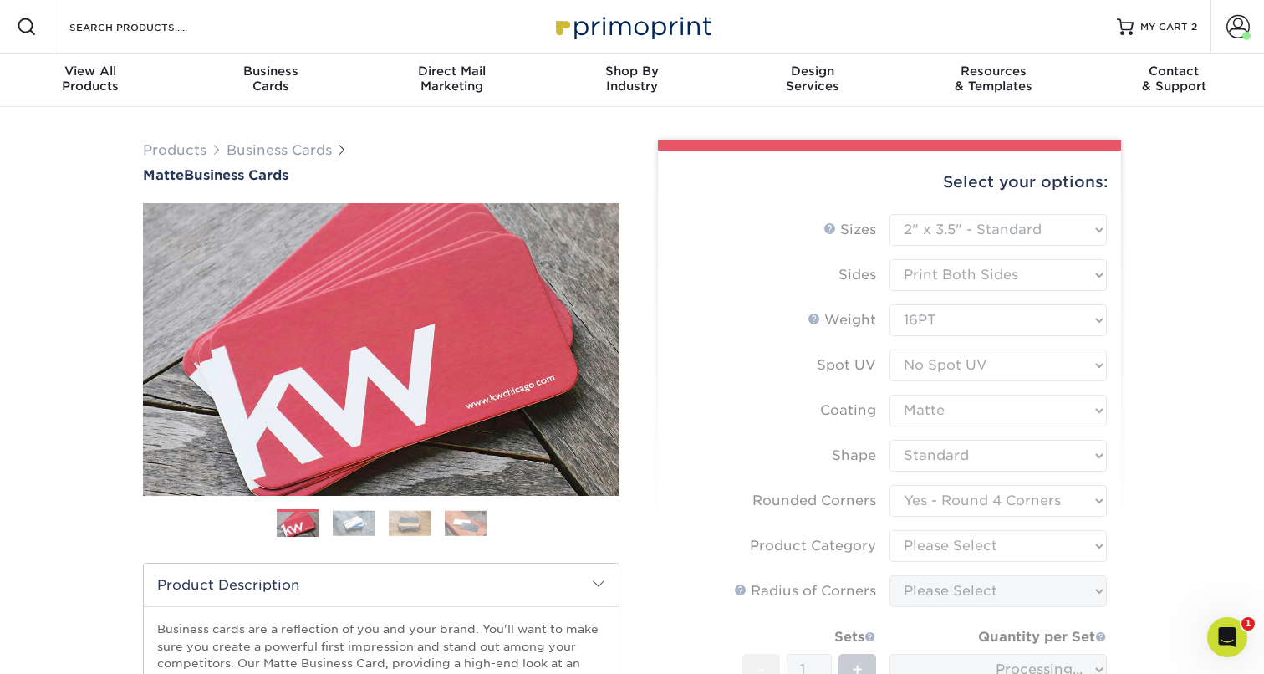
click at [929, 545] on form "Sizes Help Sizes Please Select 1.5" x 3.5" - Mini 1.75" x 3.5" - Mini 2" x 2" -…" at bounding box center [889, 514] width 436 height 601
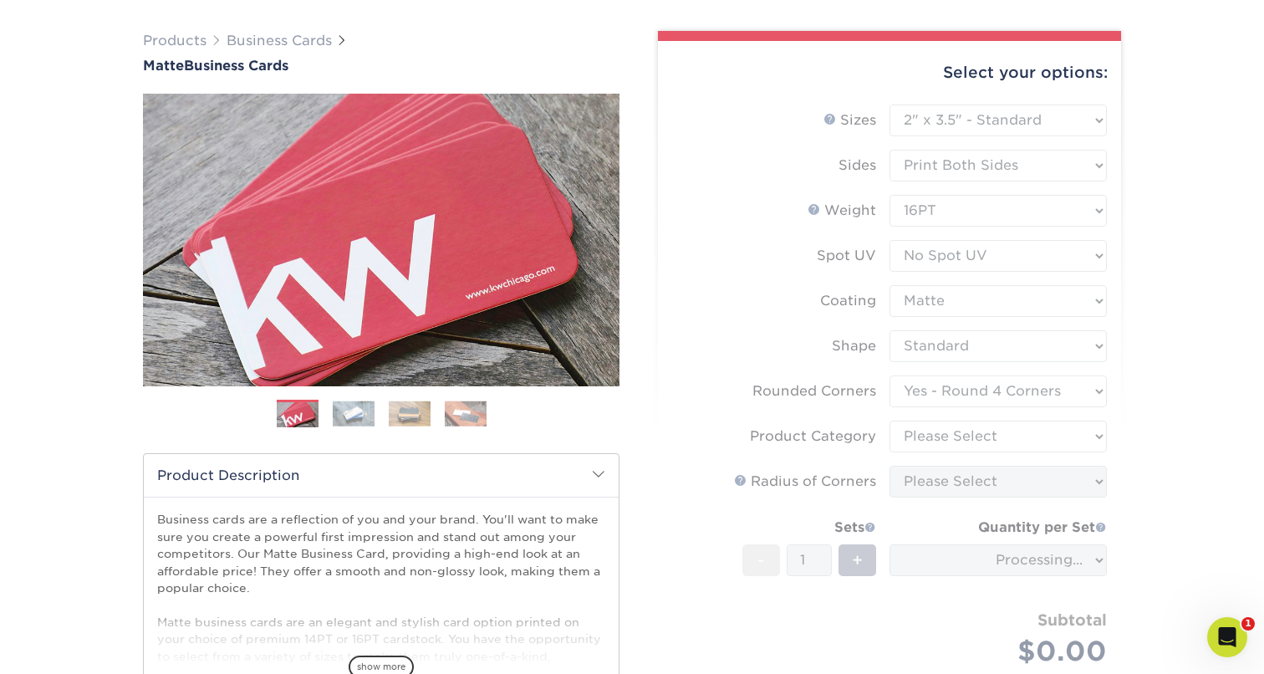
scroll to position [140, 0]
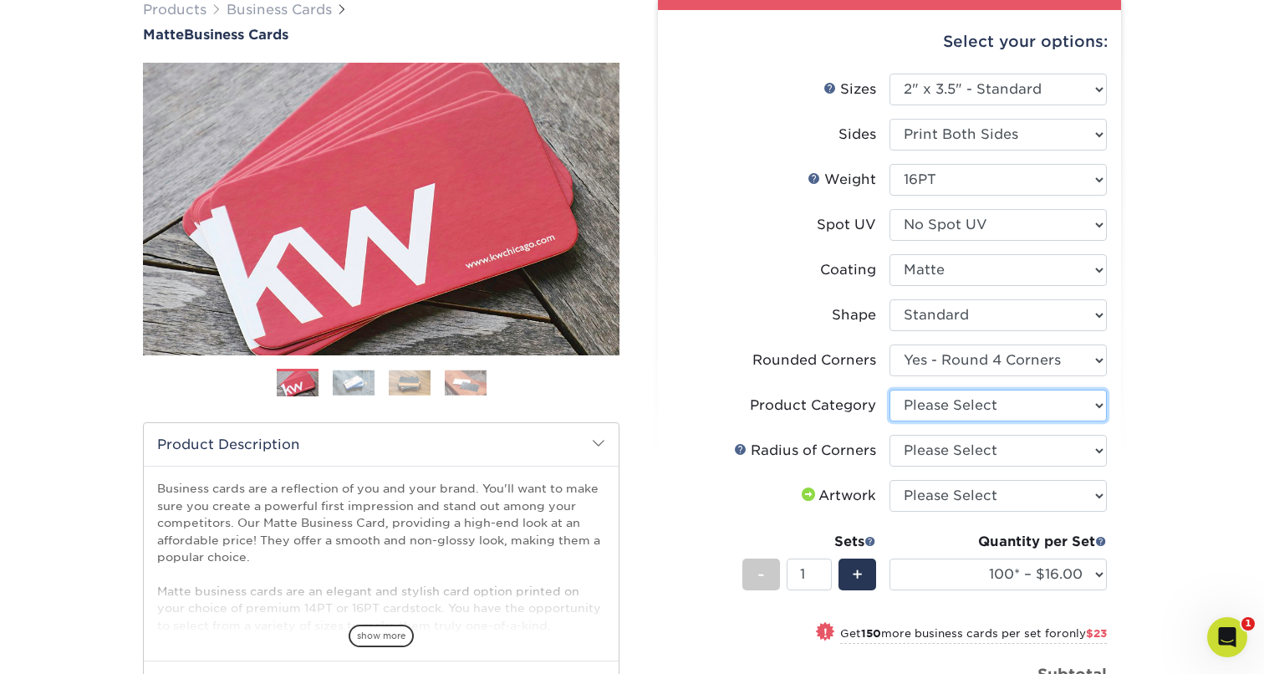
click at [965, 408] on select "Please Select Business Cards" at bounding box center [997, 405] width 217 height 32
select select "3b5148f1-0588-4f88-a218-97bcfdce65c1"
click at [889, 389] on select "Please Select Business Cards" at bounding box center [997, 405] width 217 height 32
click at [947, 444] on select "Please Select Rounded 1/8" Rounded 1/4"" at bounding box center [997, 451] width 217 height 32
select select "589680c7-ee9a-431b-9d12-d7aeb1386a97"
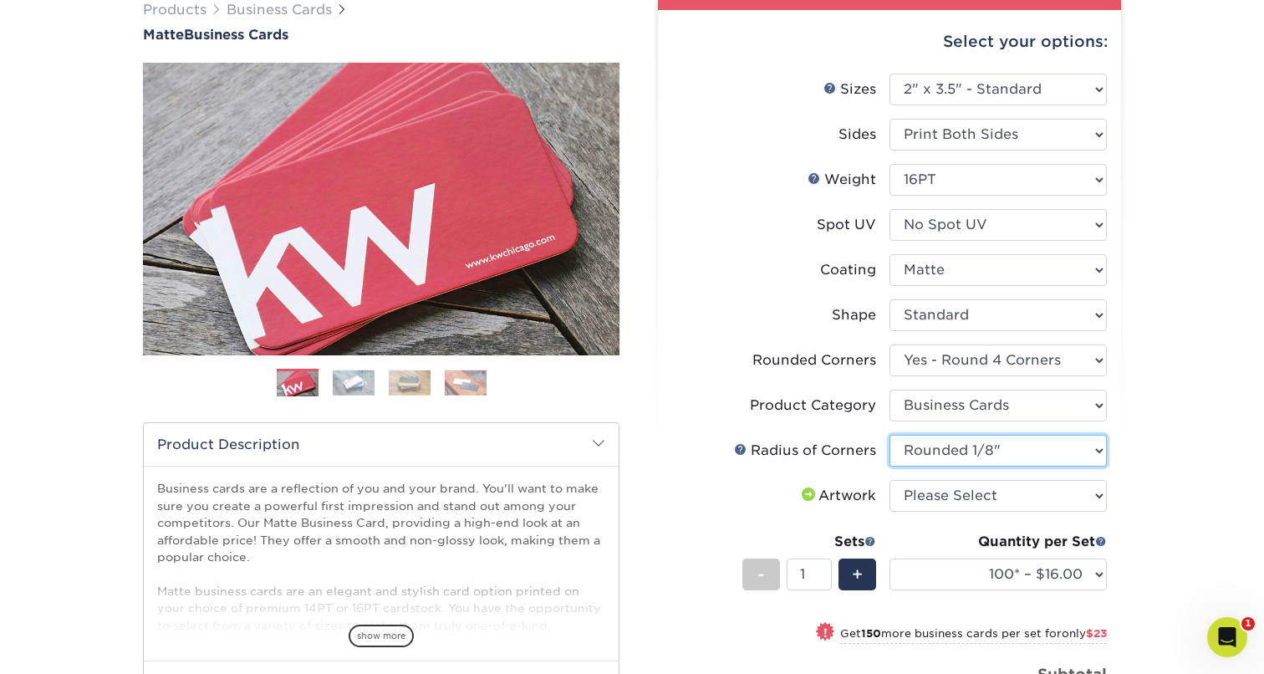
click at [889, 435] on select "Please Select Rounded 1/8" Rounded 1/4"" at bounding box center [997, 451] width 217 height 32
click at [930, 491] on select "Please Select I will upload files I need a design - $100" at bounding box center [997, 496] width 217 height 32
select select "upload"
click at [889, 480] on select "Please Select I will upload files I need a design - $100" at bounding box center [997, 496] width 217 height 32
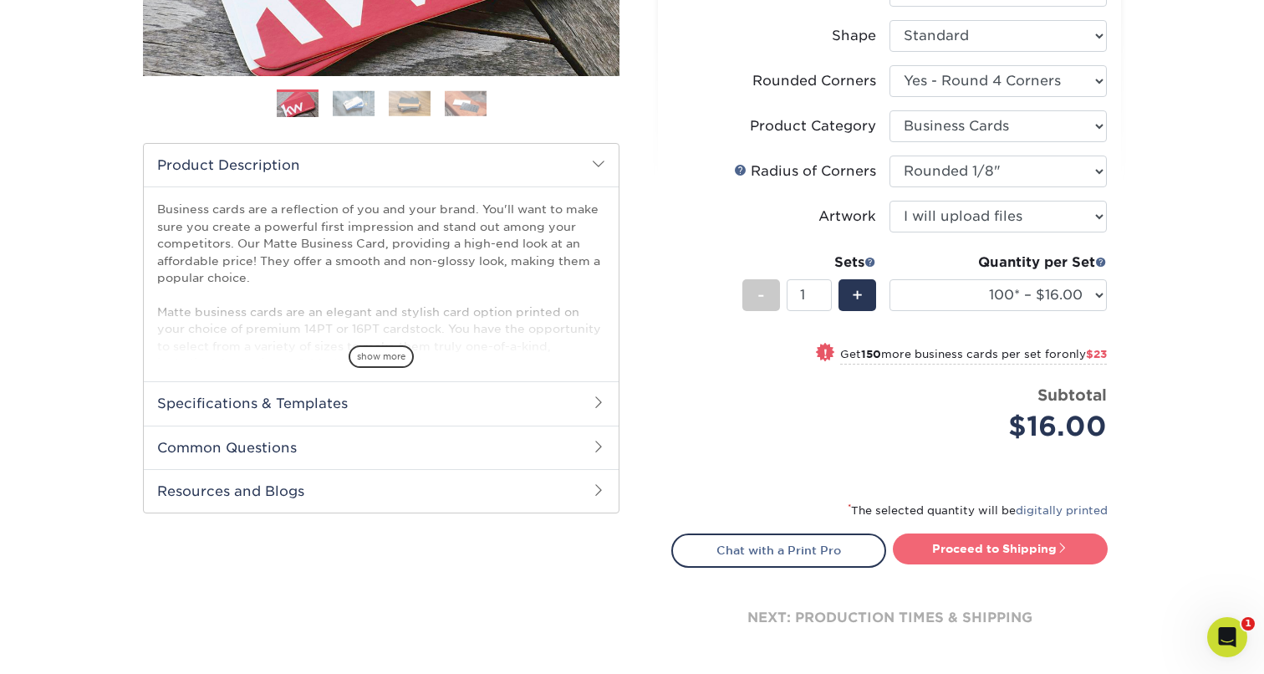
click at [999, 553] on link "Proceed to Shipping" at bounding box center [1000, 548] width 215 height 30
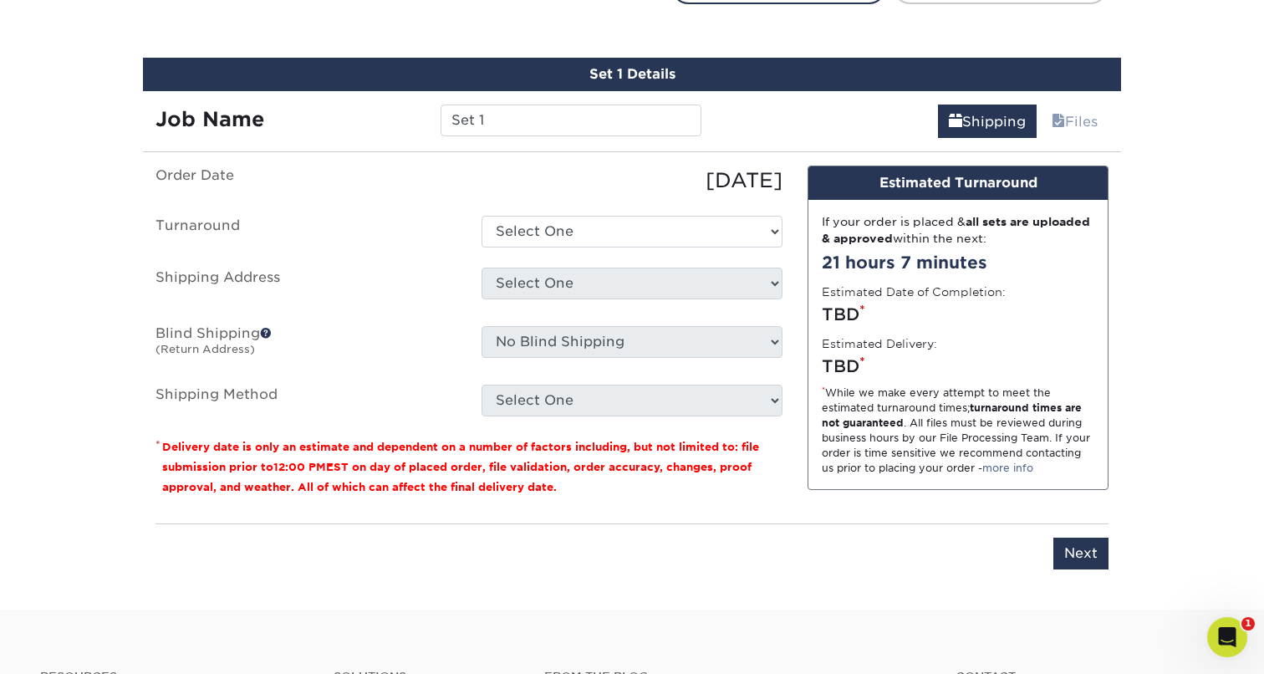
scroll to position [998, 0]
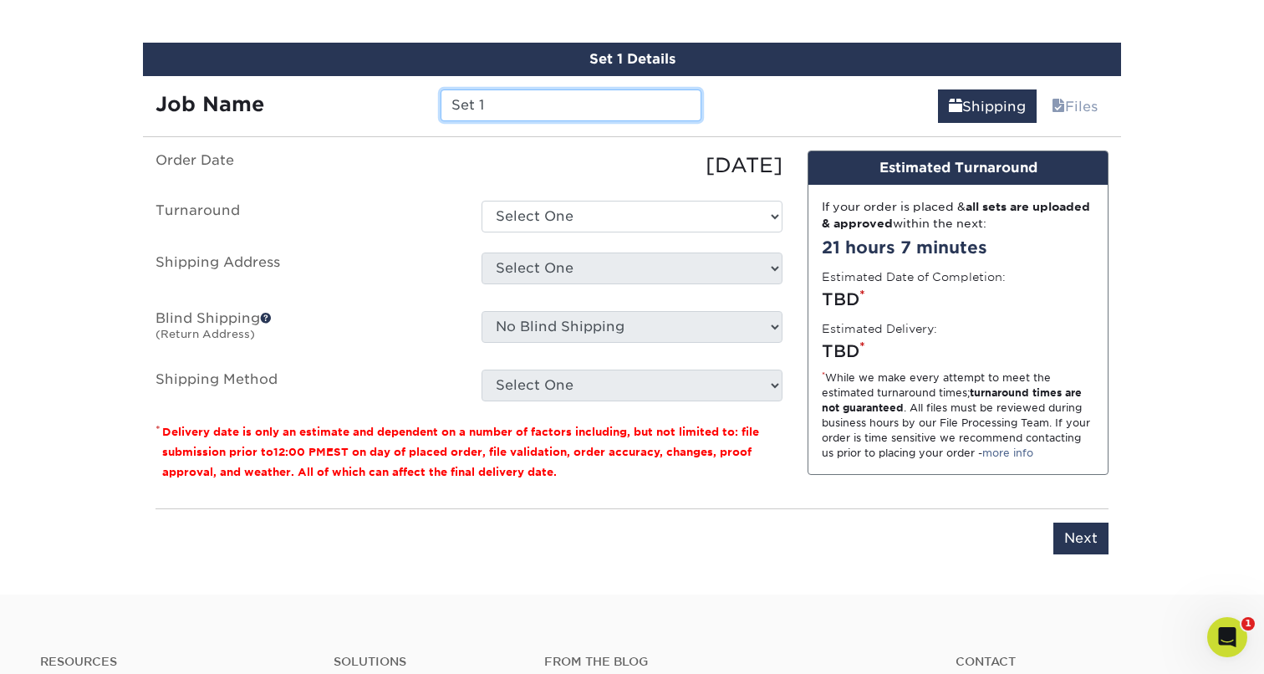
drag, startPoint x: 580, startPoint y: 93, endPoint x: 415, endPoint y: 92, distance: 164.7
click at [415, 92] on div "Job Name Set 1" at bounding box center [428, 105] width 571 height 32
paste input "[PERSON_NAME]"
type input "Touchstone BC [PERSON_NAME]"
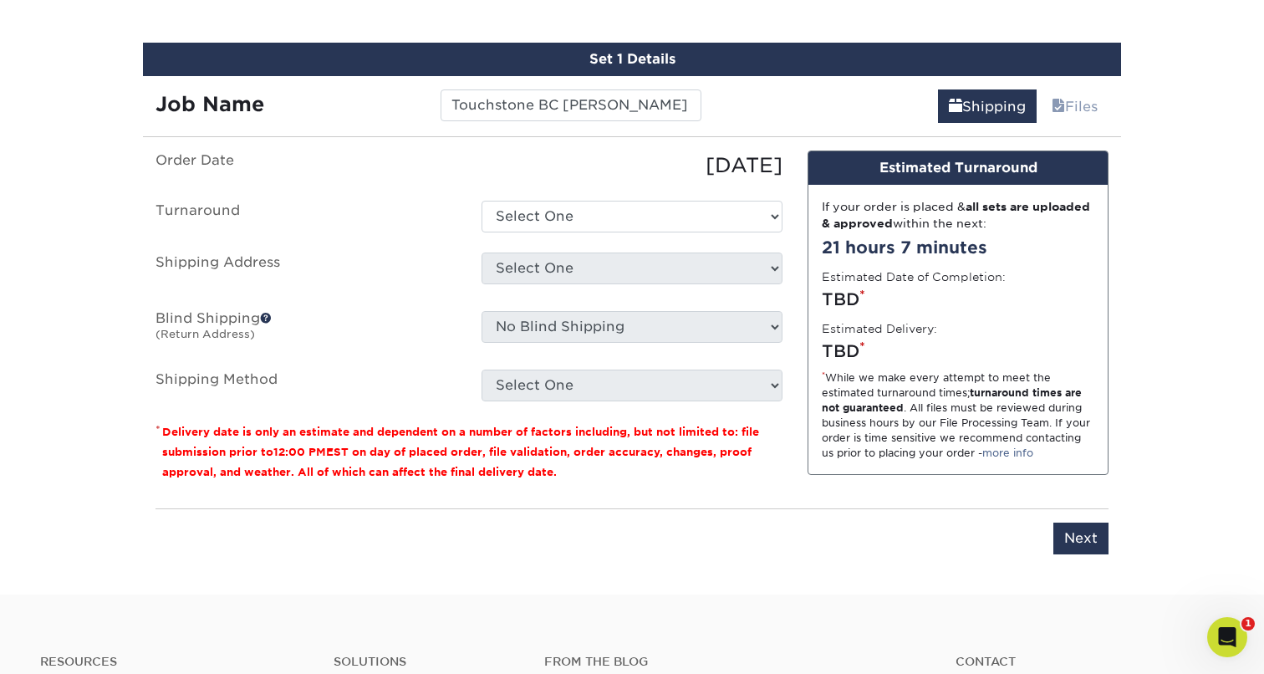
click at [578, 234] on ul "Order Date [DATE] [GEOGRAPHIC_DATA] Select One 2-4 Business Days 2 Day Next Bus…" at bounding box center [468, 275] width 627 height 251
click at [571, 218] on select "Select One 2-4 Business Days 2 Day Next Business Day" at bounding box center [631, 217] width 301 height 32
select select "1a14f52c-e88e-4b57-988e-4a9ef63b1916"
click at [481, 201] on select "Select One 2-4 Business Days 2 Day Next Business Day" at bounding box center [631, 217] width 301 height 32
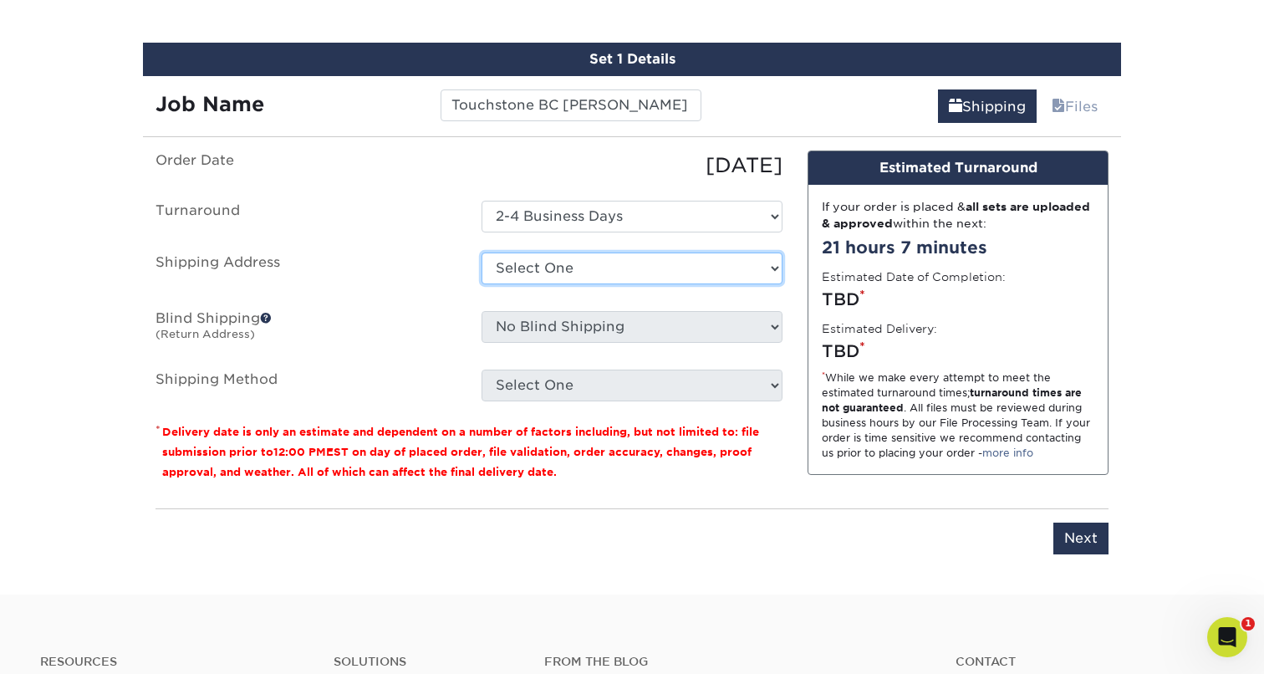
click at [568, 267] on select "Select One Alia Brilliant - [GEOGRAPHIC_DATA] ([PERSON_NAME]) Clutch - Lombard …" at bounding box center [631, 268] width 301 height 32
select select "281539"
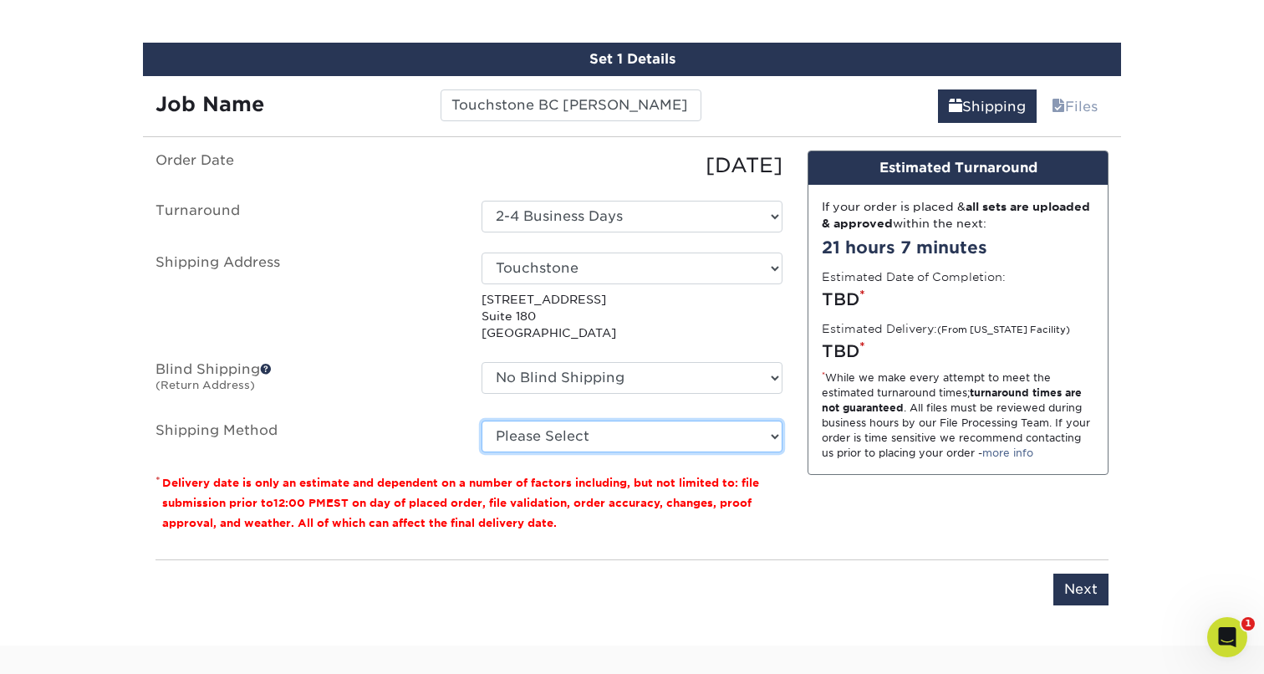
click at [592, 444] on select "Please Select Ground Shipping (+$7.84) 3 Day Shipping Service (+$15.34) 2 Day A…" at bounding box center [631, 436] width 301 height 32
select select "03"
click at [481, 420] on select "Please Select Ground Shipping (+$7.84) 3 Day Shipping Service (+$15.34) 2 Day A…" at bounding box center [631, 436] width 301 height 32
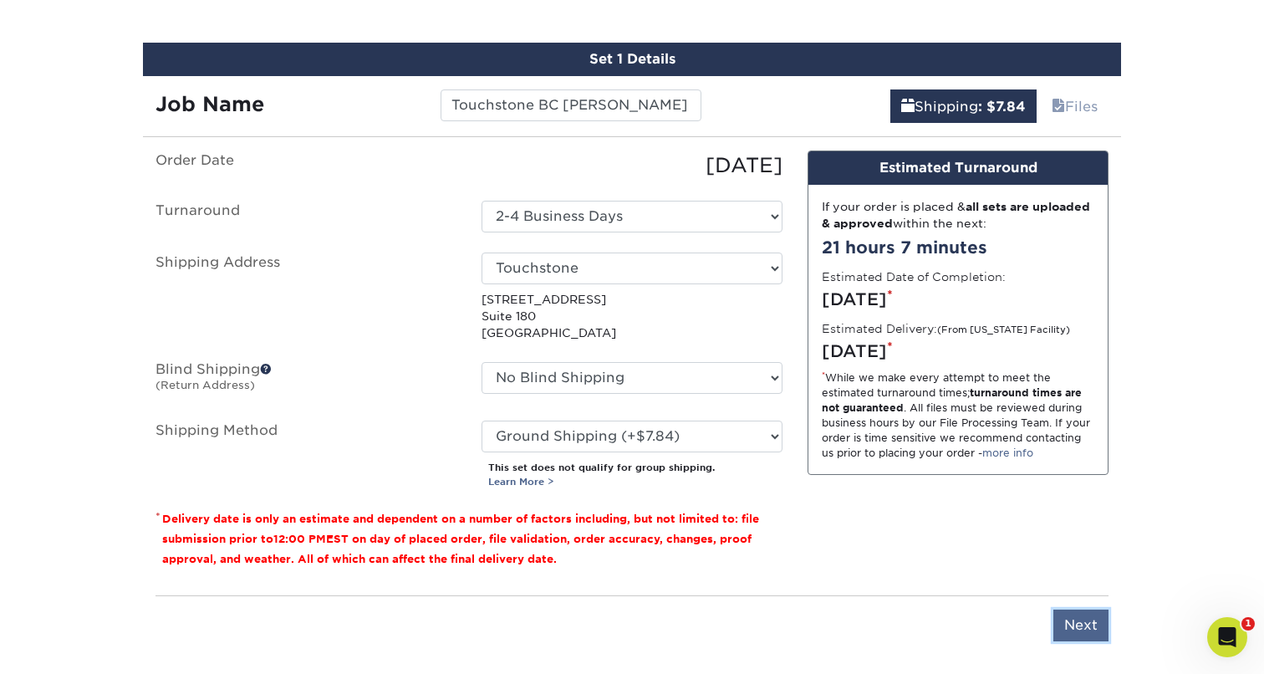
click at [1062, 614] on input "Next" at bounding box center [1080, 625] width 55 height 32
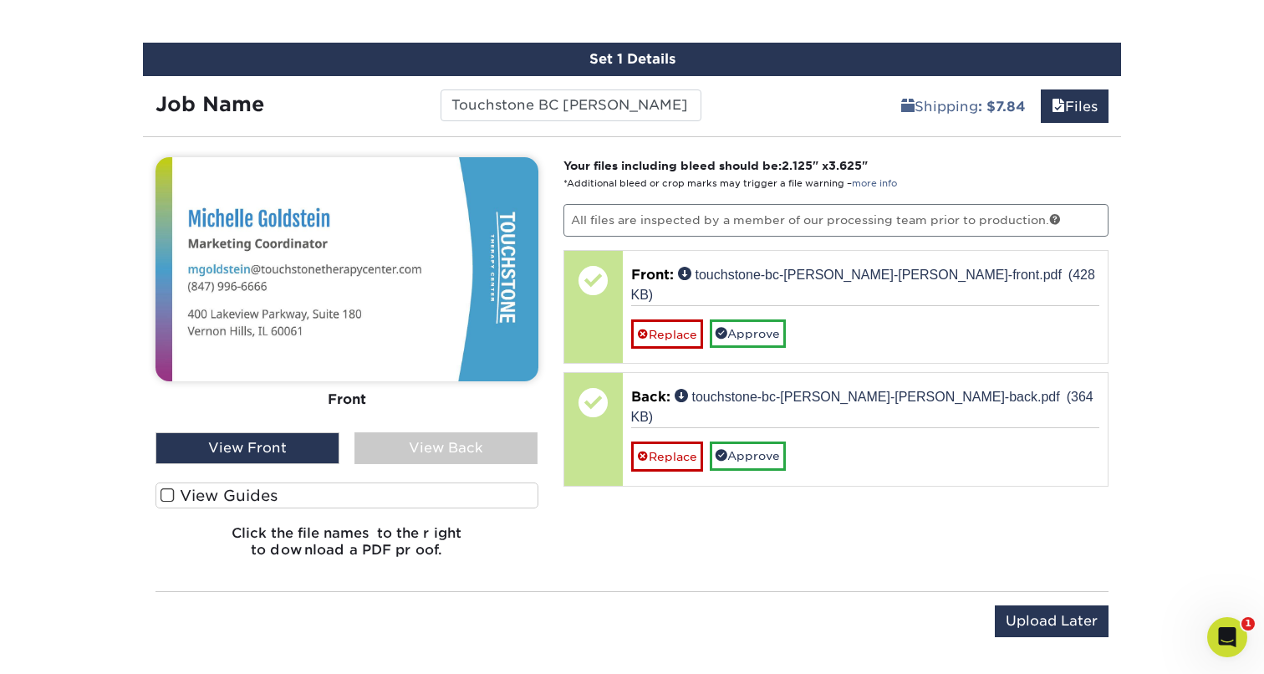
click at [402, 457] on div "View Back" at bounding box center [446, 448] width 184 height 32
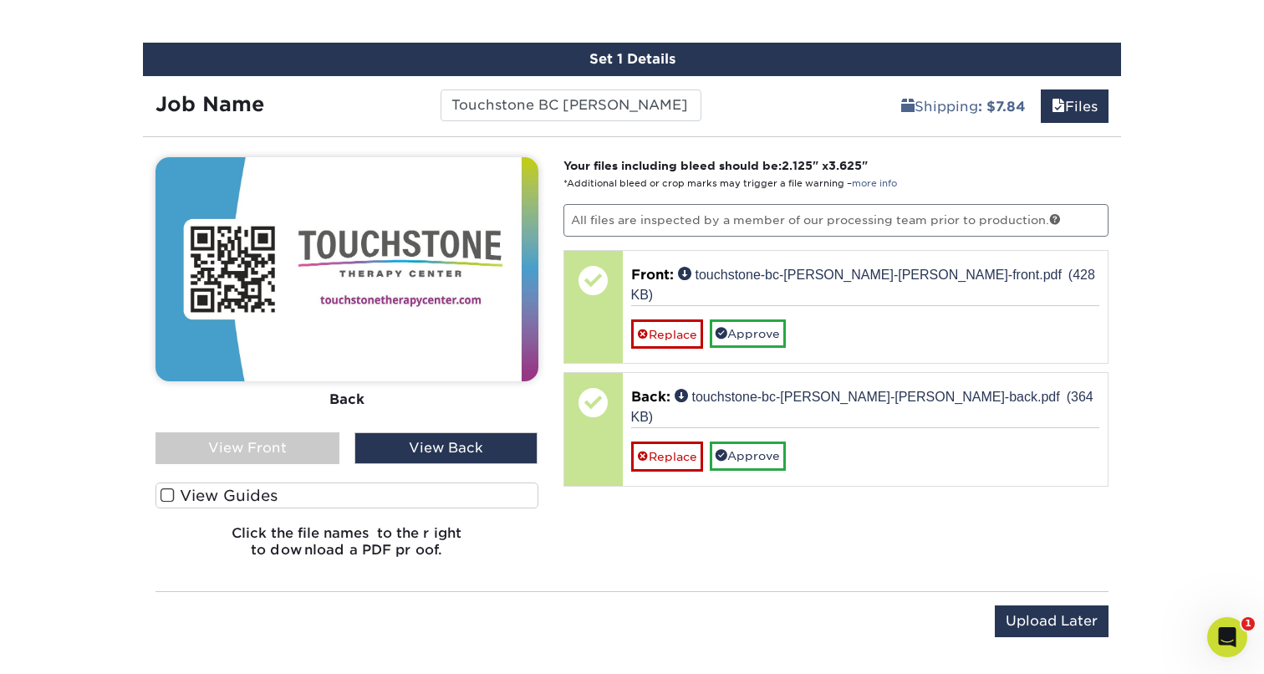
click at [272, 456] on div "View Front" at bounding box center [247, 448] width 184 height 32
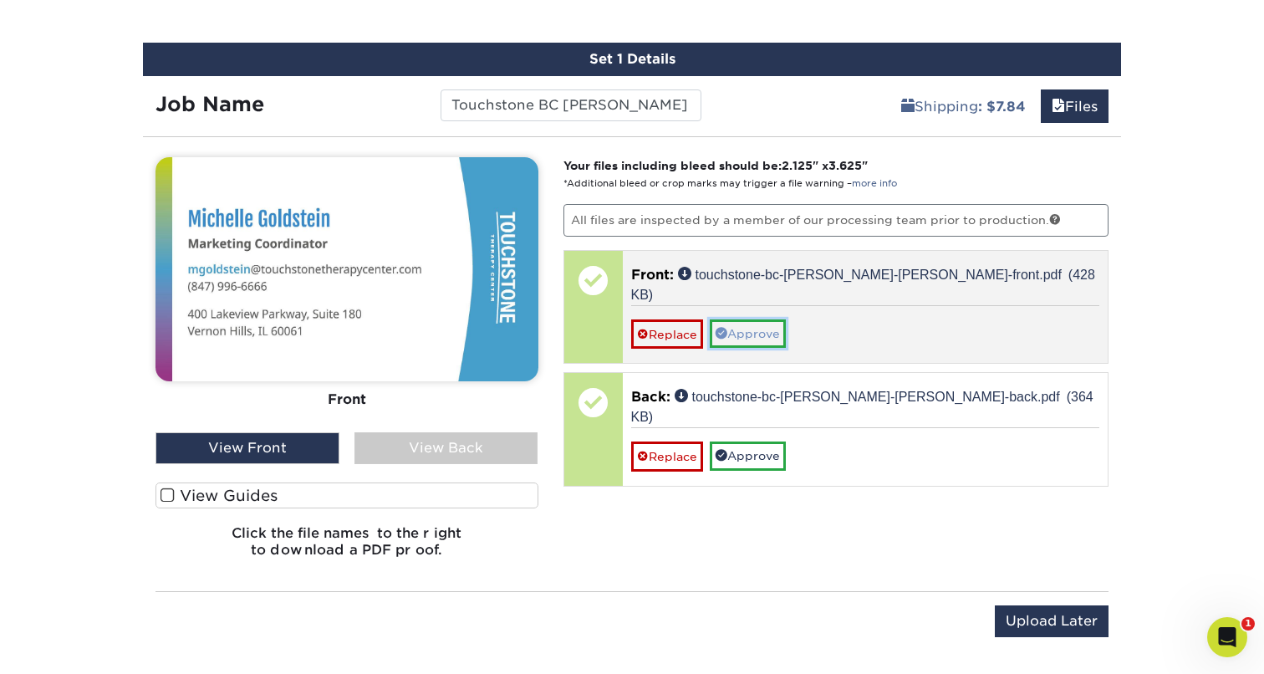
click at [771, 319] on link "Approve" at bounding box center [748, 333] width 76 height 28
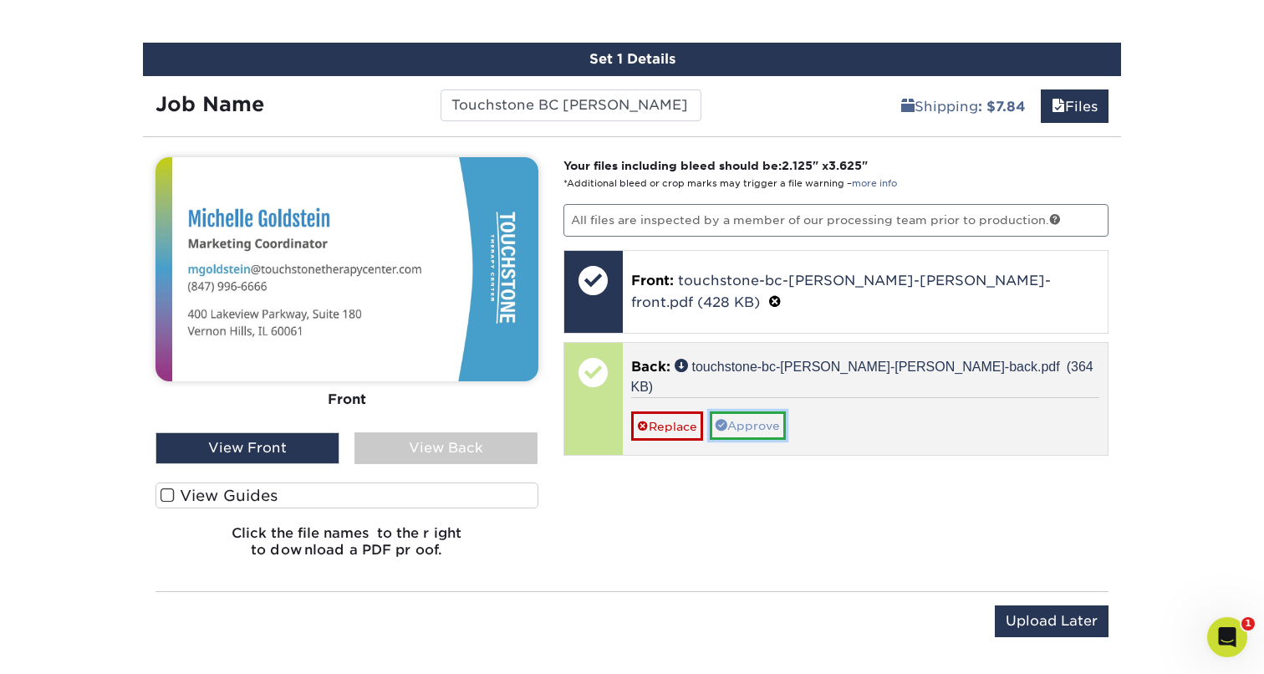
click at [769, 411] on link "Approve" at bounding box center [748, 425] width 76 height 28
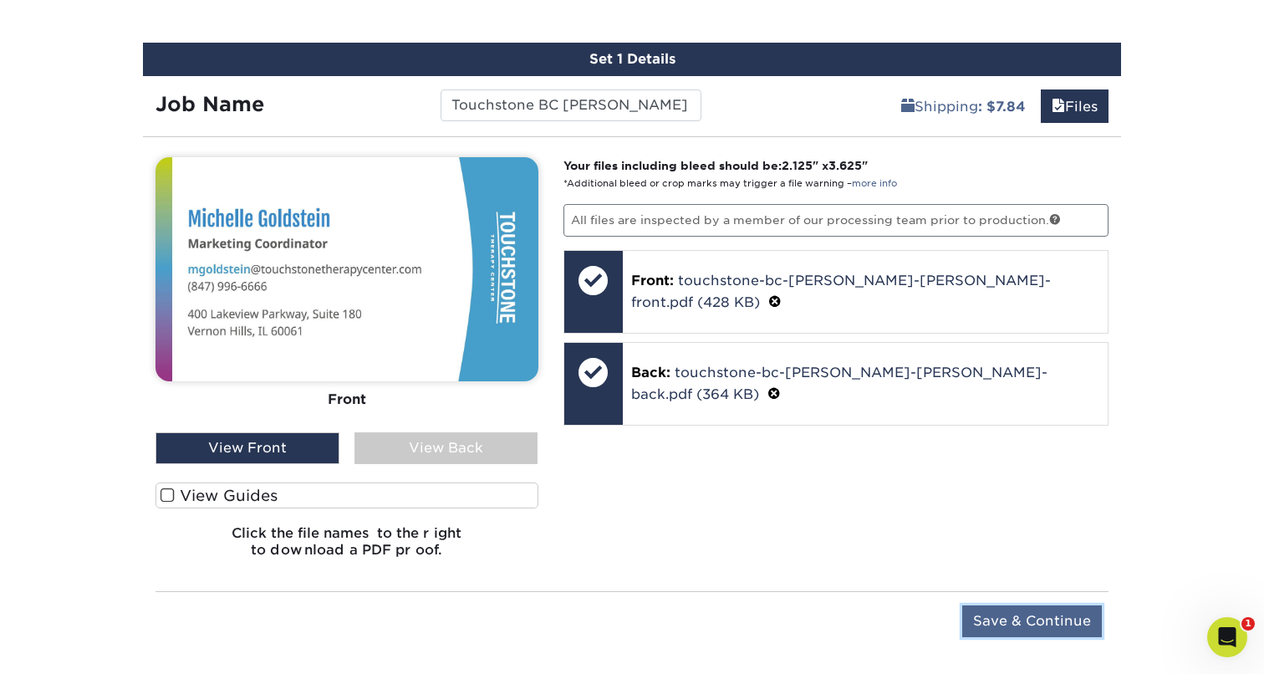
click at [1055, 620] on input "Save & Continue" at bounding box center [1032, 621] width 140 height 32
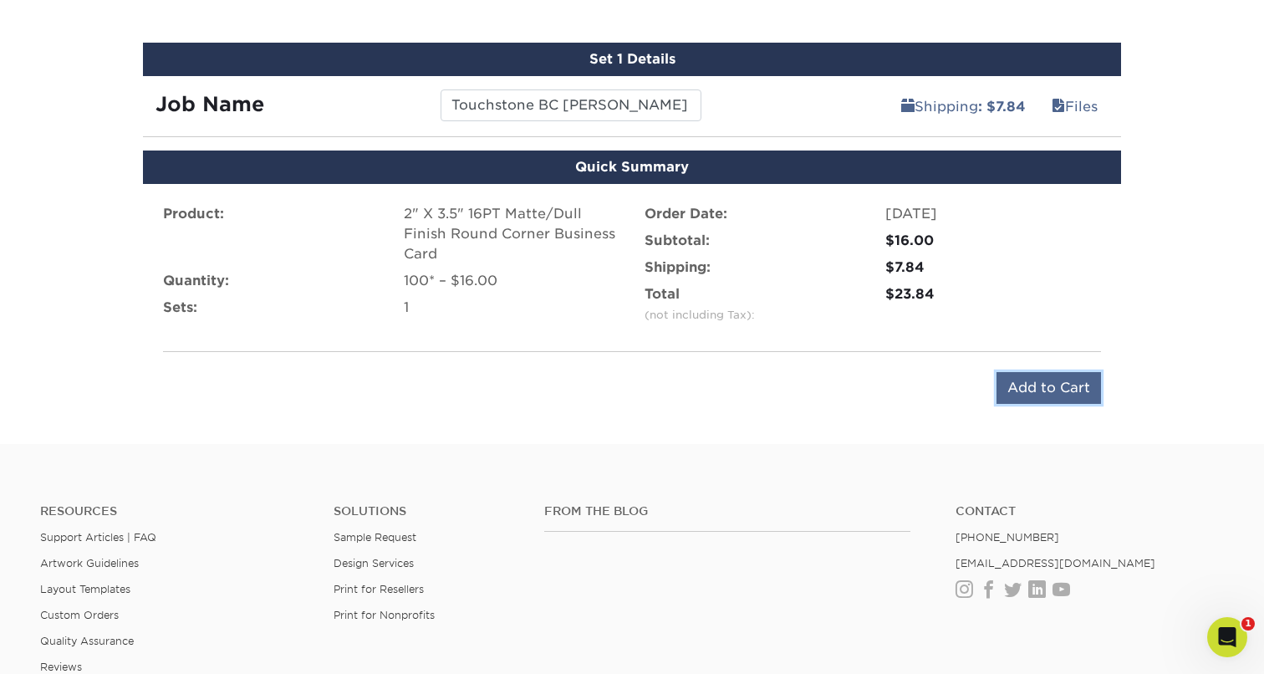
click at [1066, 384] on input "Add to Cart" at bounding box center [1048, 388] width 104 height 32
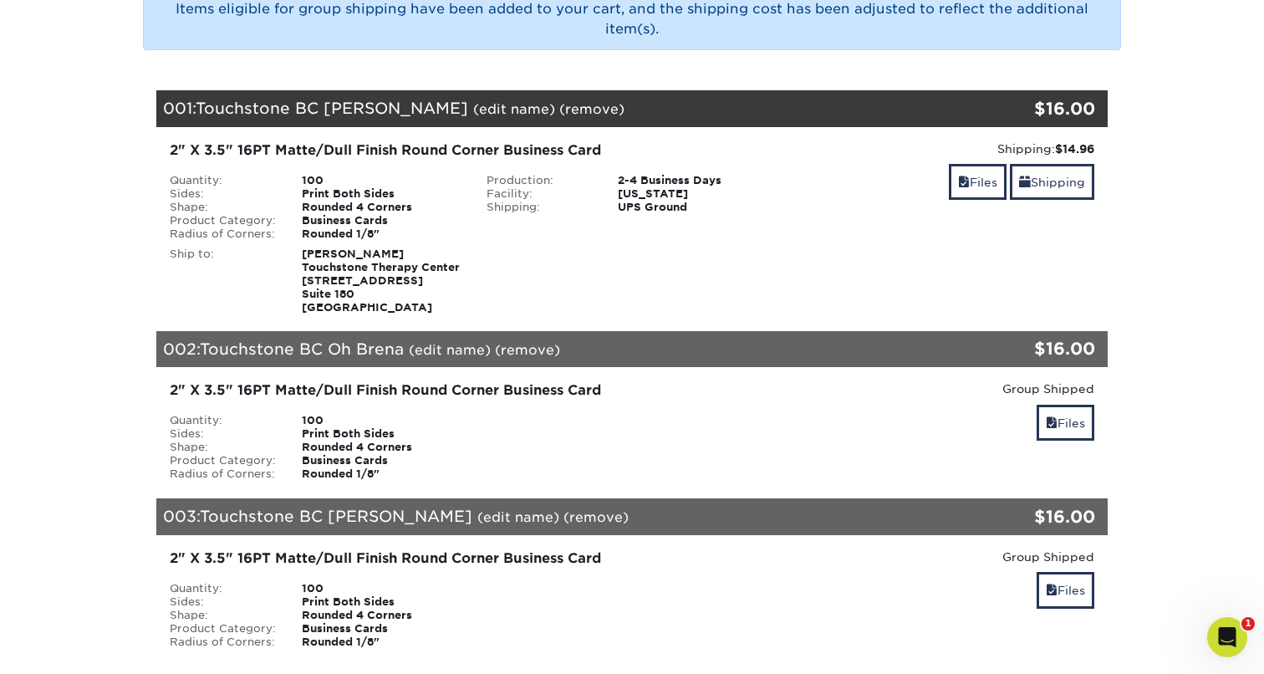
scroll to position [243, 0]
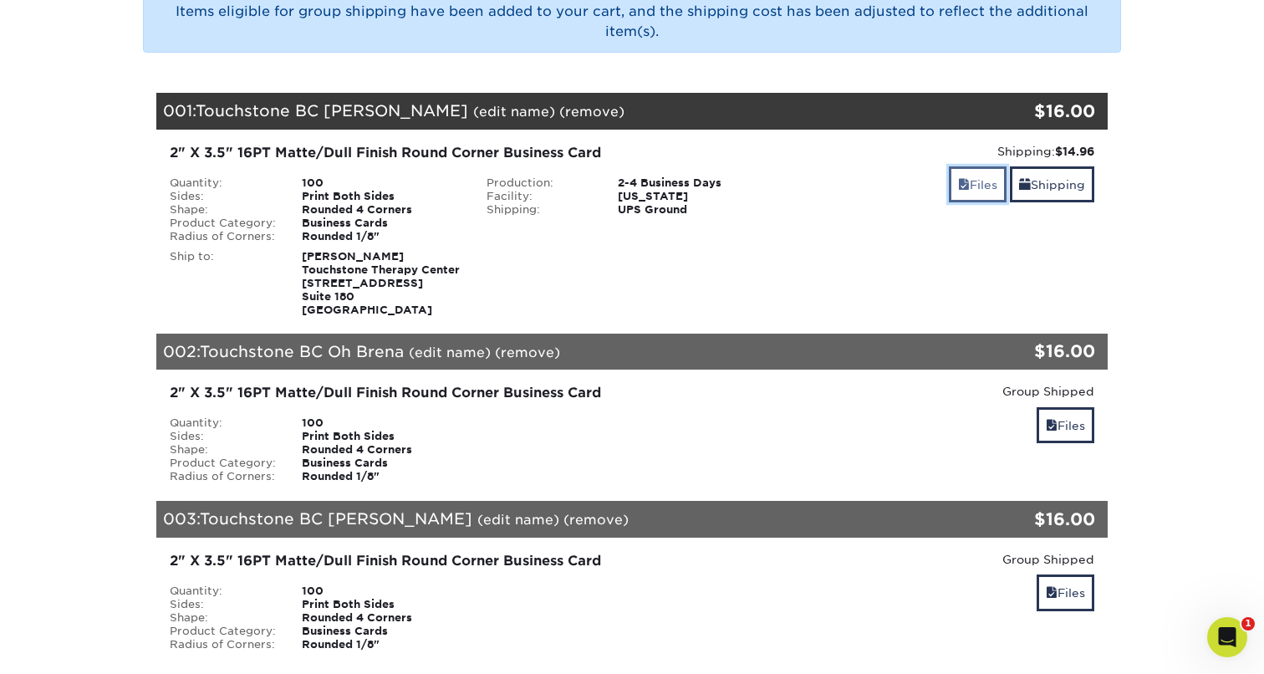
click at [961, 192] on link "Files" at bounding box center [978, 184] width 58 height 36
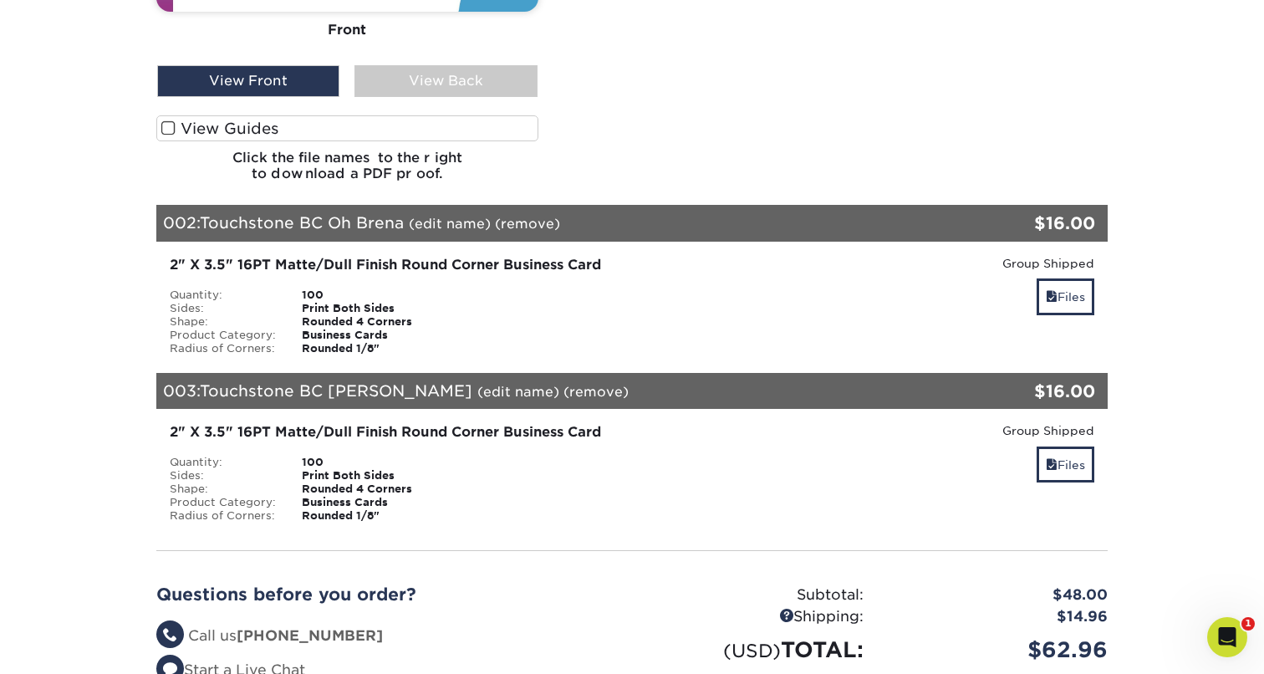
scroll to position [872, 0]
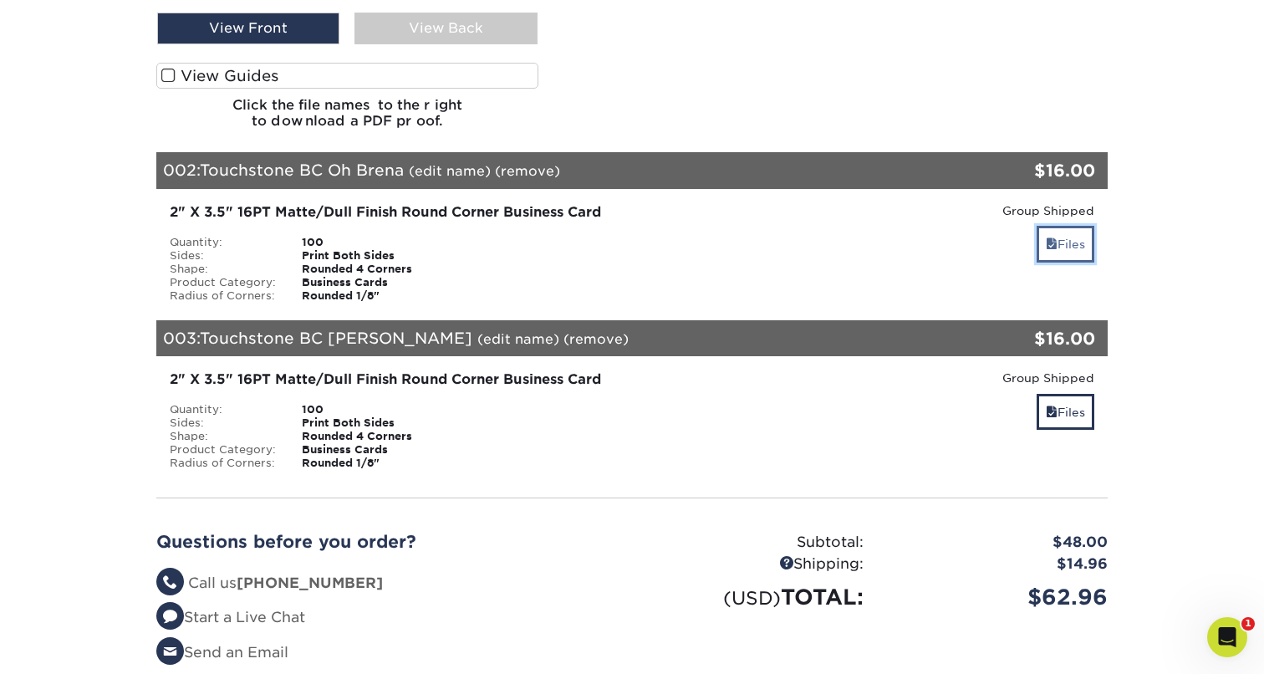
click at [1061, 247] on link "Files" at bounding box center [1065, 244] width 58 height 36
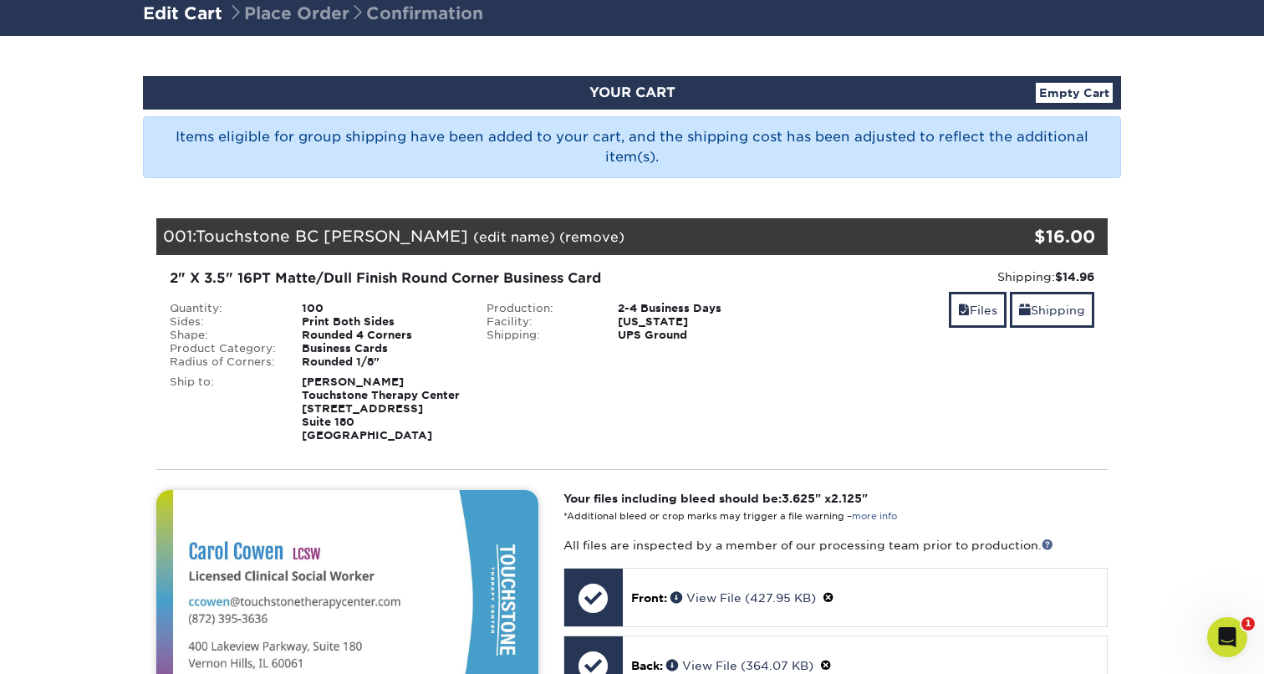
scroll to position [0, 0]
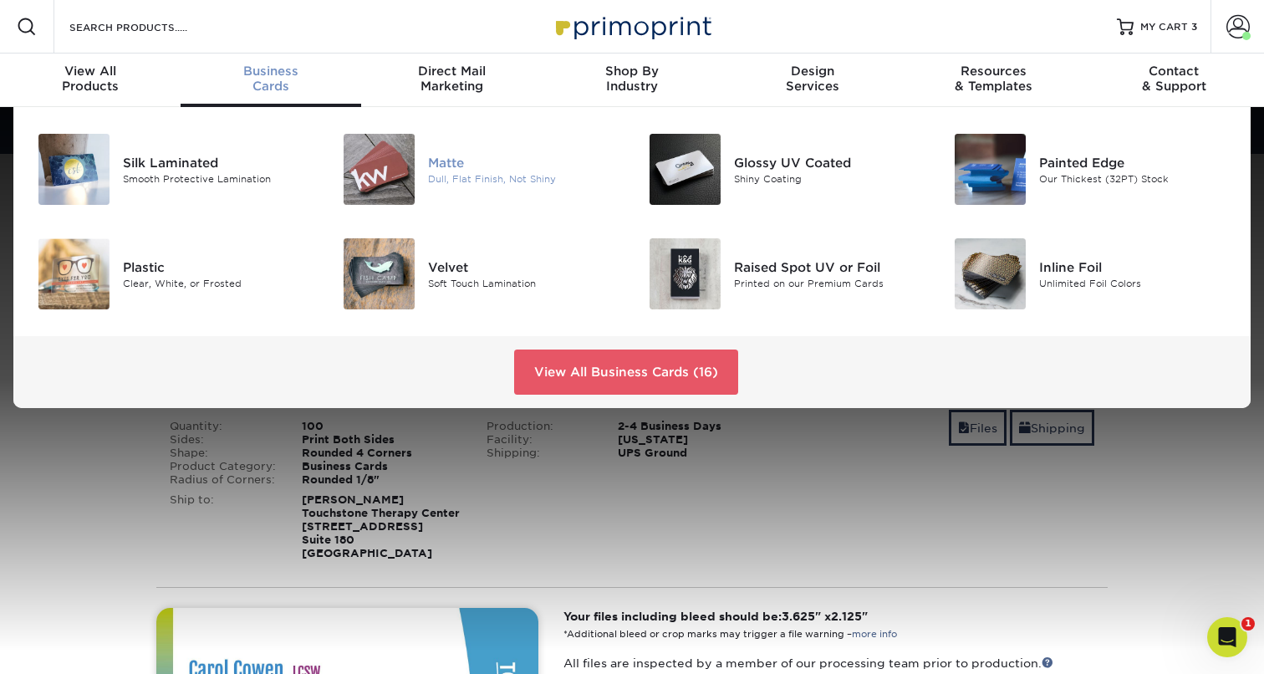
click at [505, 170] on div "Matte" at bounding box center [523, 162] width 191 height 18
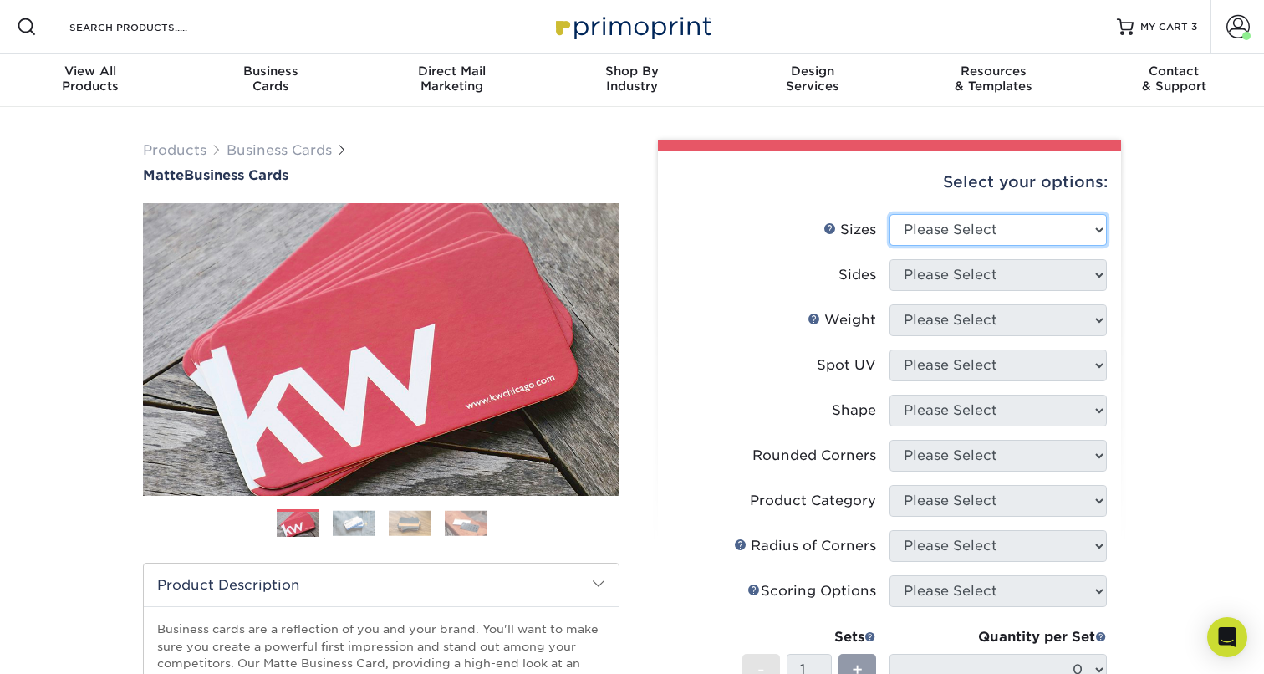
click at [982, 233] on select "Please Select 1.5" x 3.5" - Mini 1.75" x 3.5" - Mini 2" x 2" - Square 2" x 3" -…" at bounding box center [997, 230] width 217 height 32
select select "2.00x3.50"
click at [889, 214] on select "Please Select 1.5" x 3.5" - Mini 1.75" x 3.5" - Mini 2" x 2" - Square 2" x 3" -…" at bounding box center [997, 230] width 217 height 32
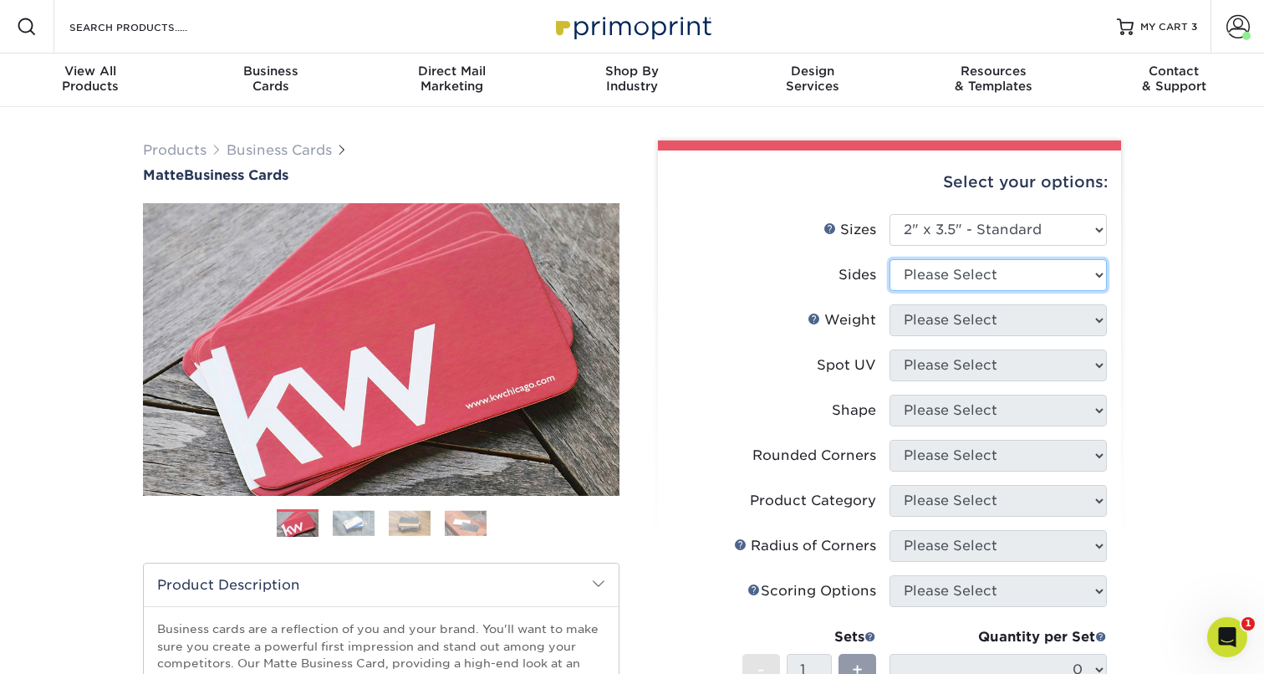
click at [927, 281] on select "Please Select Print Both Sides Print Front Only" at bounding box center [997, 275] width 217 height 32
select select "13abbda7-1d64-4f25-8bb2-c179b224825d"
click at [889, 259] on select "Please Select Print Both Sides Print Front Only" at bounding box center [997, 275] width 217 height 32
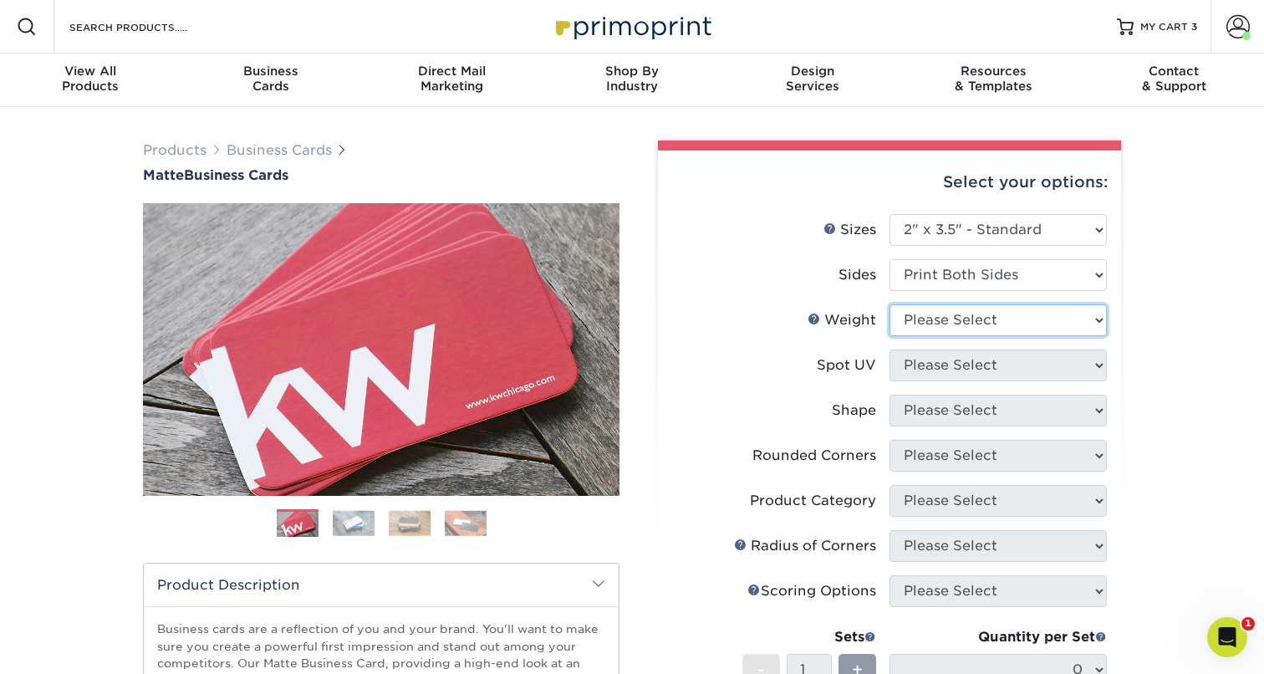
click at [929, 321] on select "Please Select 16PT 14PT" at bounding box center [997, 320] width 217 height 32
select select "16PT"
click at [889, 304] on select "Please Select 16PT 14PT" at bounding box center [997, 320] width 217 height 32
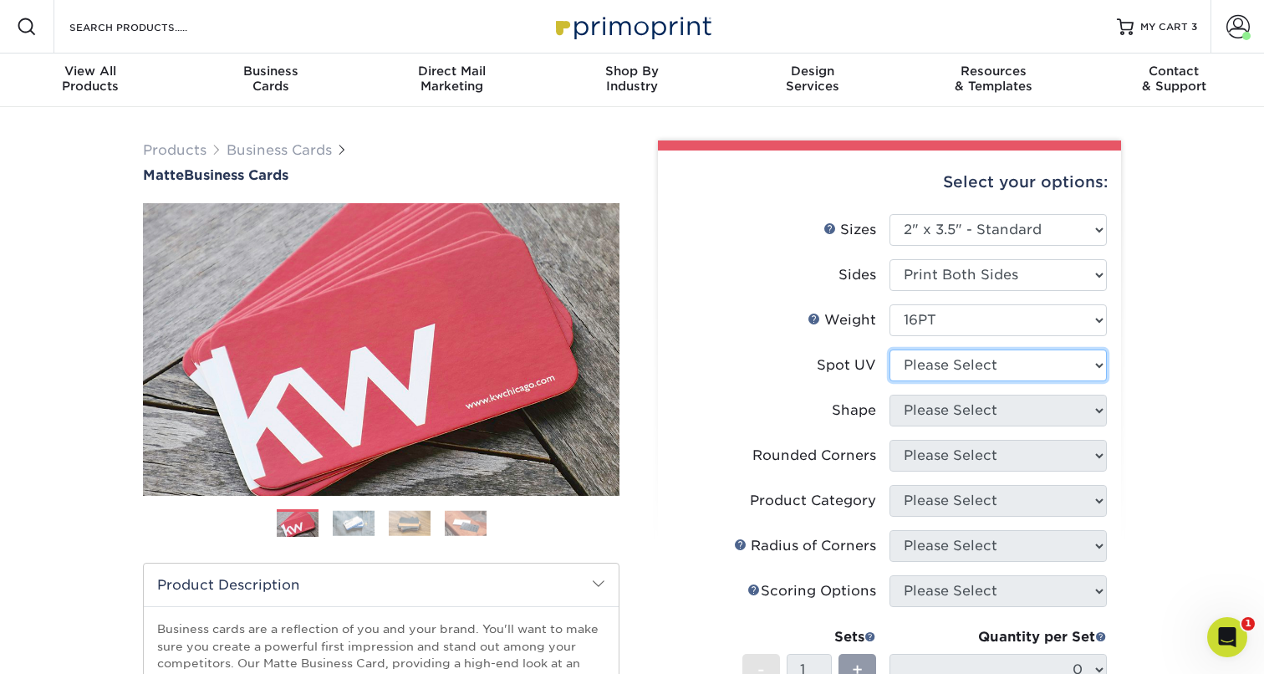
click at [926, 366] on select "Please Select No Spot UV Front and Back (Both Sides) Front Only Back Only" at bounding box center [997, 365] width 217 height 32
select select "3"
click at [889, 349] on select "Please Select No Spot UV Front and Back (Both Sides) Front Only Back Only" at bounding box center [997, 365] width 217 height 32
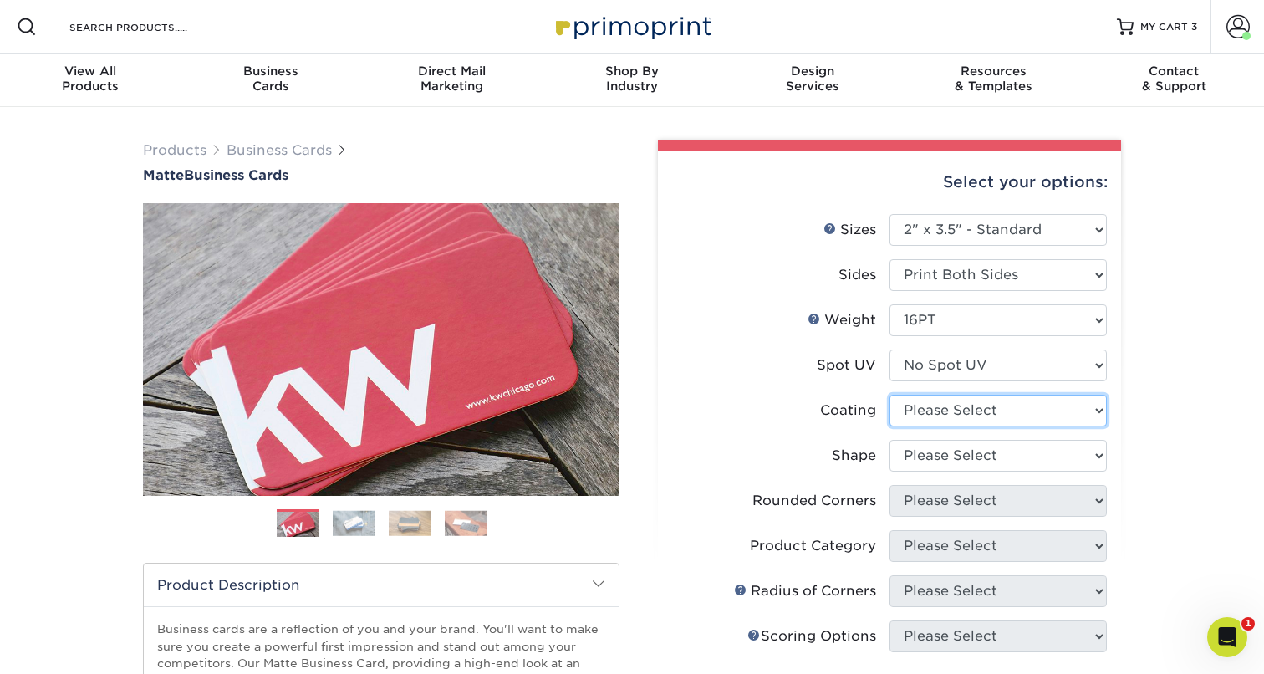
click at [915, 412] on select at bounding box center [997, 410] width 217 height 32
select select "121bb7b5-3b4d-429f-bd8d-bbf80e953313"
click at [889, 394] on select at bounding box center [997, 410] width 217 height 32
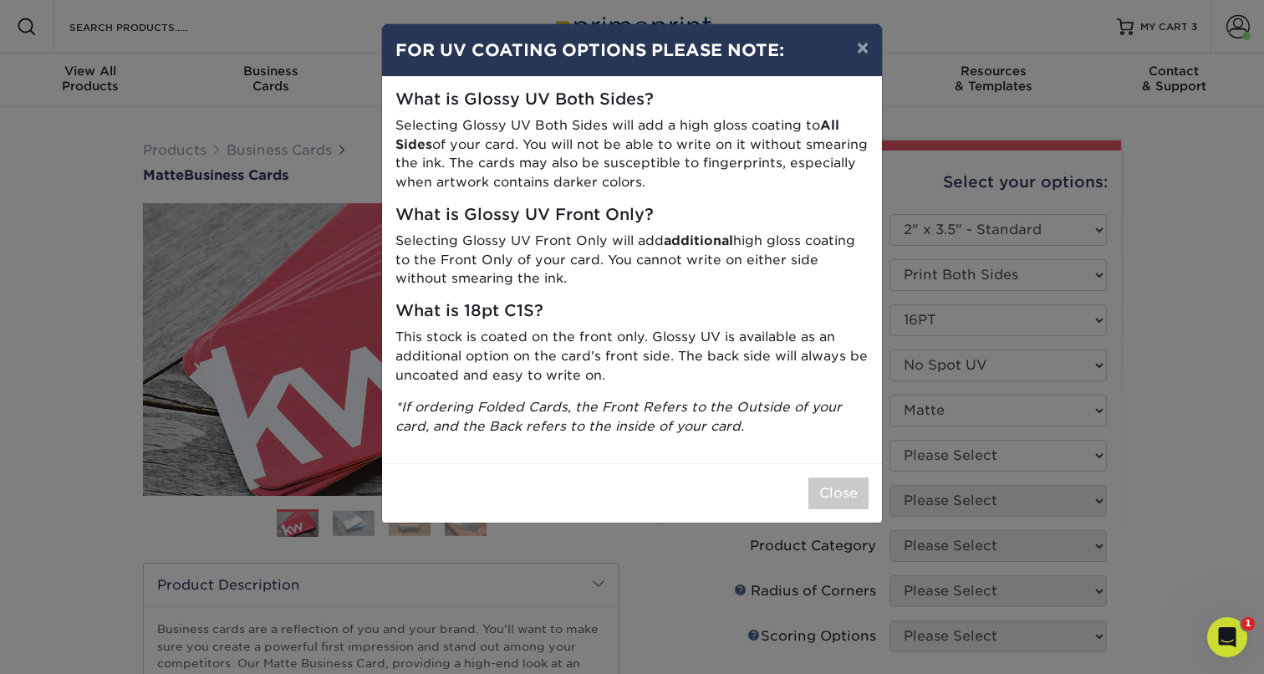
click at [823, 460] on div "What is Glossy UV Both Sides? Selecting Glossy UV Both Sides will add a high gl…" at bounding box center [632, 270] width 500 height 386
click at [827, 490] on button "Close" at bounding box center [838, 493] width 60 height 32
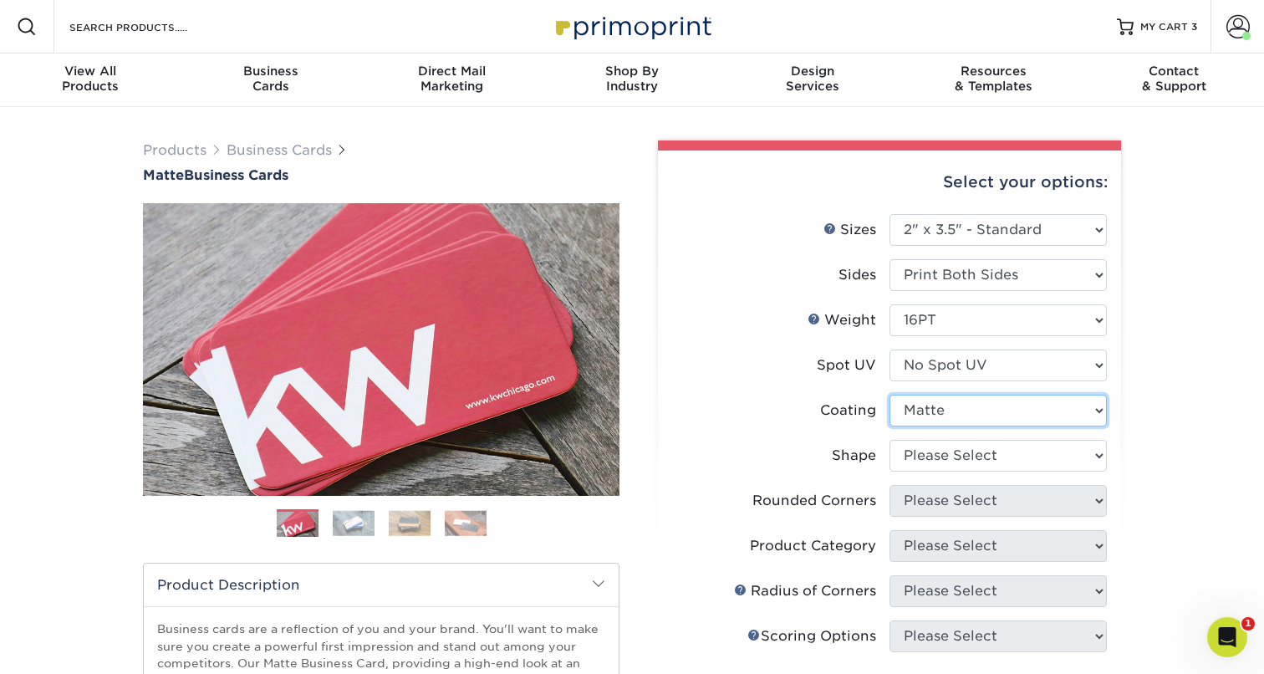
click at [950, 414] on select at bounding box center [997, 410] width 217 height 32
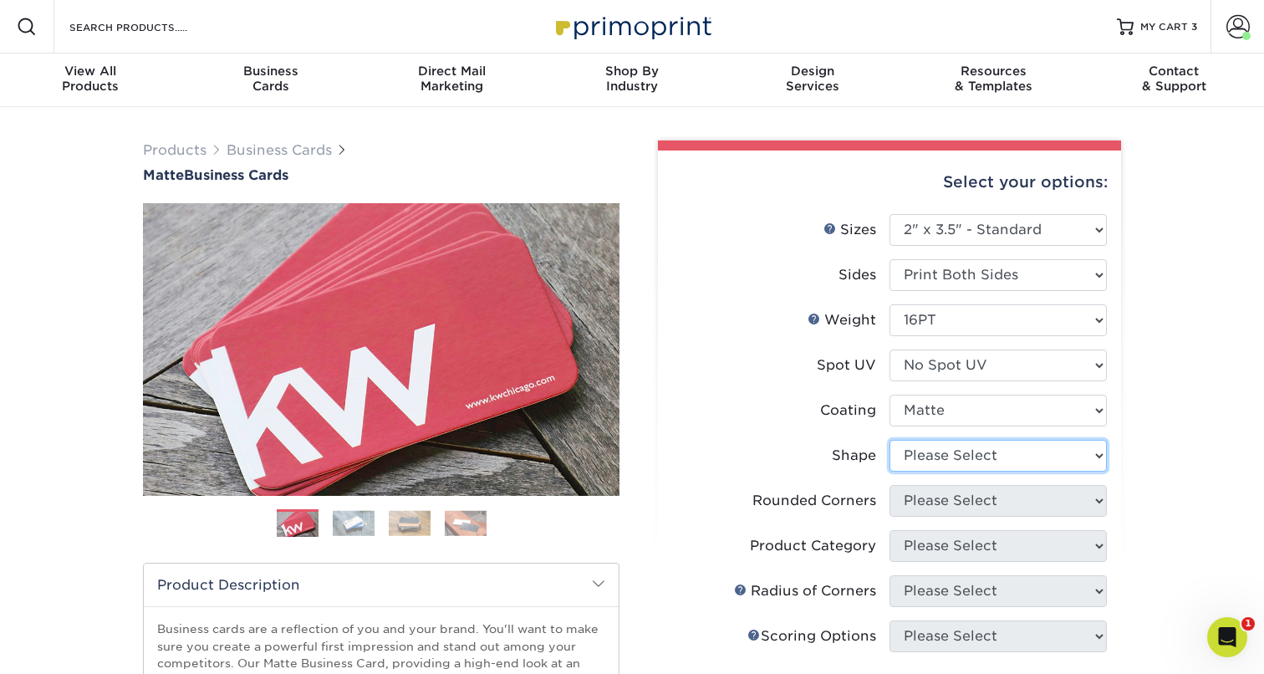
click at [953, 458] on select "Please Select Standard Oval" at bounding box center [997, 456] width 217 height 32
select select "standard"
click at [889, 440] on select "Please Select Standard Oval" at bounding box center [997, 456] width 217 height 32
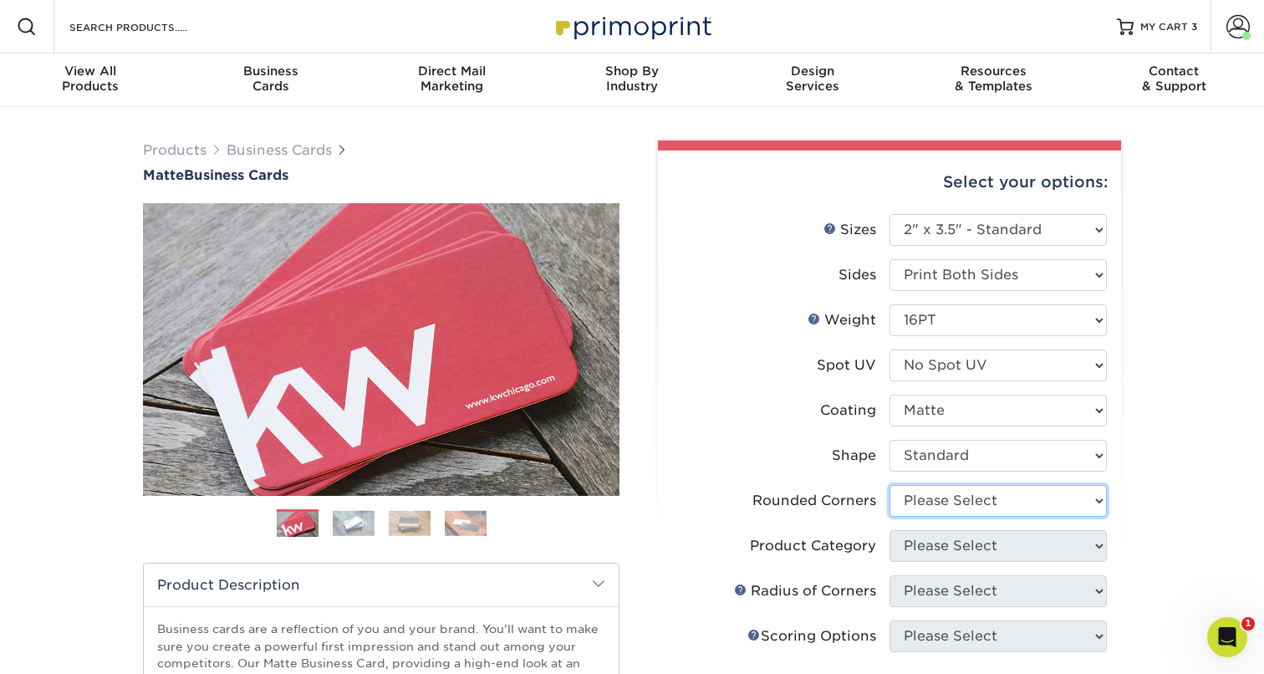
click at [930, 501] on select "Please Select Yes - Round 2 Corners Yes - Round 4 Corners No" at bounding box center [997, 501] width 217 height 32
select select "7672df9e-0e0a-464d-8e1f-920c575e4da3"
click at [889, 485] on select "Please Select Yes - Round 2 Corners Yes - Round 4 Corners No" at bounding box center [997, 501] width 217 height 32
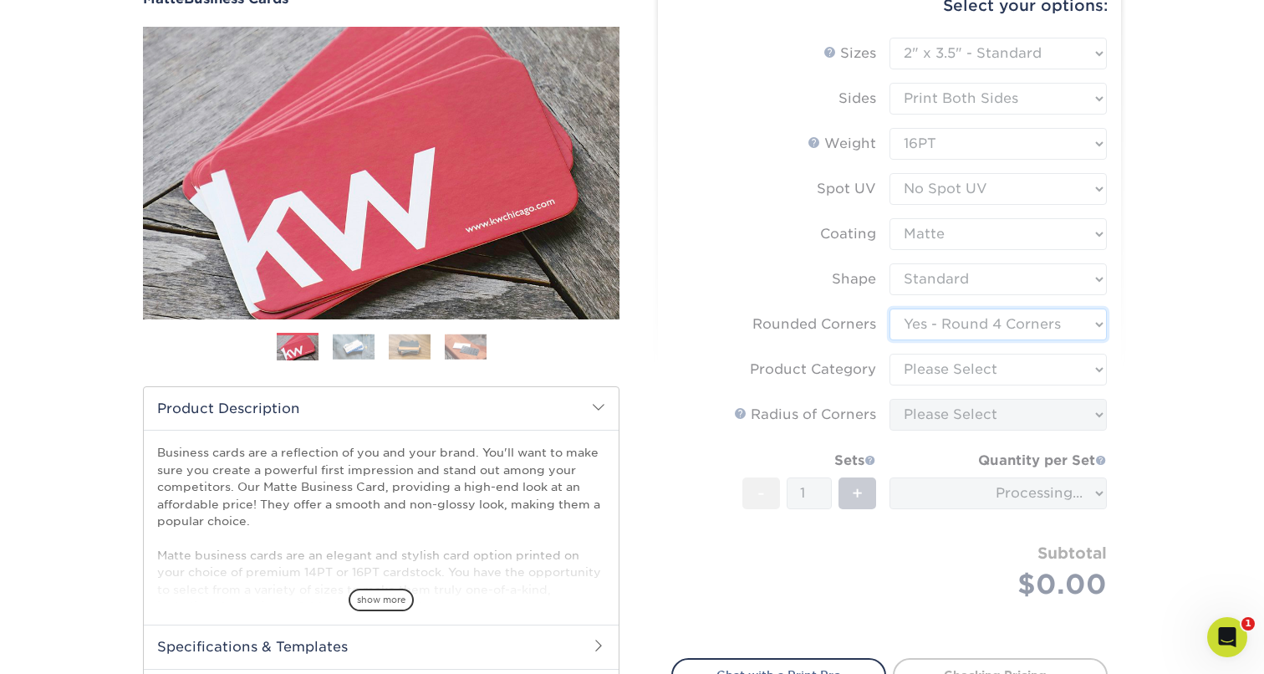
scroll to position [180, 0]
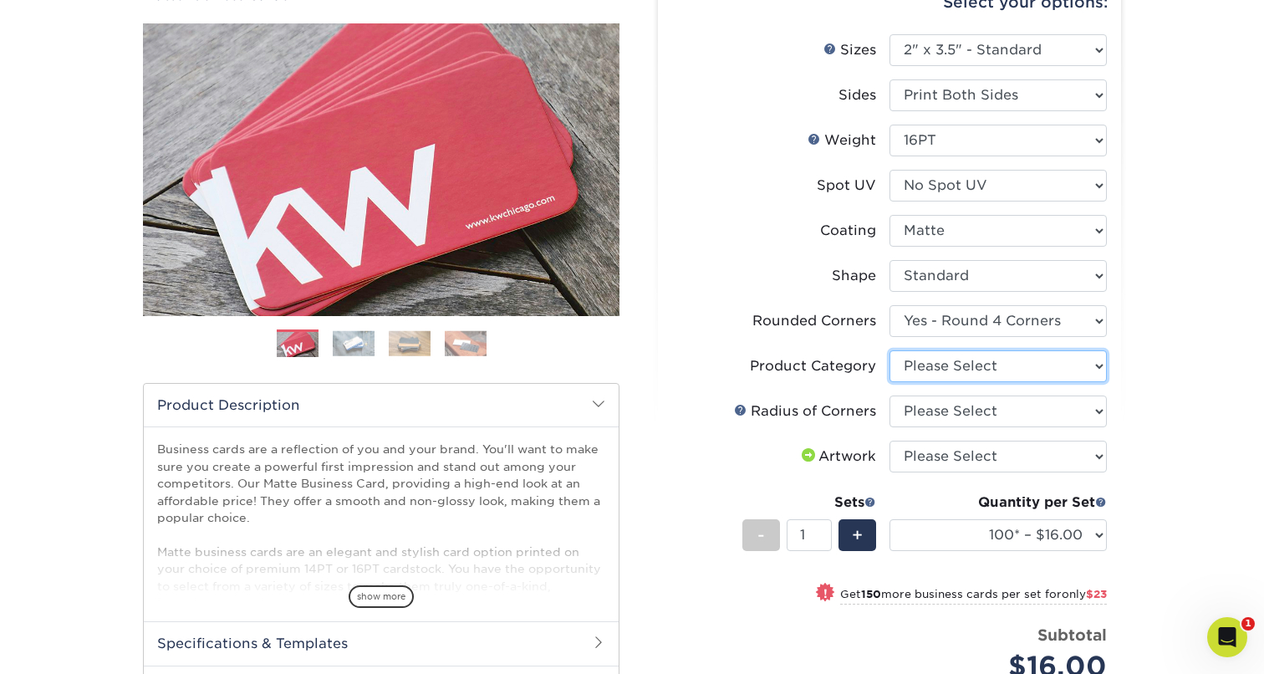
click at [937, 364] on select "Please Select Business Cards" at bounding box center [997, 366] width 217 height 32
select select "3b5148f1-0588-4f88-a218-97bcfdce65c1"
click at [889, 350] on select "Please Select Business Cards" at bounding box center [997, 366] width 217 height 32
click at [939, 413] on select "Please Select Rounded 1/8" Rounded 1/4"" at bounding box center [997, 411] width 217 height 32
select select "589680c7-ee9a-431b-9d12-d7aeb1386a97"
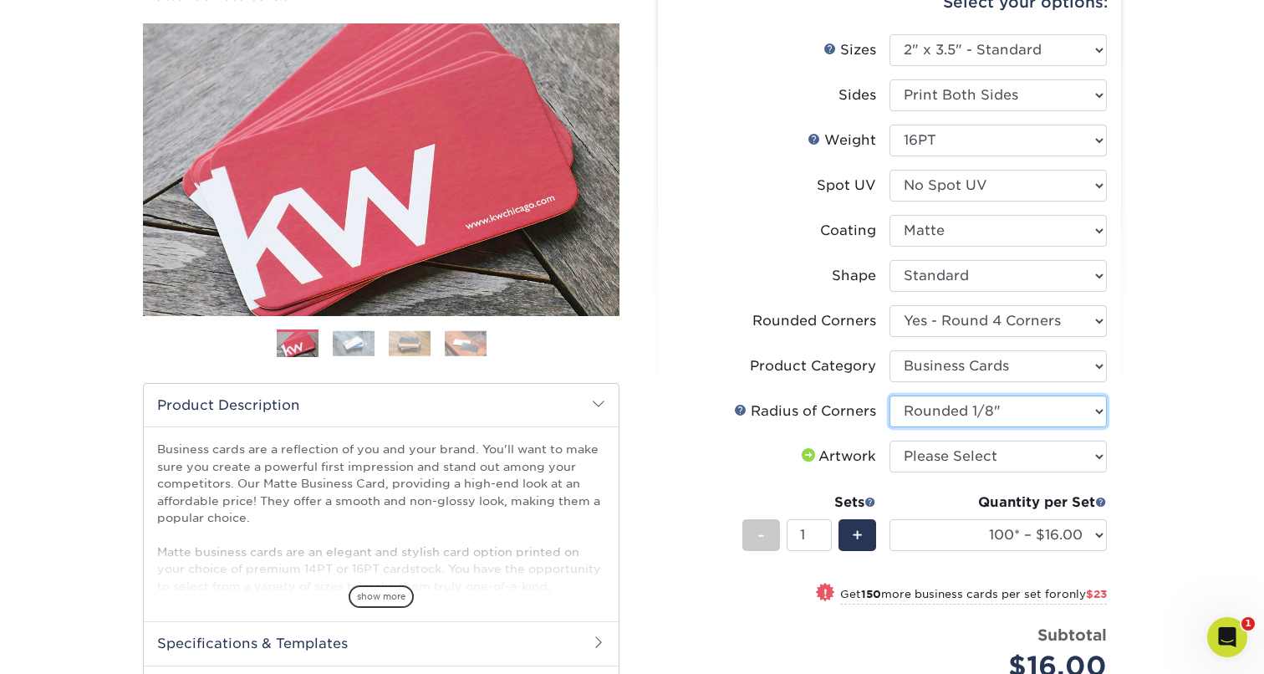
click at [889, 395] on select "Please Select Rounded 1/8" Rounded 1/4"" at bounding box center [997, 411] width 217 height 32
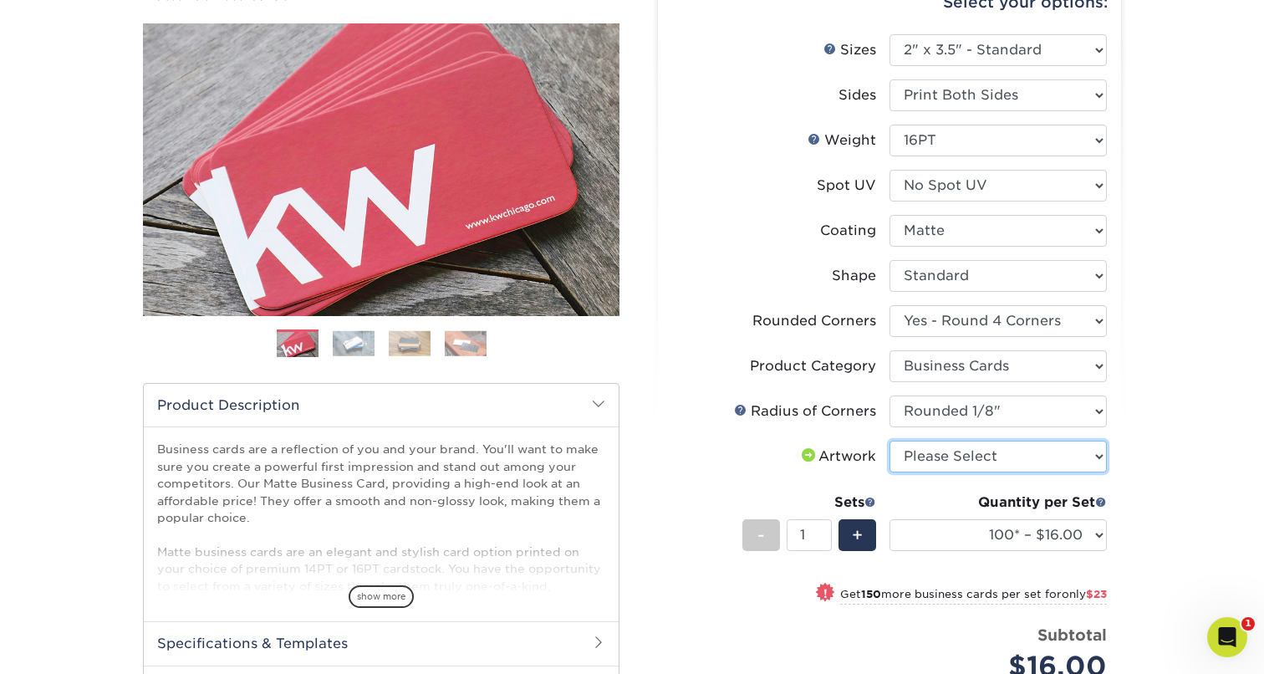
click at [930, 452] on select "Please Select I will upload files I need a design - $100" at bounding box center [997, 456] width 217 height 32
select select "upload"
click at [889, 440] on select "Please Select I will upload files I need a design - $100" at bounding box center [997, 456] width 217 height 32
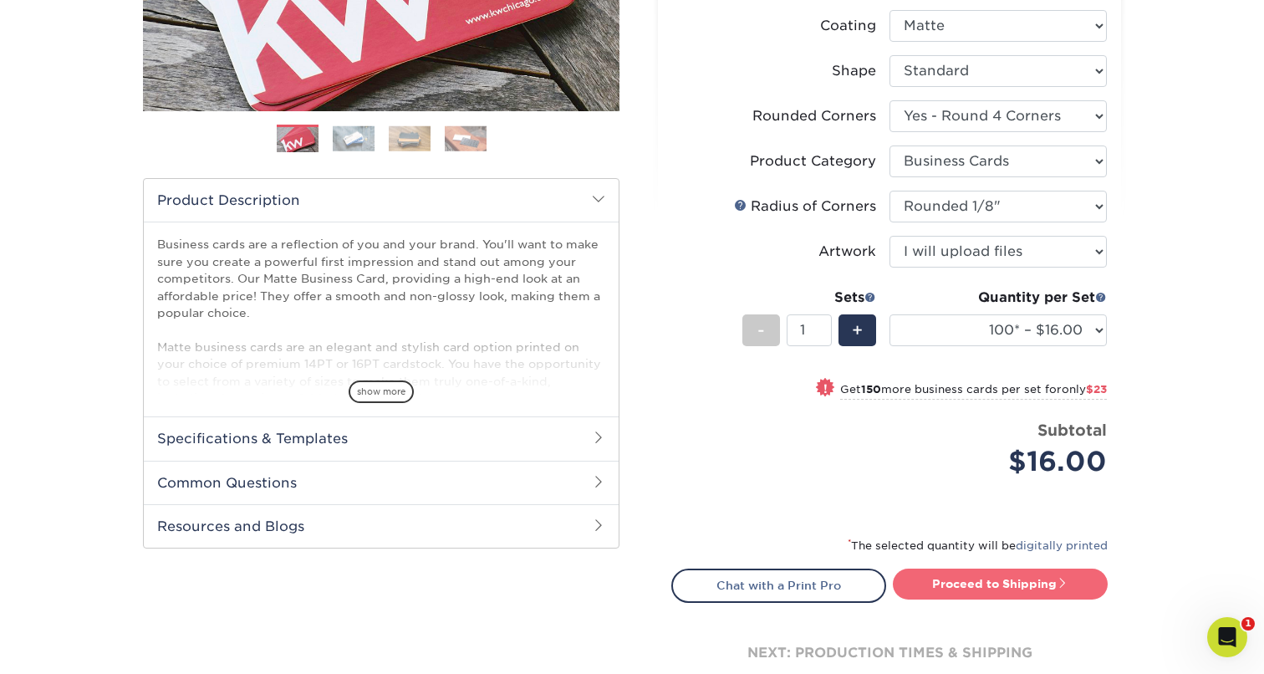
click at [980, 587] on link "Proceed to Shipping" at bounding box center [1000, 583] width 215 height 30
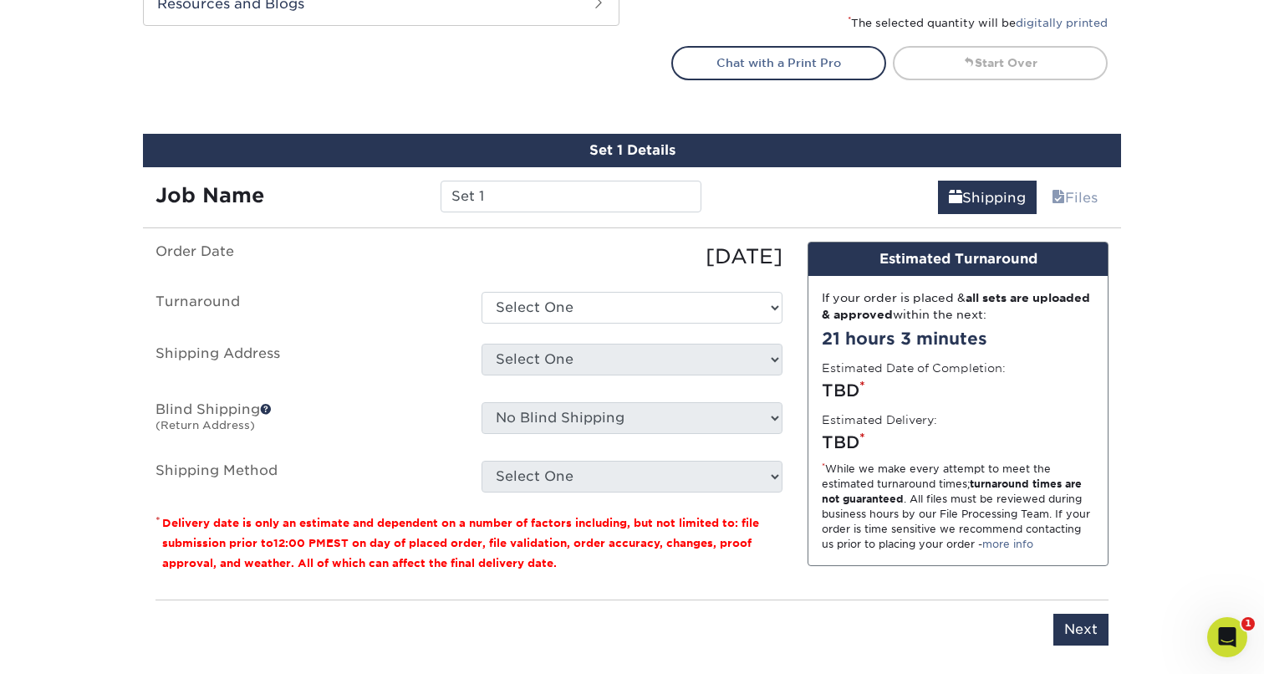
scroll to position [998, 0]
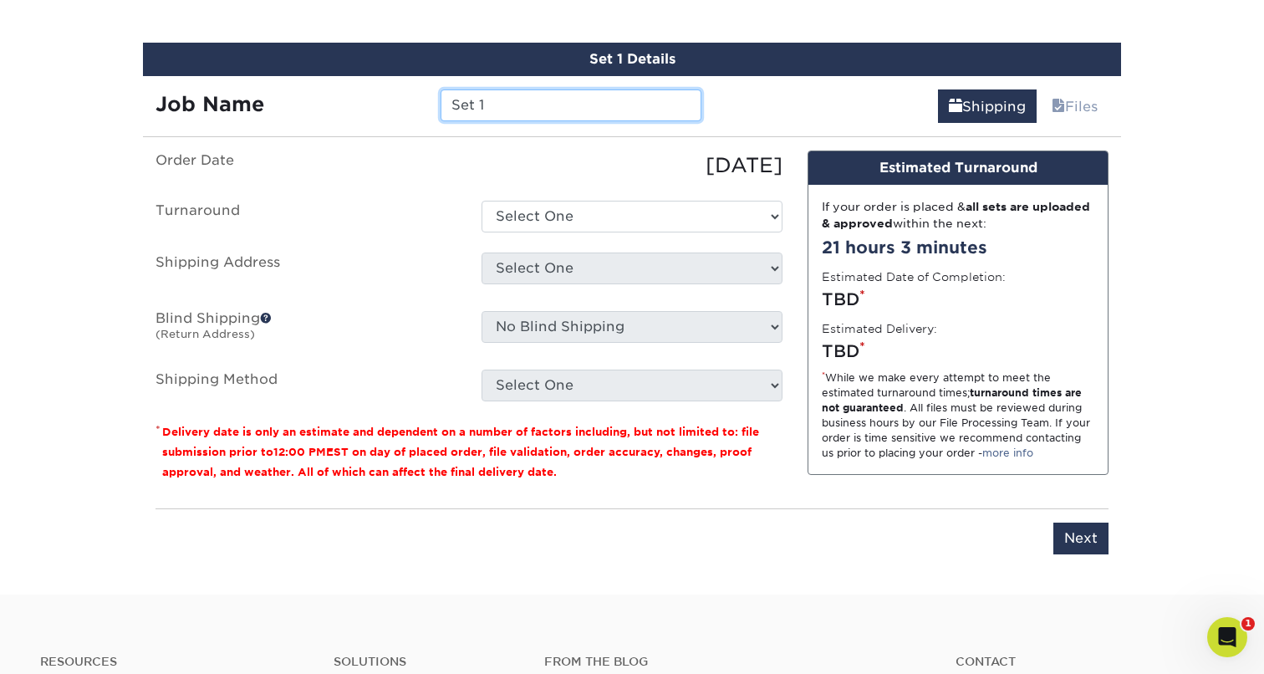
drag, startPoint x: 515, startPoint y: 103, endPoint x: 395, endPoint y: 103, distance: 119.5
click at [394, 103] on div "Job Name Set 1" at bounding box center [428, 105] width 571 height 32
paste input "Cure Katie"
type input "Touchstone BC Cure [PERSON_NAME]"
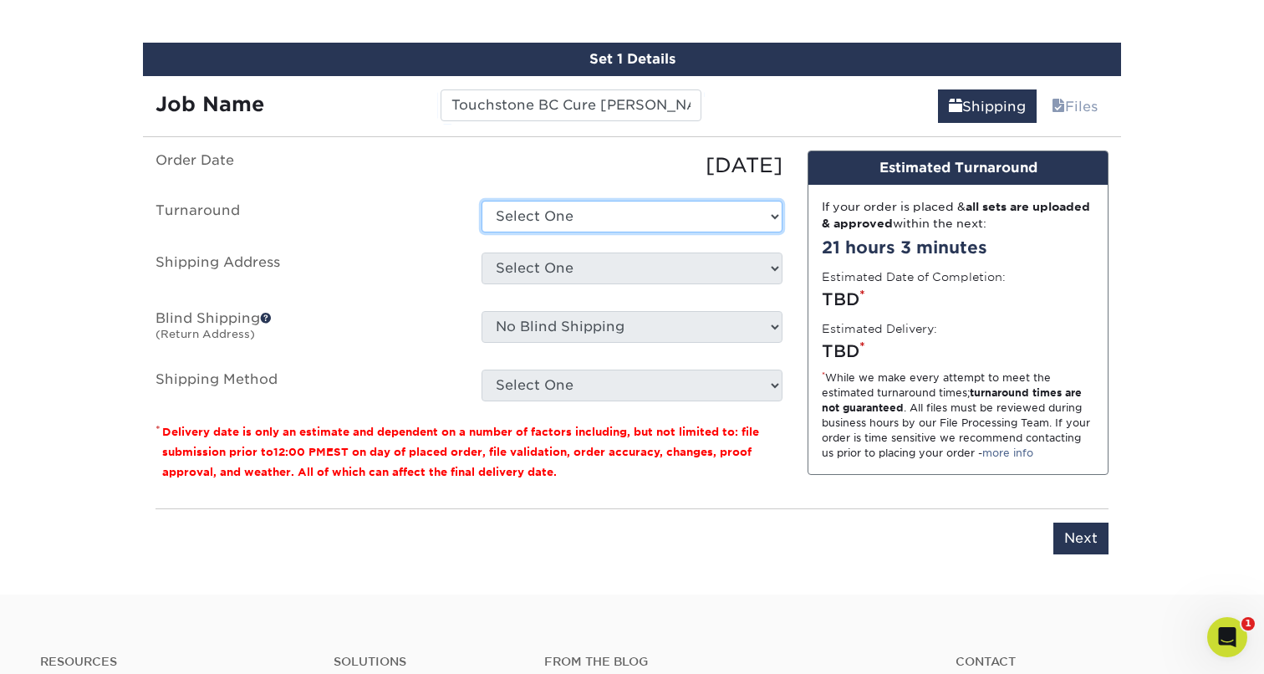
click at [575, 216] on select "Select One 2-4 Business Days 2 Day Next Business Day" at bounding box center [631, 217] width 301 height 32
select select "1a14f52c-e88e-4b57-988e-4a9ef63b1916"
click at [481, 201] on select "Select One 2-4 Business Days 2 Day Next Business Day" at bounding box center [631, 217] width 301 height 32
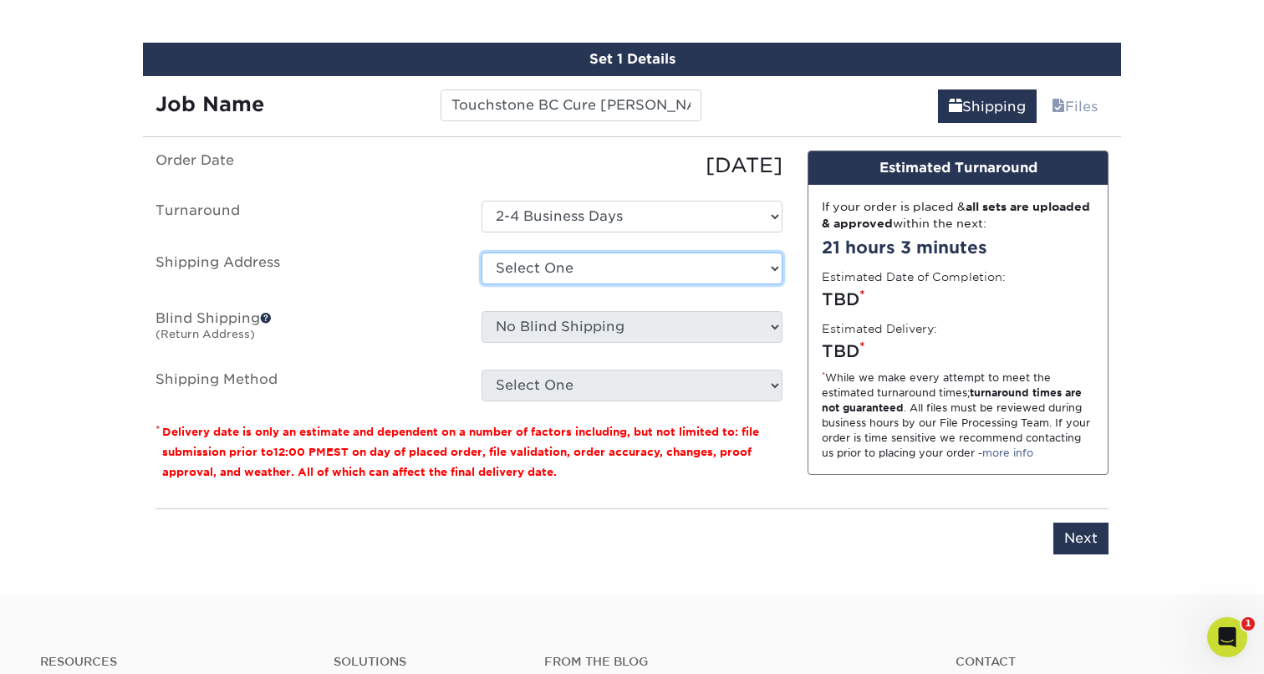
click at [572, 271] on select "Select One Alia Brilliant - Chicago (Handorf) Clutch - Lombard Clutch - Oak Bro…" at bounding box center [631, 268] width 301 height 32
select select "281539"
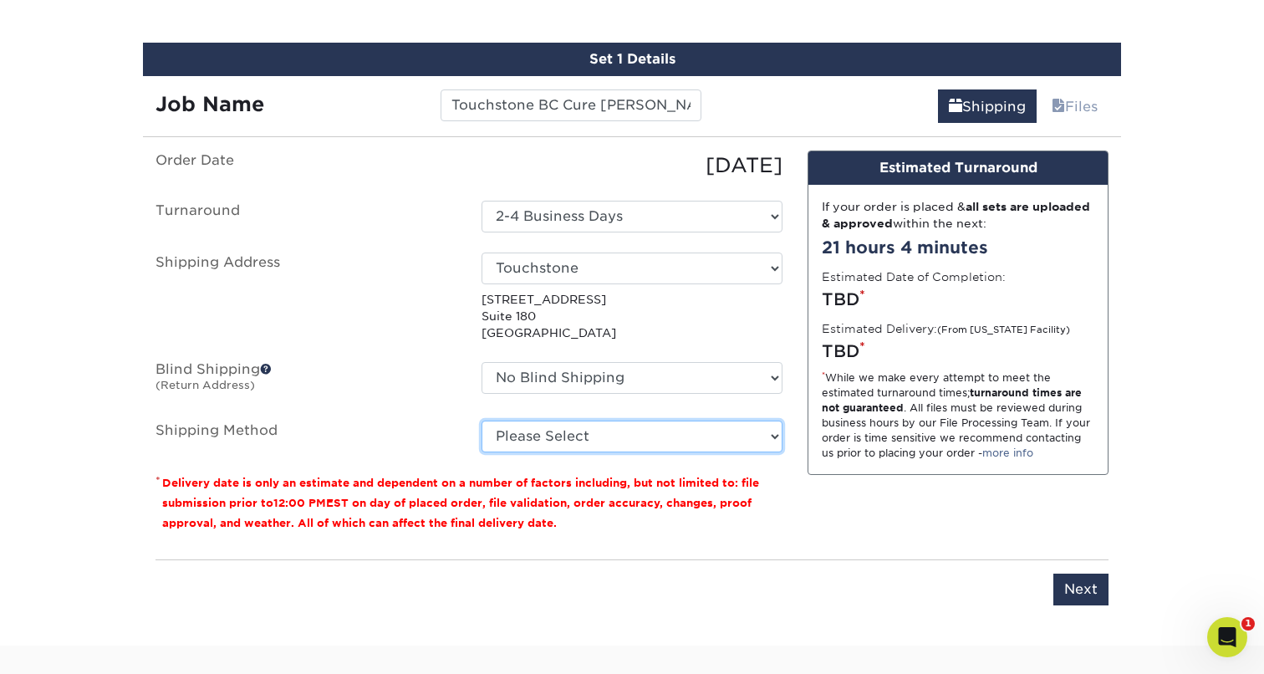
click at [584, 435] on select "Please Select Ground Shipping (+$7.84) 3 Day Shipping Service (+$15.34) 2 Day A…" at bounding box center [631, 436] width 301 height 32
select select "03"
click at [481, 420] on select "Please Select Ground Shipping (+$7.84) 3 Day Shipping Service (+$15.34) 2 Day A…" at bounding box center [631, 436] width 301 height 32
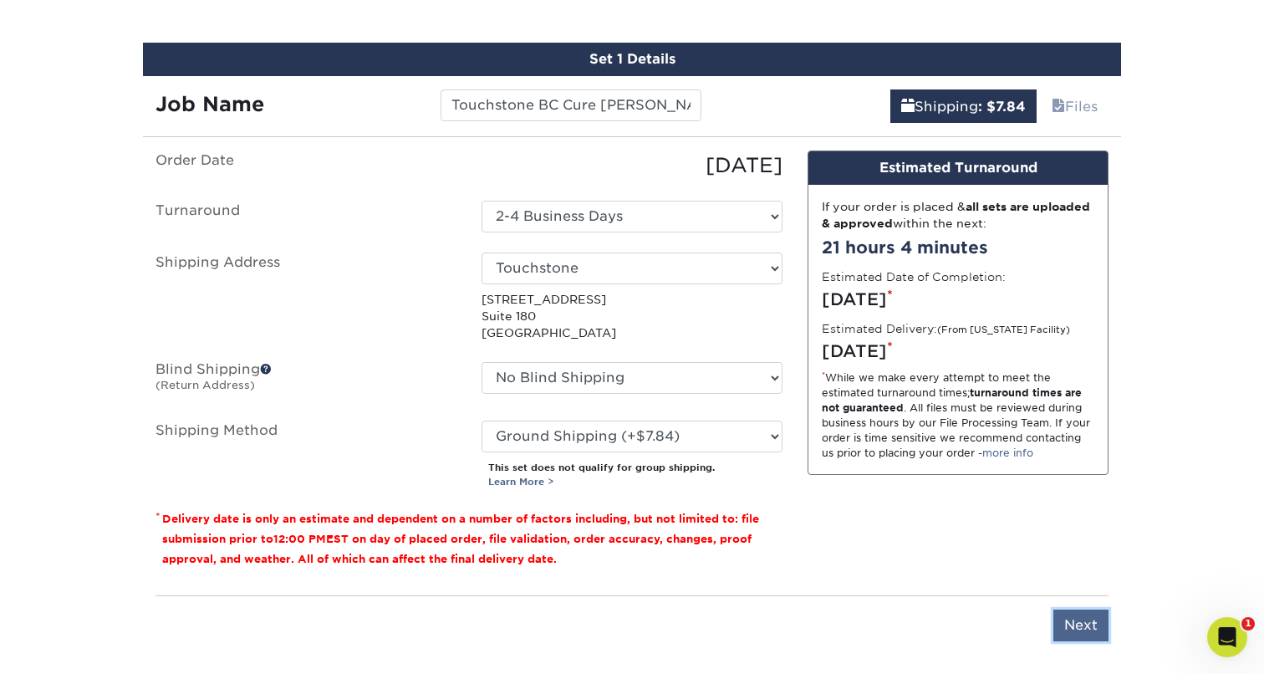
click at [1077, 618] on input "Next" at bounding box center [1080, 625] width 55 height 32
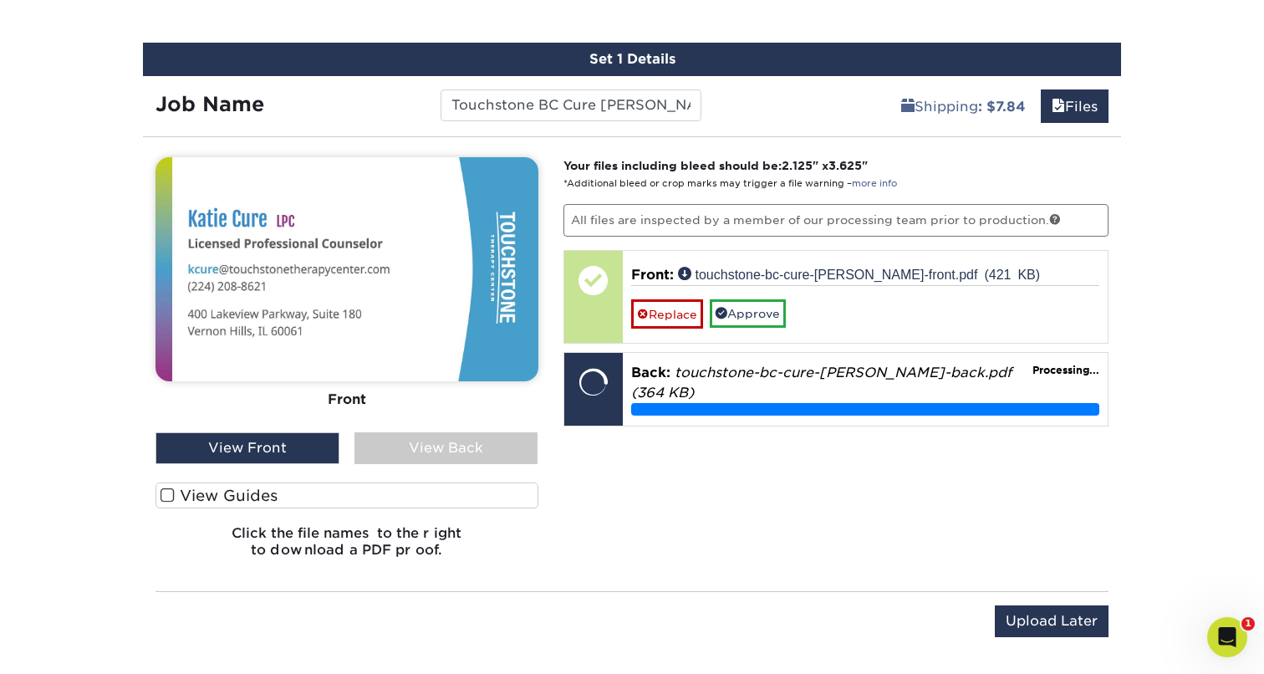
click at [424, 441] on div "View Back" at bounding box center [446, 448] width 184 height 32
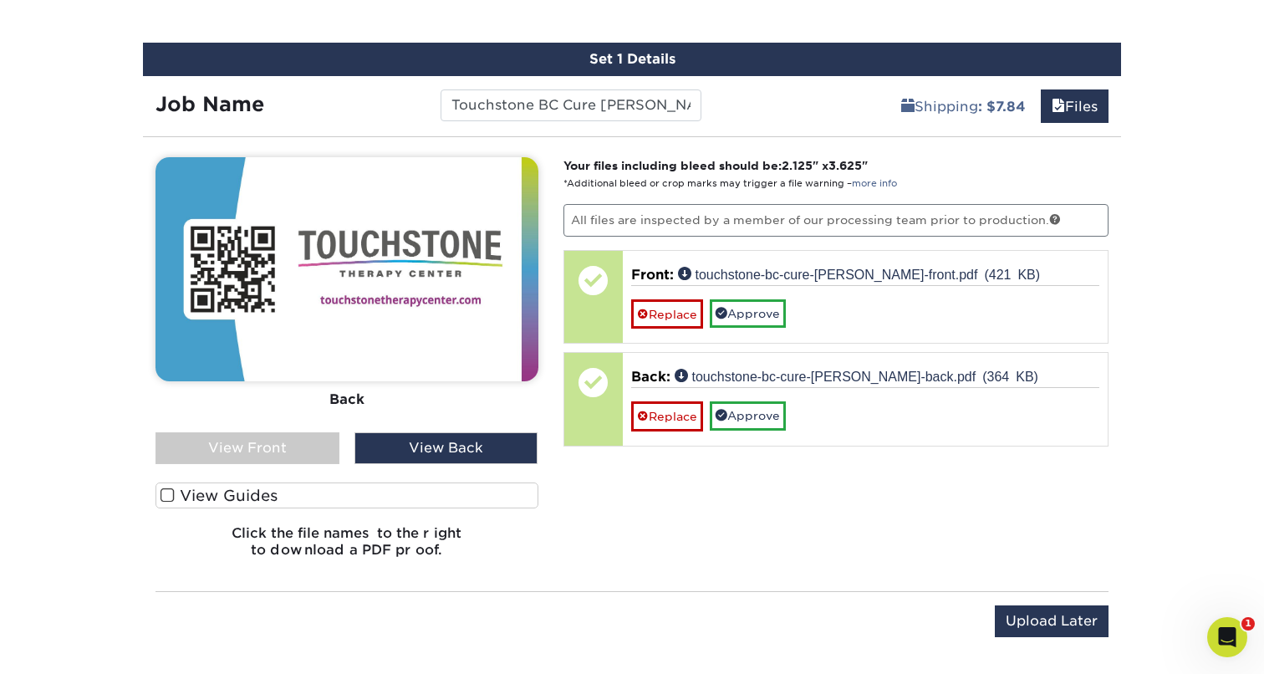
click at [258, 446] on div "View Front" at bounding box center [247, 448] width 184 height 32
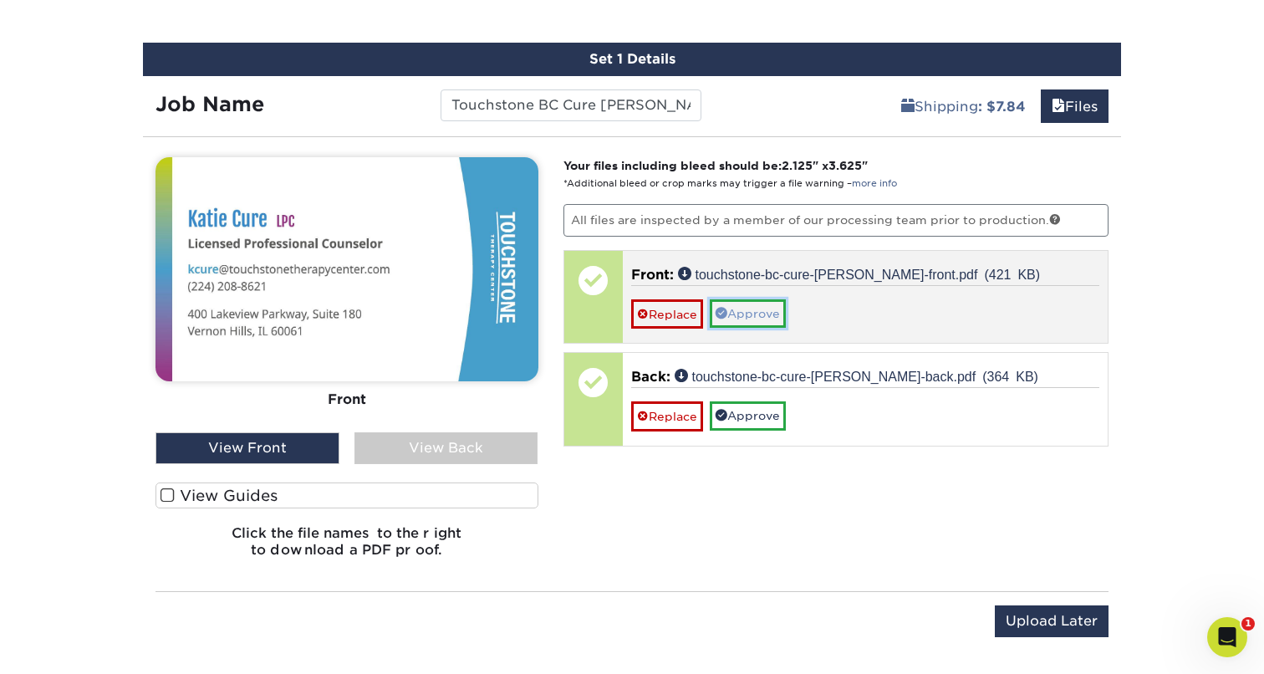
click at [774, 305] on link "Approve" at bounding box center [748, 313] width 76 height 28
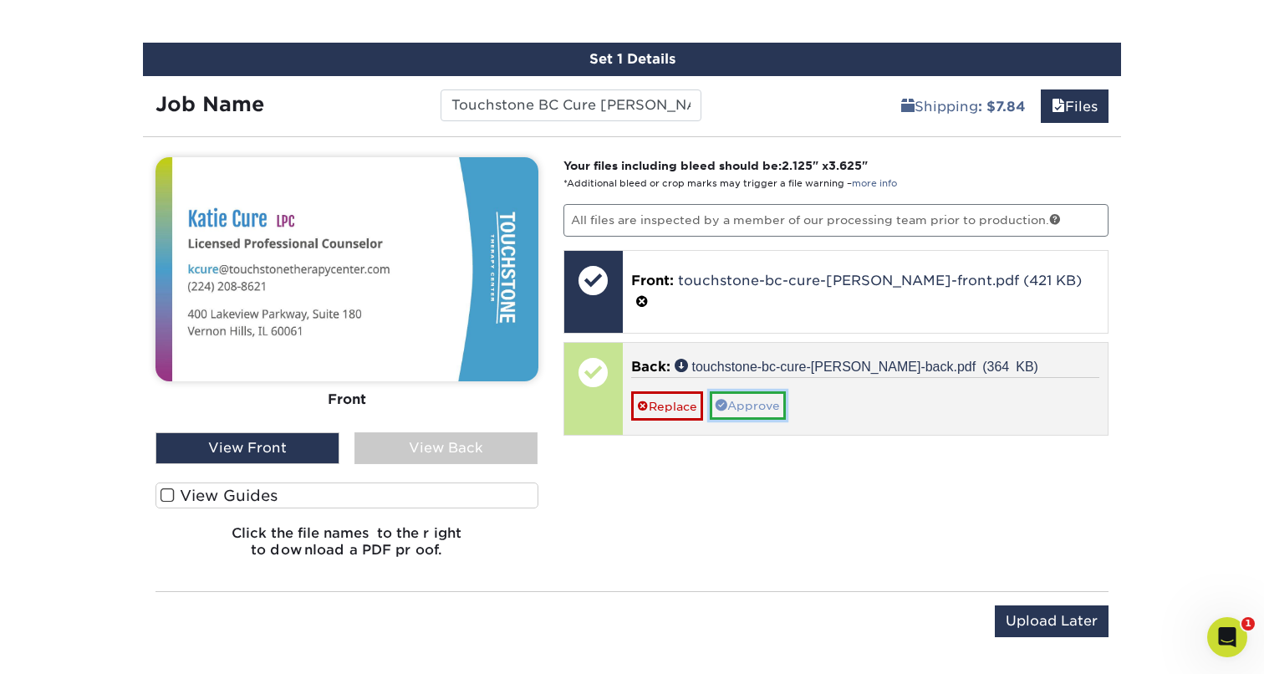
click at [767, 391] on link "Approve" at bounding box center [748, 405] width 76 height 28
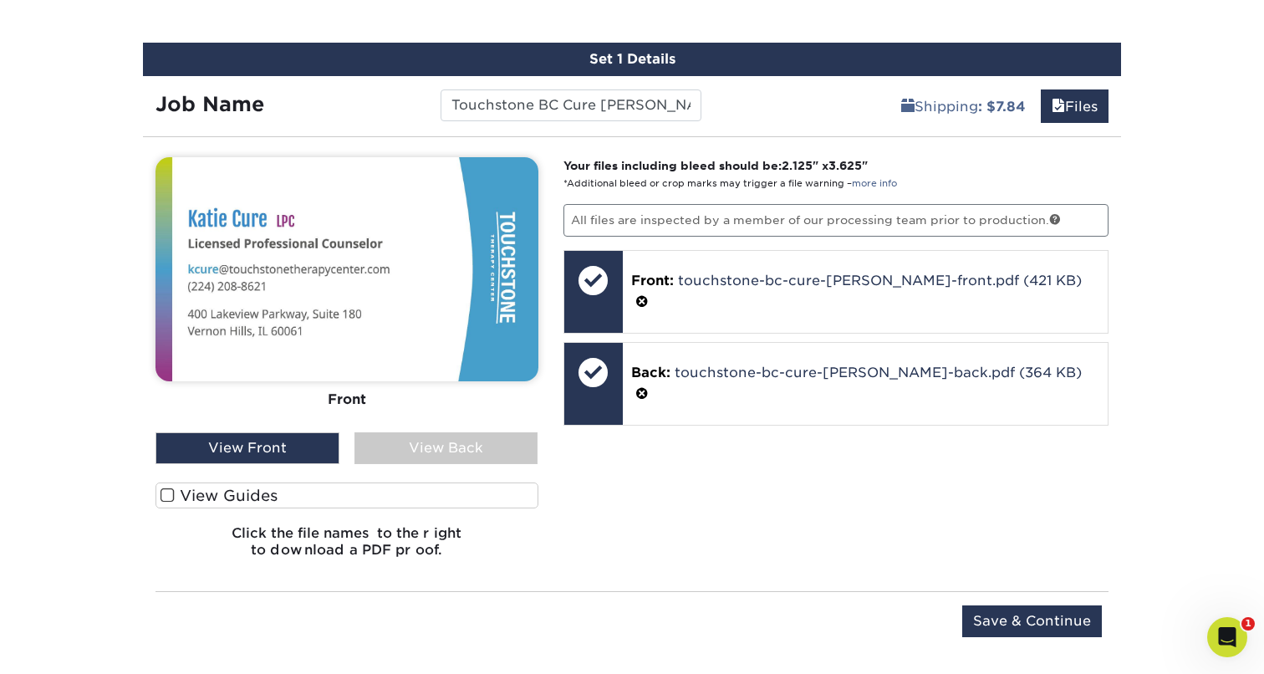
click at [1050, 599] on div "Upload Later Save & Continue Continue" at bounding box center [631, 624] width 953 height 66
click at [1050, 619] on input "Save & Continue" at bounding box center [1032, 621] width 140 height 32
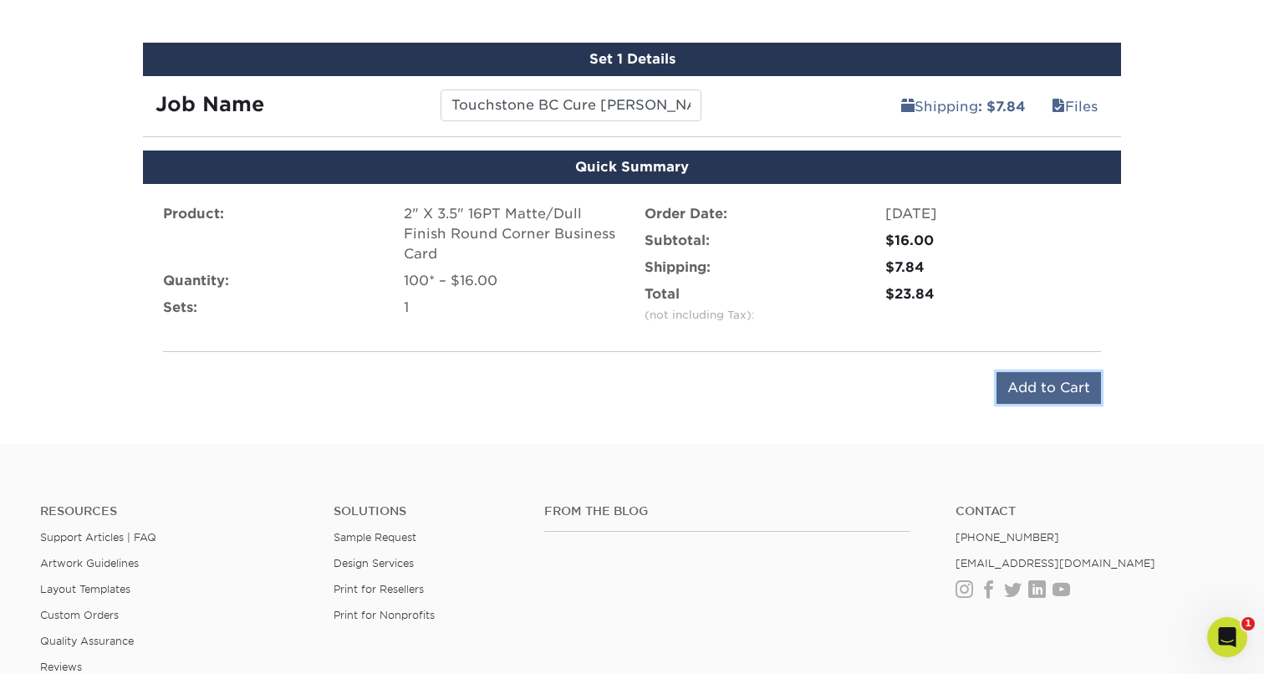
click at [1079, 384] on input "Add to Cart" at bounding box center [1048, 388] width 104 height 32
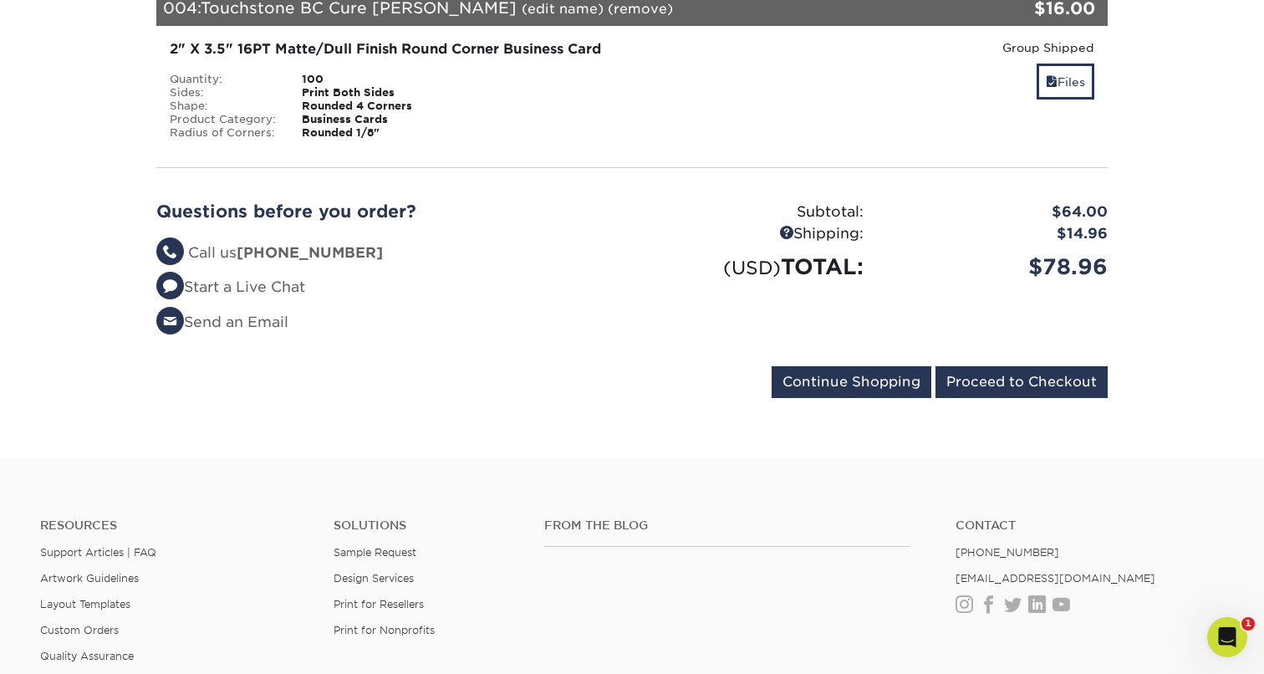
scroll to position [858, 0]
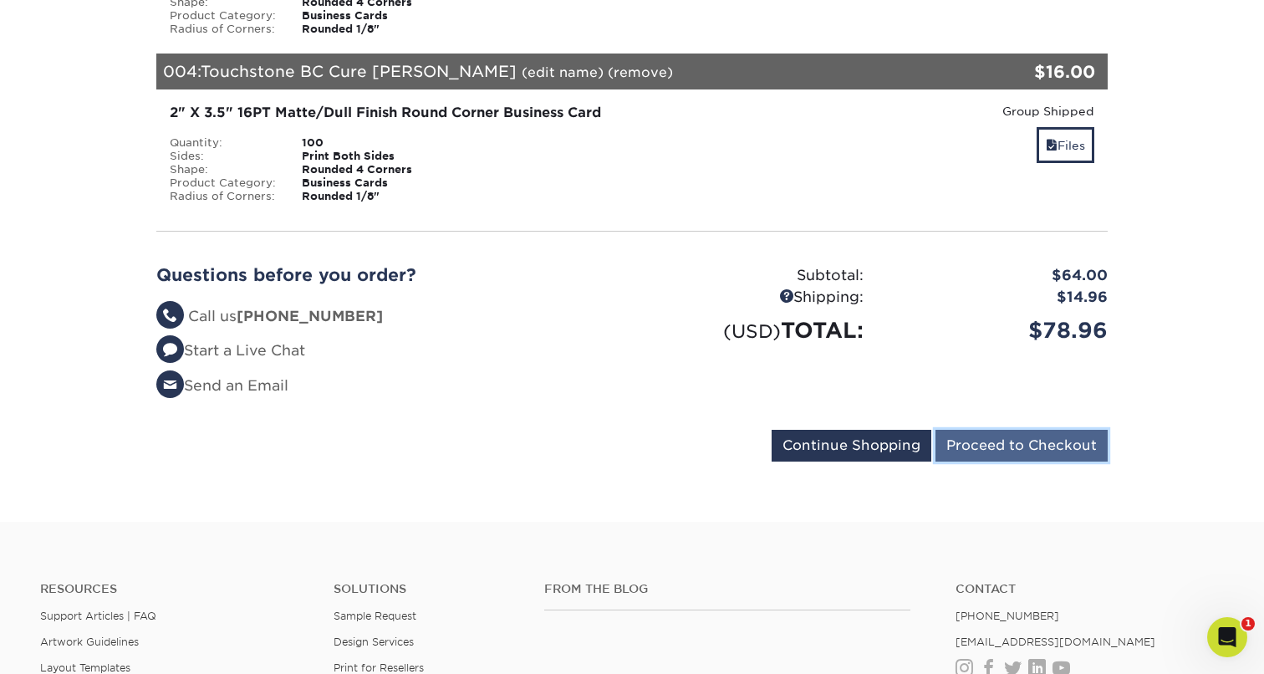
click at [1066, 442] on input "Proceed to Checkout" at bounding box center [1021, 446] width 172 height 32
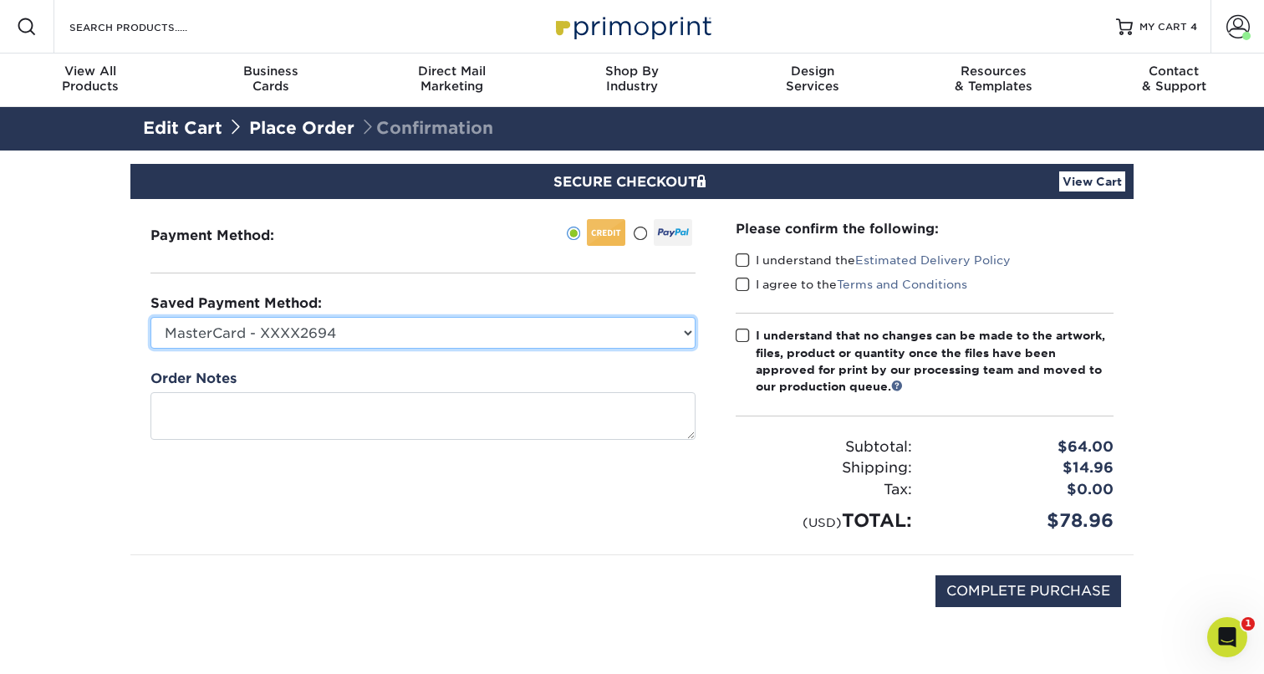
click at [322, 339] on select "MasterCard - XXXX2694 American Express - XXXX1006 Visa - XXXX8153 Get/Clutch - …" at bounding box center [422, 333] width 545 height 32
select select "57805"
click at [150, 317] on select "MasterCard - XXXX2694 American Express - XXXX1006 Visa - XXXX8153 Get/Clutch - …" at bounding box center [422, 333] width 545 height 32
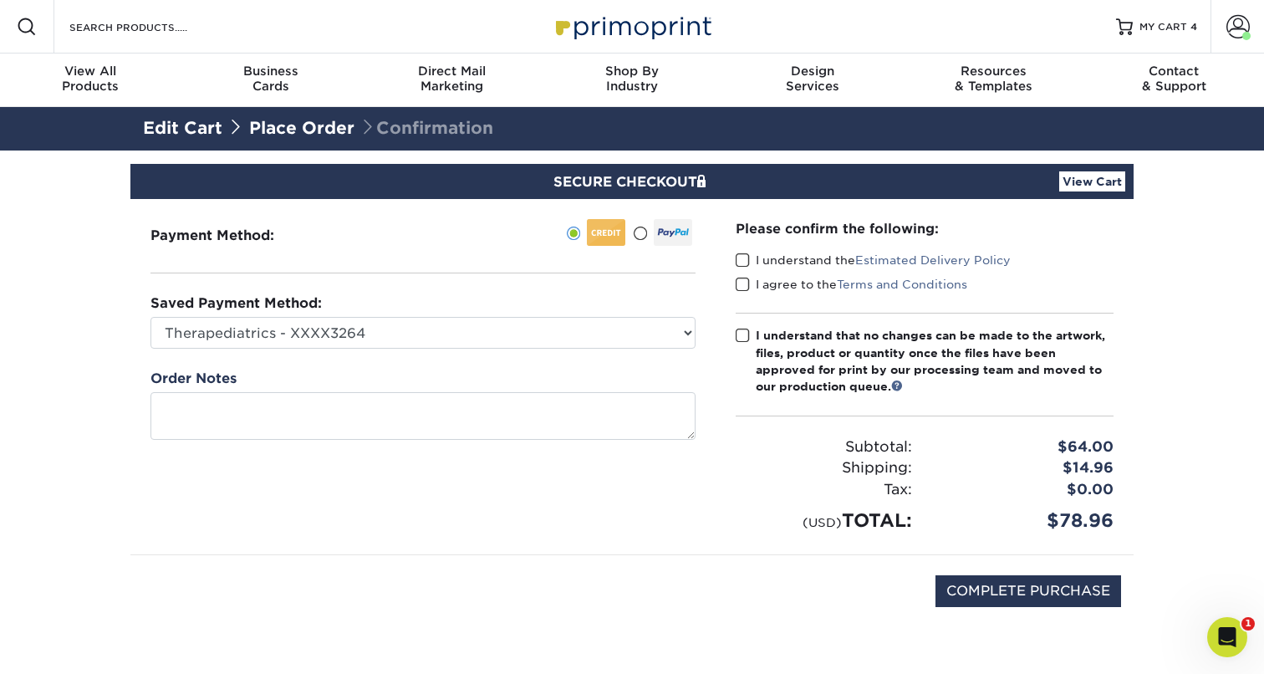
click at [733, 260] on div "Please confirm the following: I understand the Estimated Delivery Policy I agre…" at bounding box center [924, 376] width 418 height 355
click at [742, 261] on span at bounding box center [743, 260] width 14 height 16
click at [0, 0] on input "I understand the Estimated Delivery Policy" at bounding box center [0, 0] width 0 height 0
click at [742, 288] on span at bounding box center [743, 285] width 14 height 16
click at [0, 0] on input "I agree to the Terms and Conditions" at bounding box center [0, 0] width 0 height 0
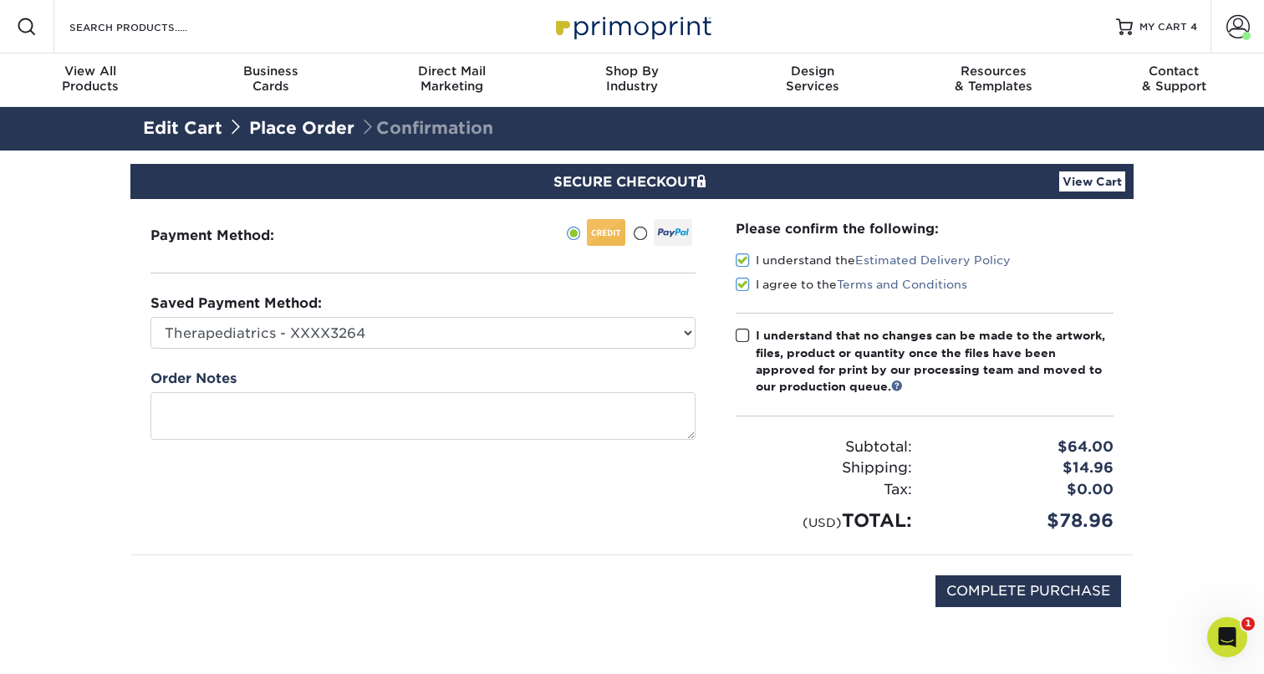
click at [743, 333] on span at bounding box center [743, 336] width 14 height 16
click at [0, 0] on input "I understand that no changes can be made to the artwork, files, product or quan…" at bounding box center [0, 0] width 0 height 0
click at [1031, 588] on input "COMPLETE PURCHASE" at bounding box center [1028, 591] width 186 height 32
type input "PROCESSING, PLEASE WAIT..."
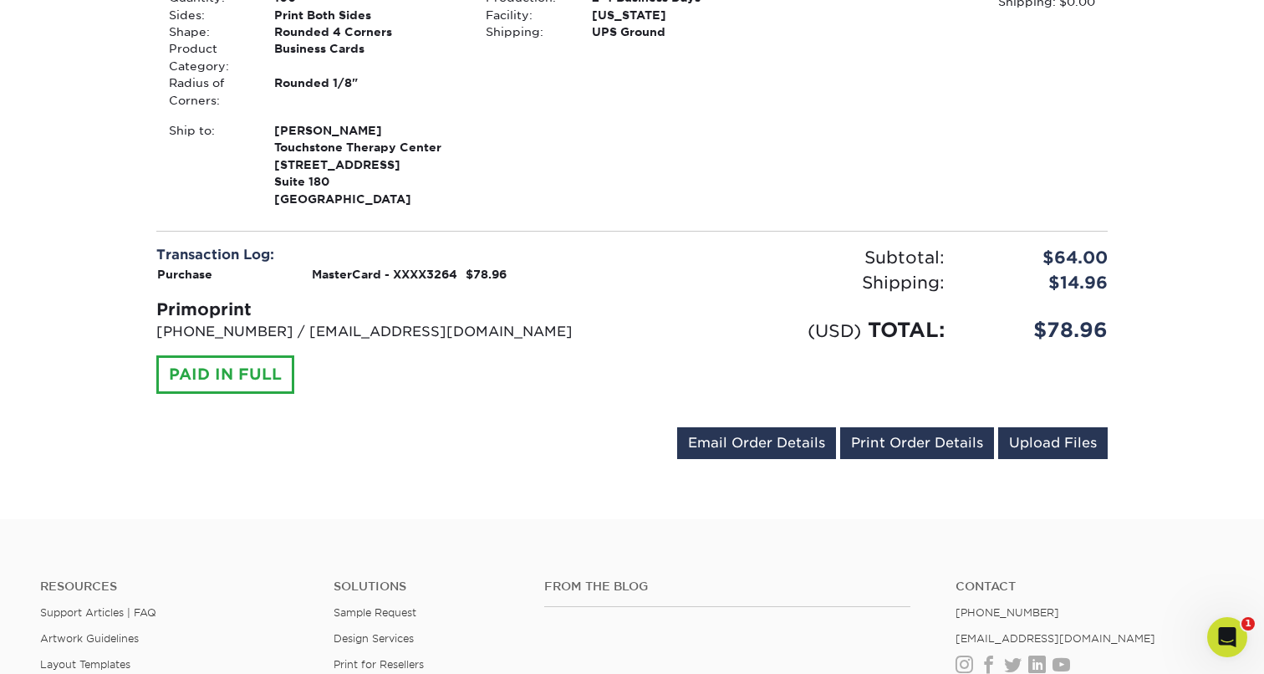
scroll to position [1616, 0]
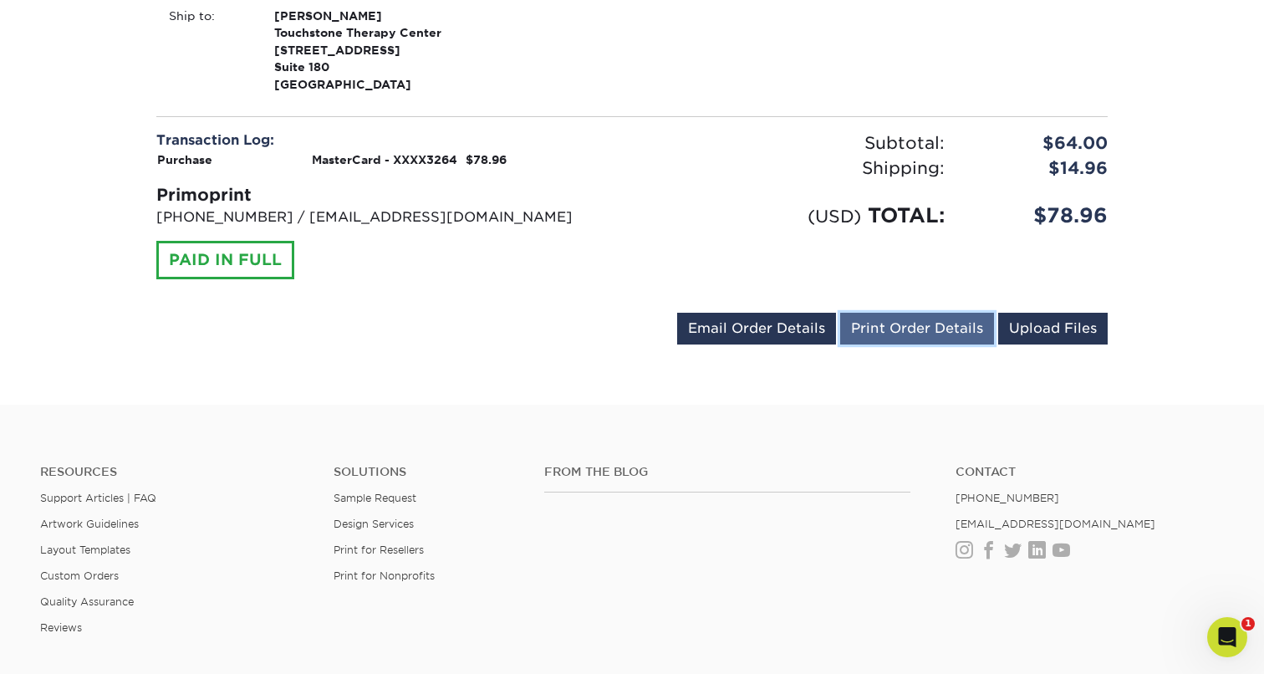
click at [966, 321] on link "Print Order Details" at bounding box center [917, 329] width 154 height 32
